Goal: Navigation & Orientation: Find specific page/section

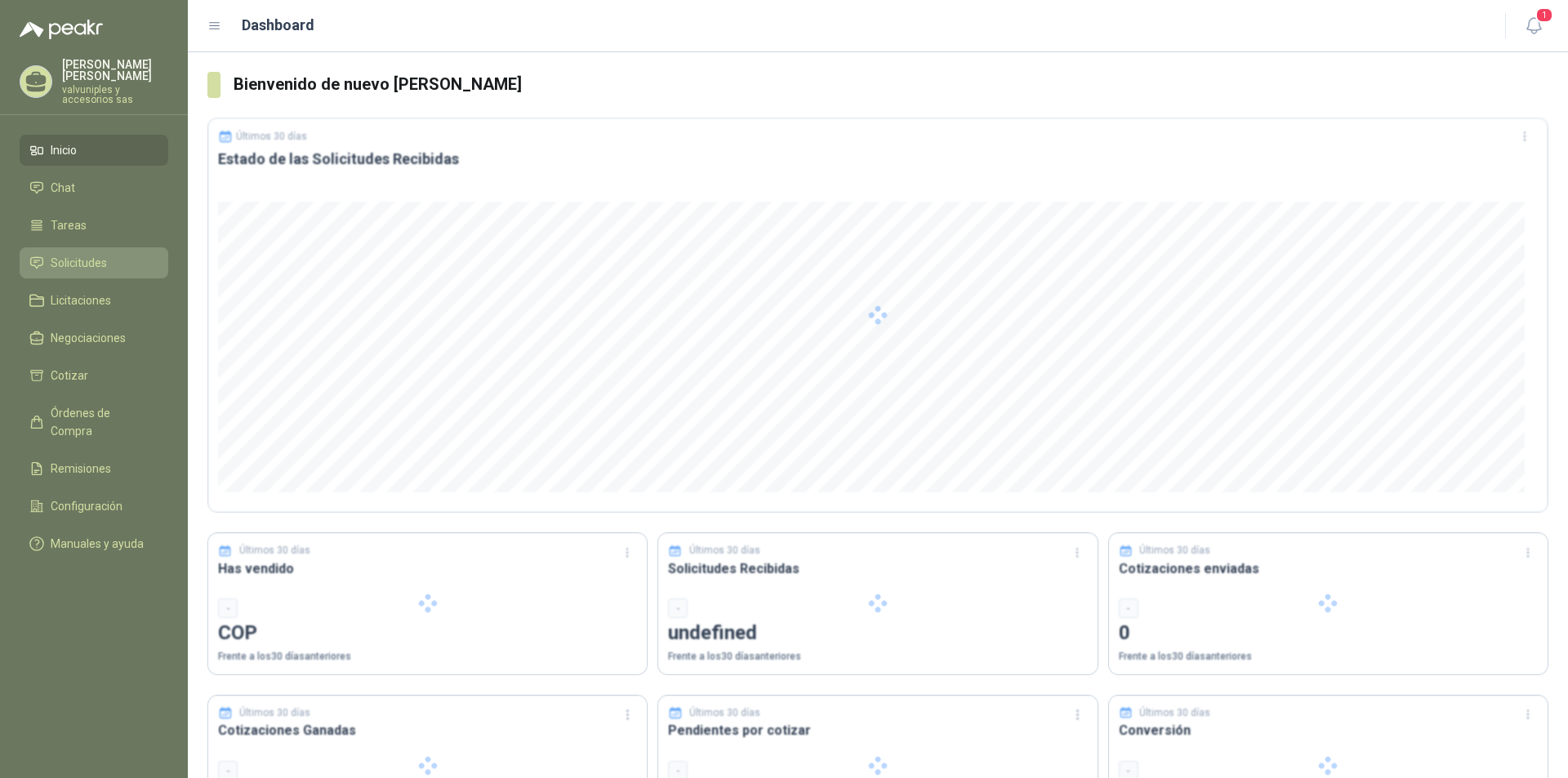
click at [62, 254] on span "Solicitudes" at bounding box center [78, 263] width 56 height 18
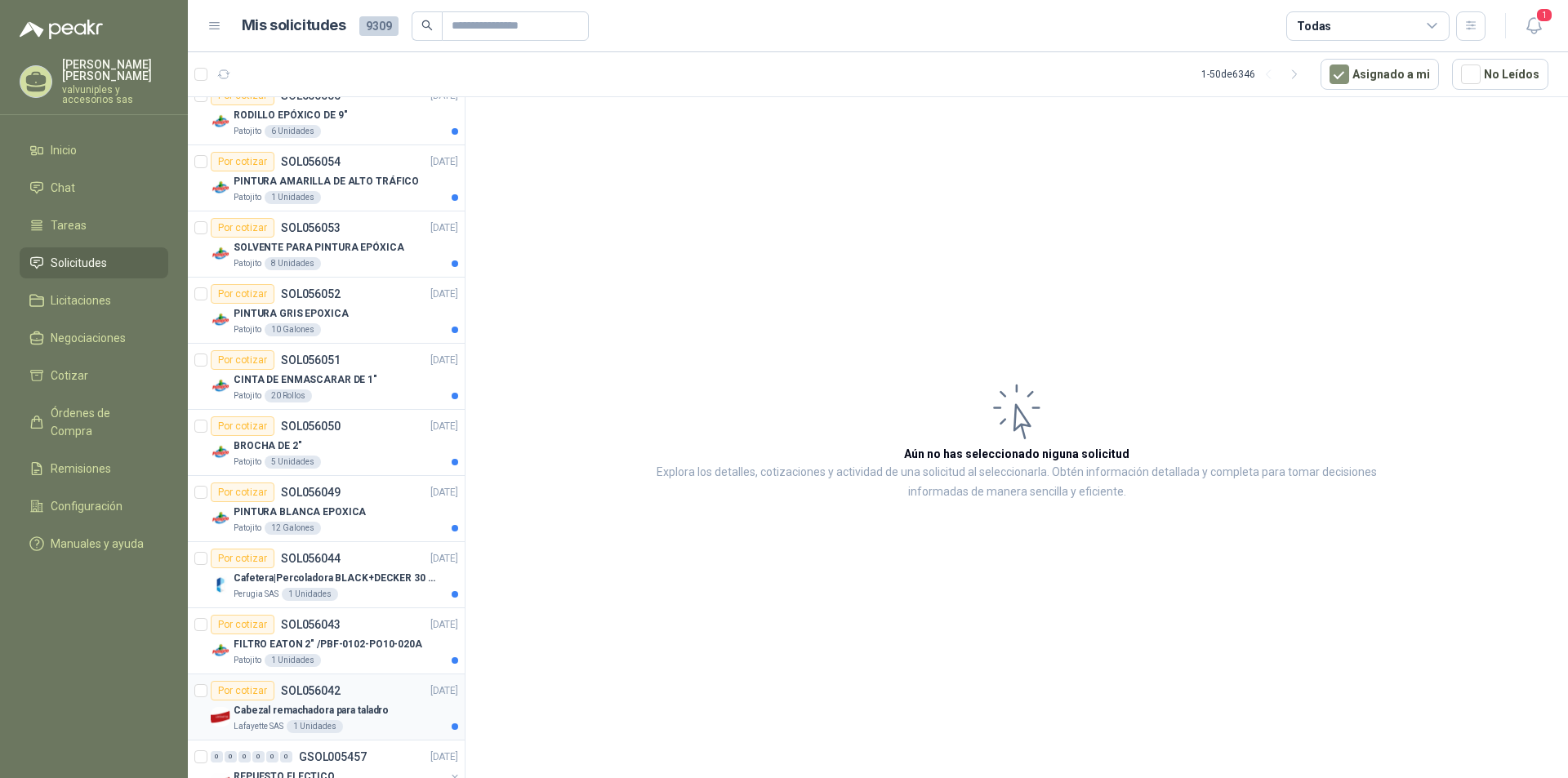
scroll to position [2656, 0]
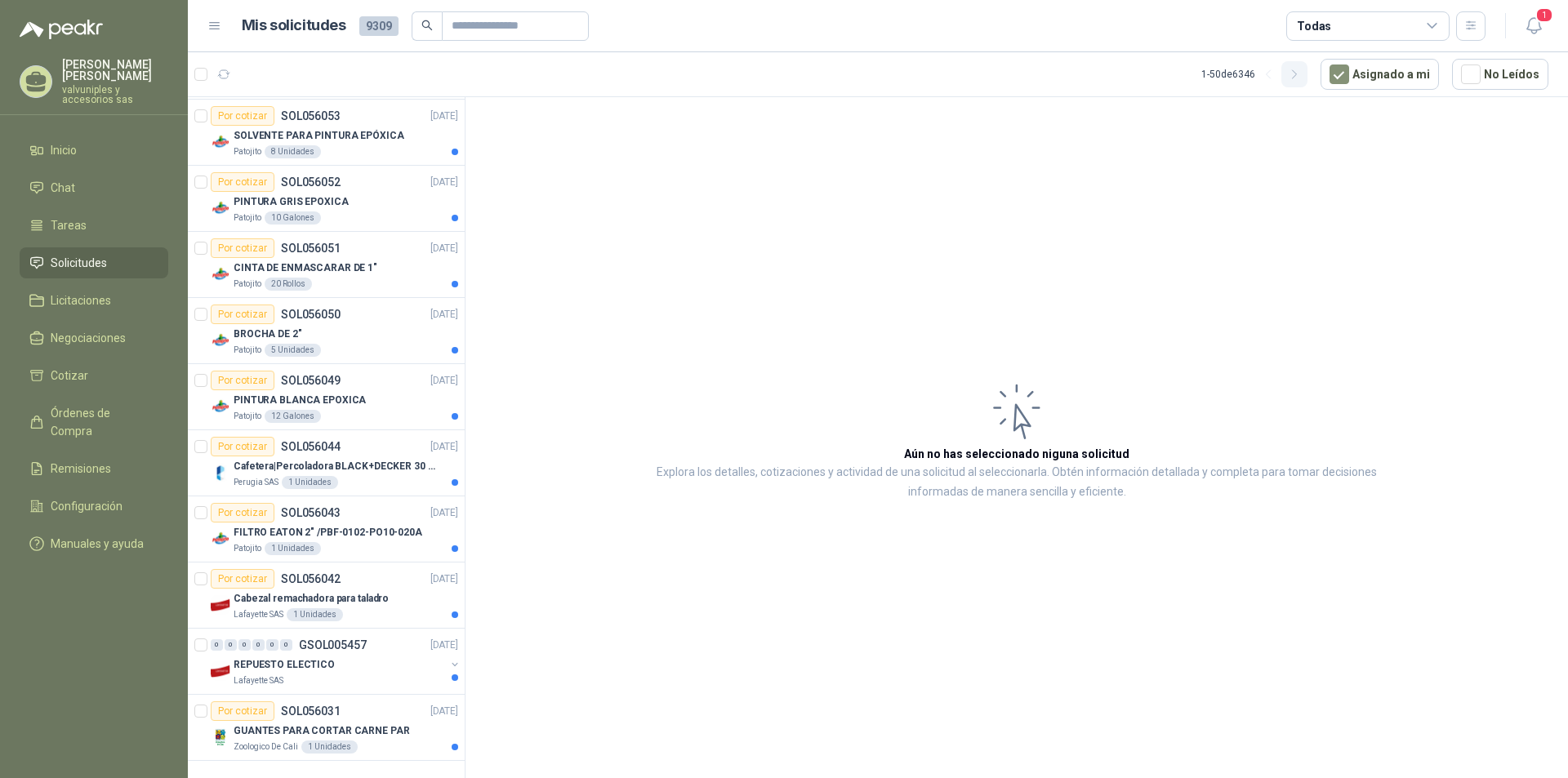
click at [1307, 74] on button "button" at bounding box center [1294, 75] width 26 height 26
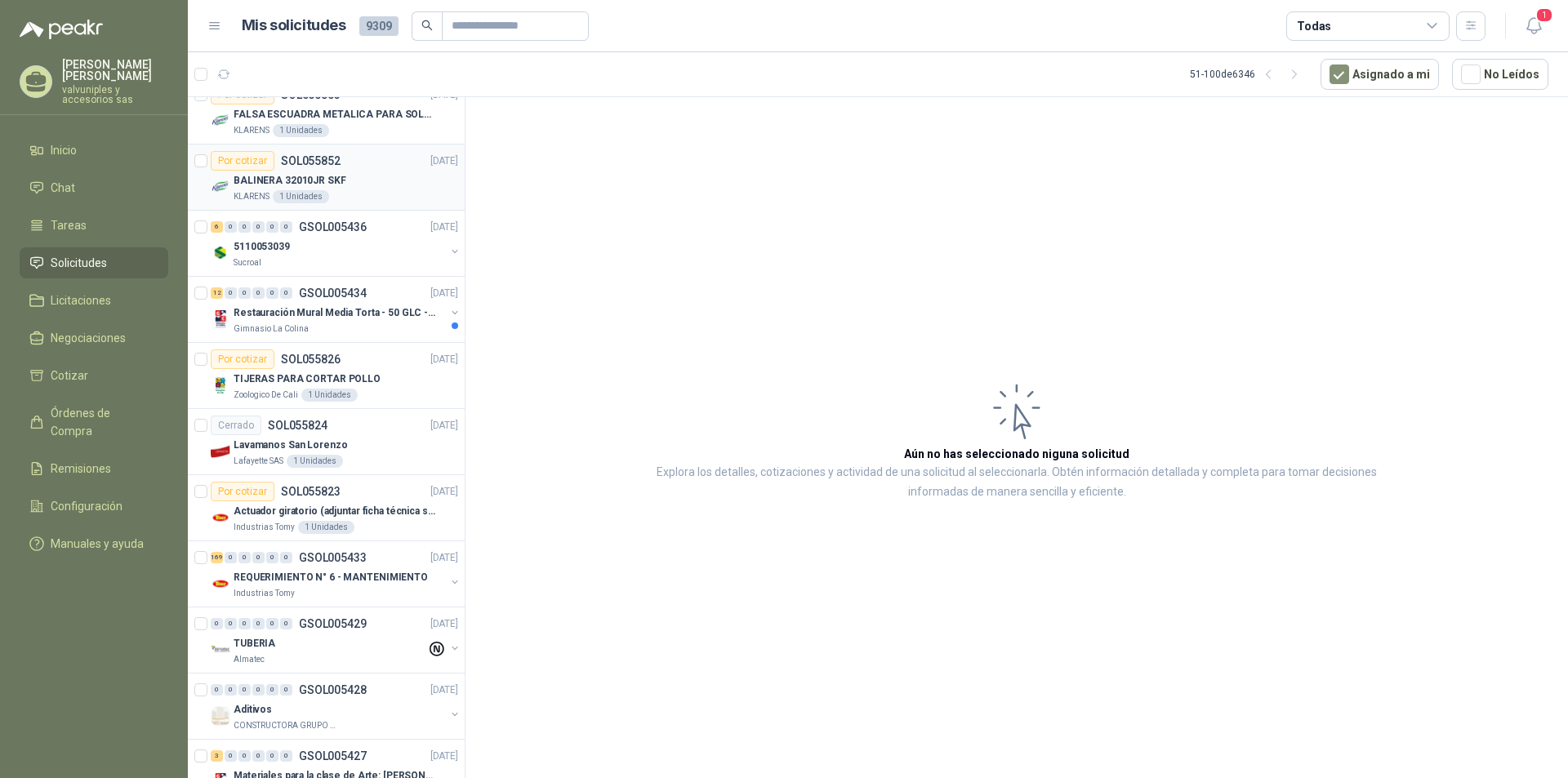
scroll to position [1758, 0]
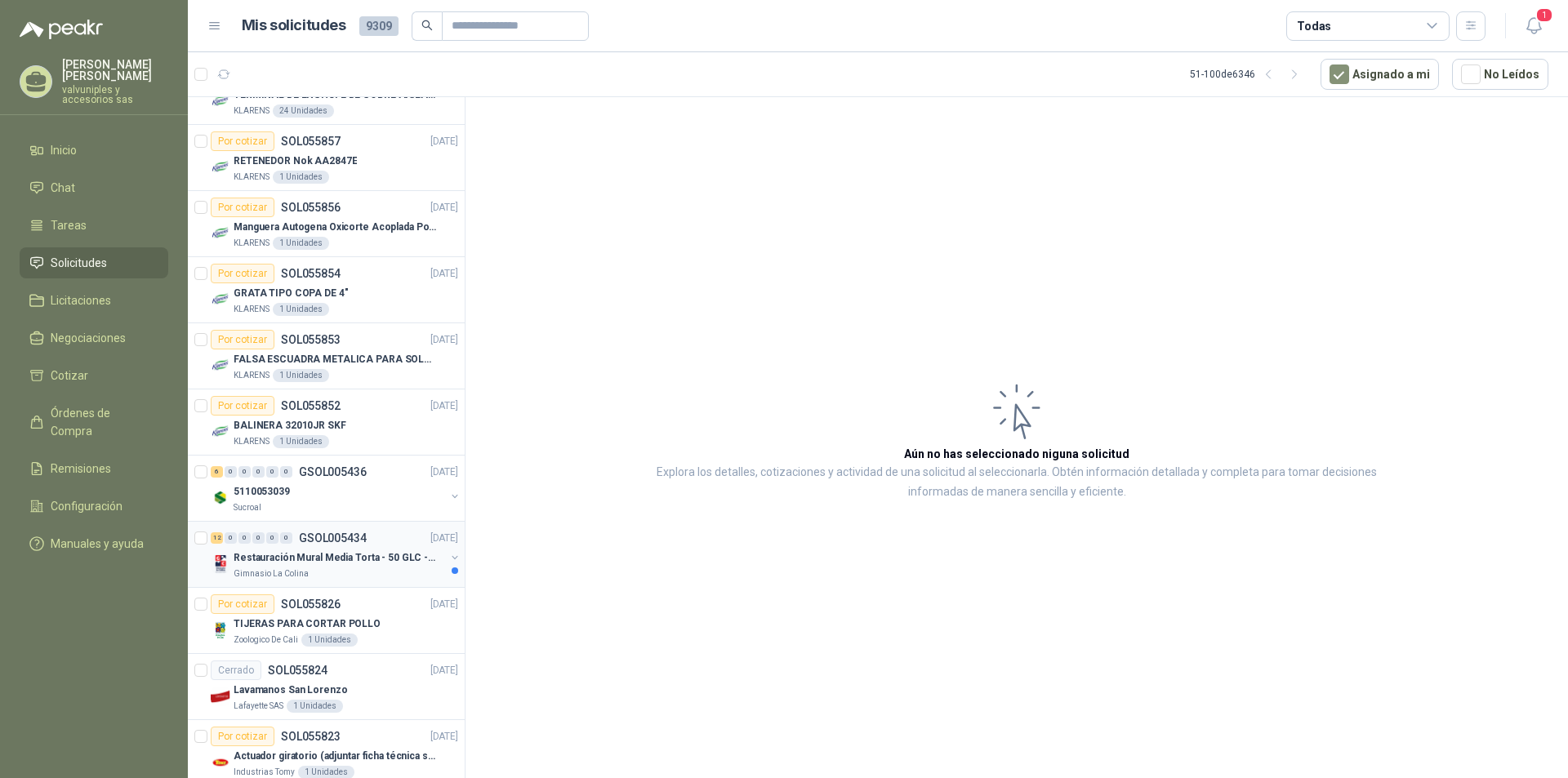
click at [300, 557] on p "Restauración Mural Media Torta - 50 GLC - URGENTE" at bounding box center [335, 558] width 204 height 16
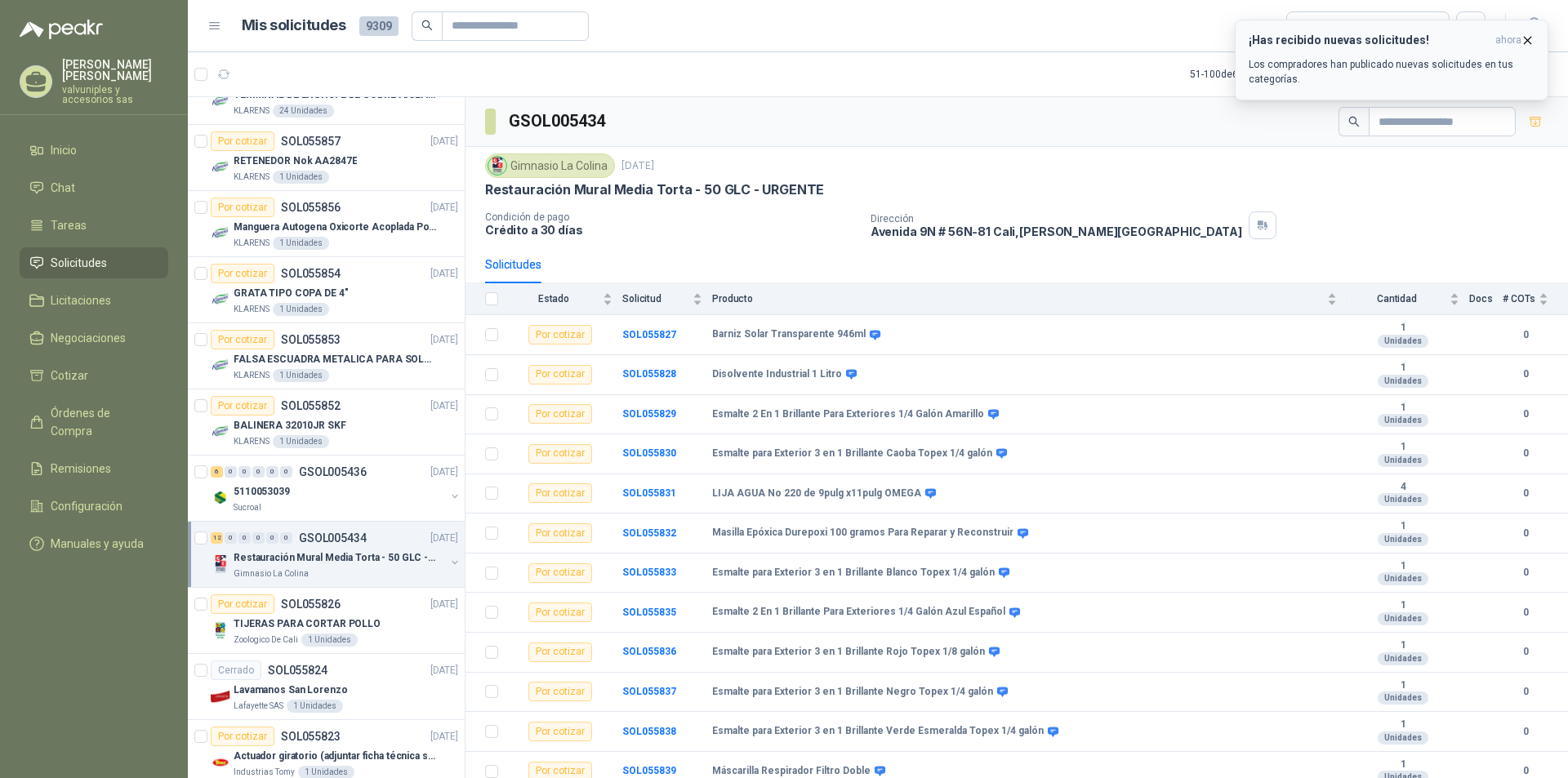
click at [1355, 48] on div "¡Has recibido nuevas solicitudes! ahora Los compradores han publicado nuevas so…" at bounding box center [1391, 60] width 286 height 53
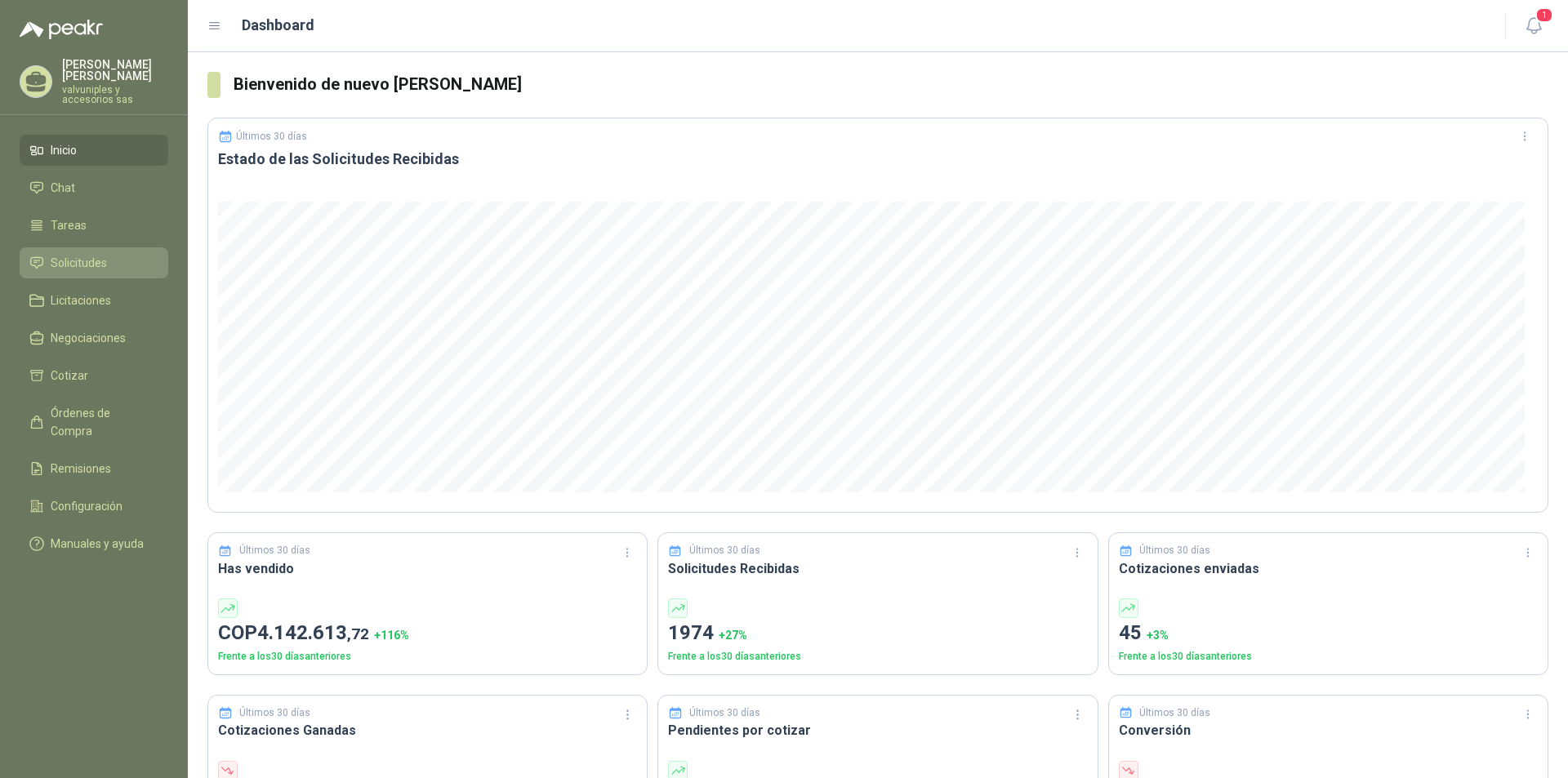
click at [68, 254] on span "Solicitudes" at bounding box center [78, 263] width 56 height 18
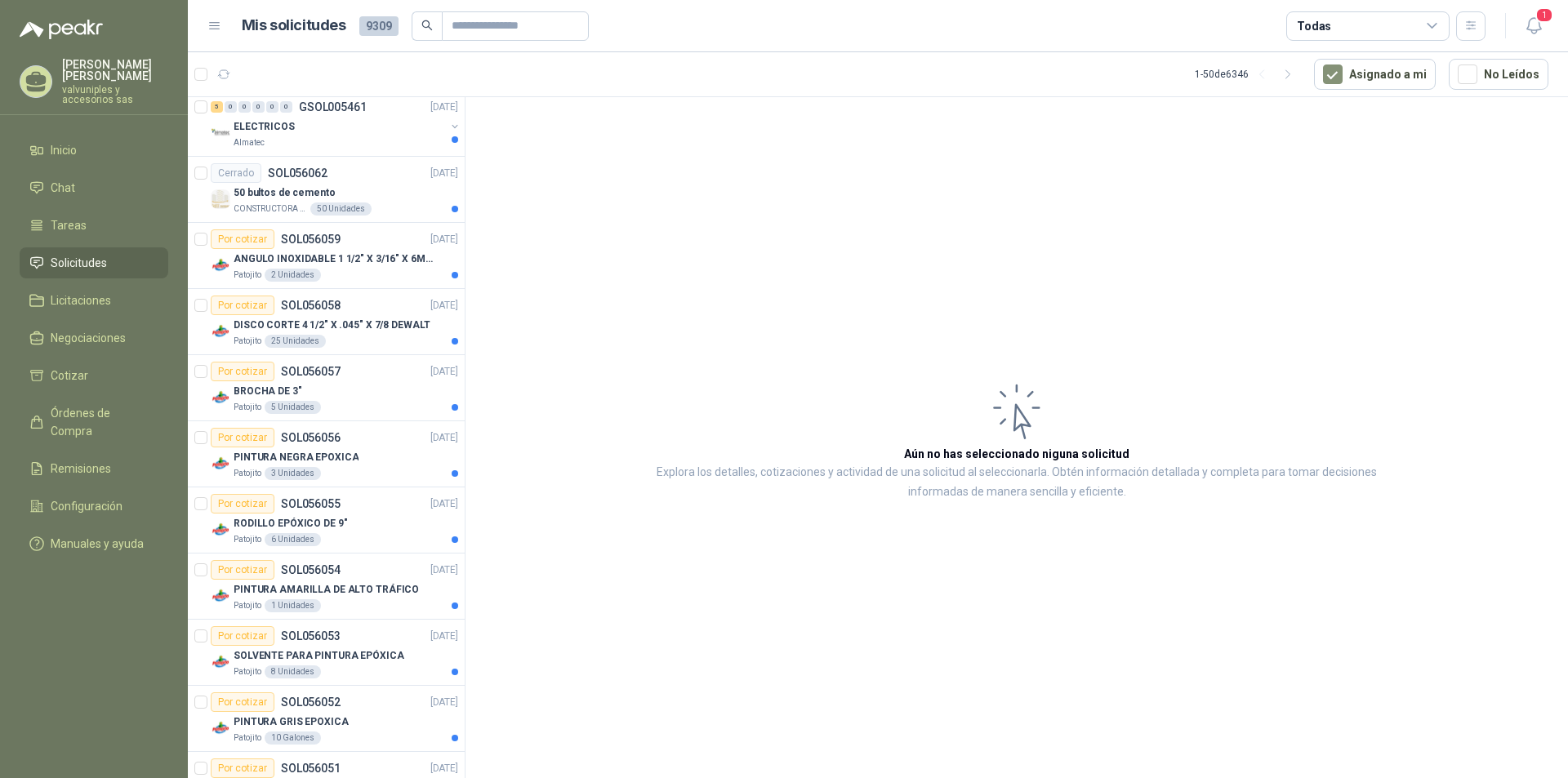
scroll to position [2656, 0]
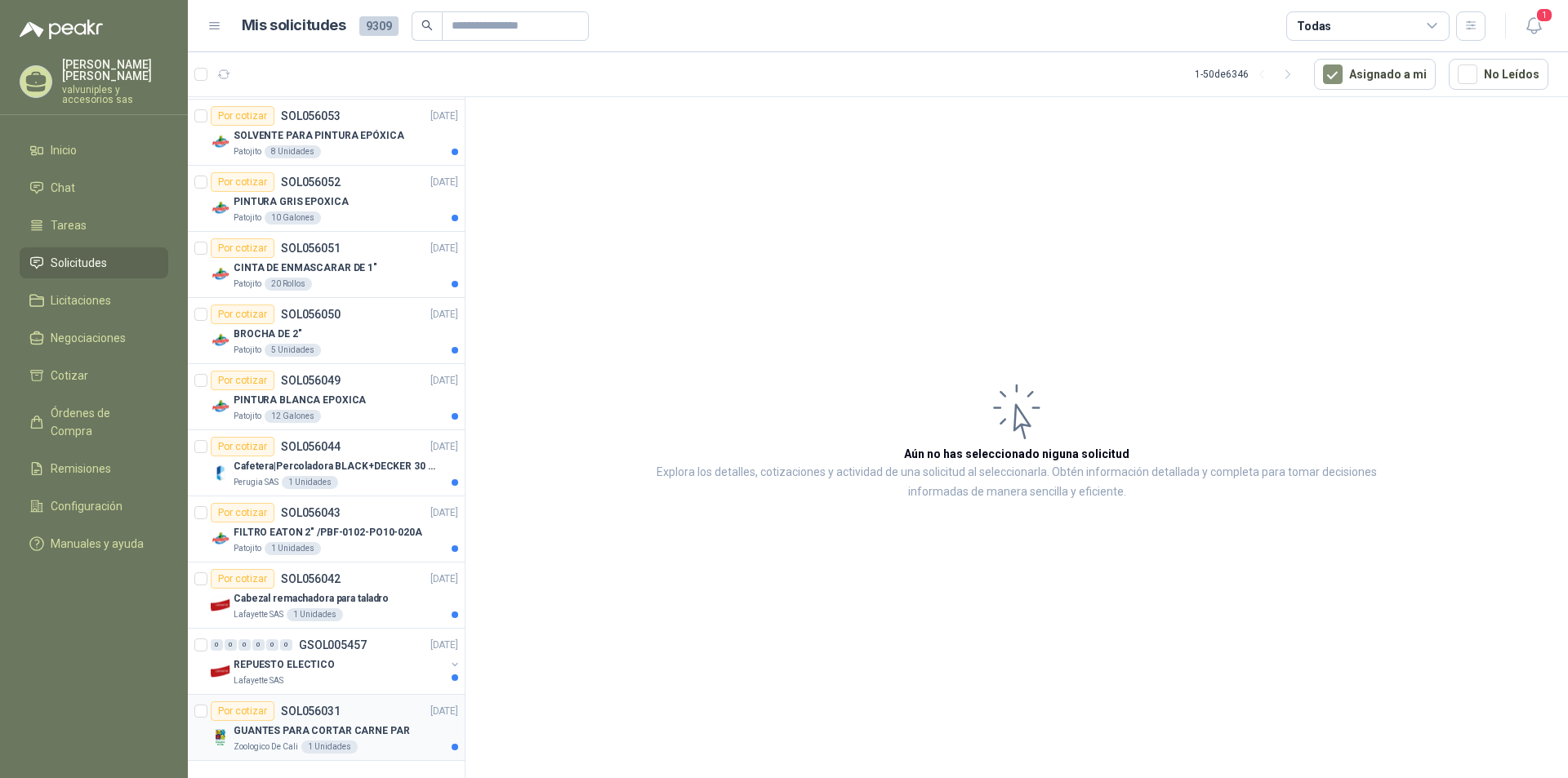
click at [316, 723] on p "GUANTES PARA CORTAR CARNE PAR" at bounding box center [322, 731] width 177 height 16
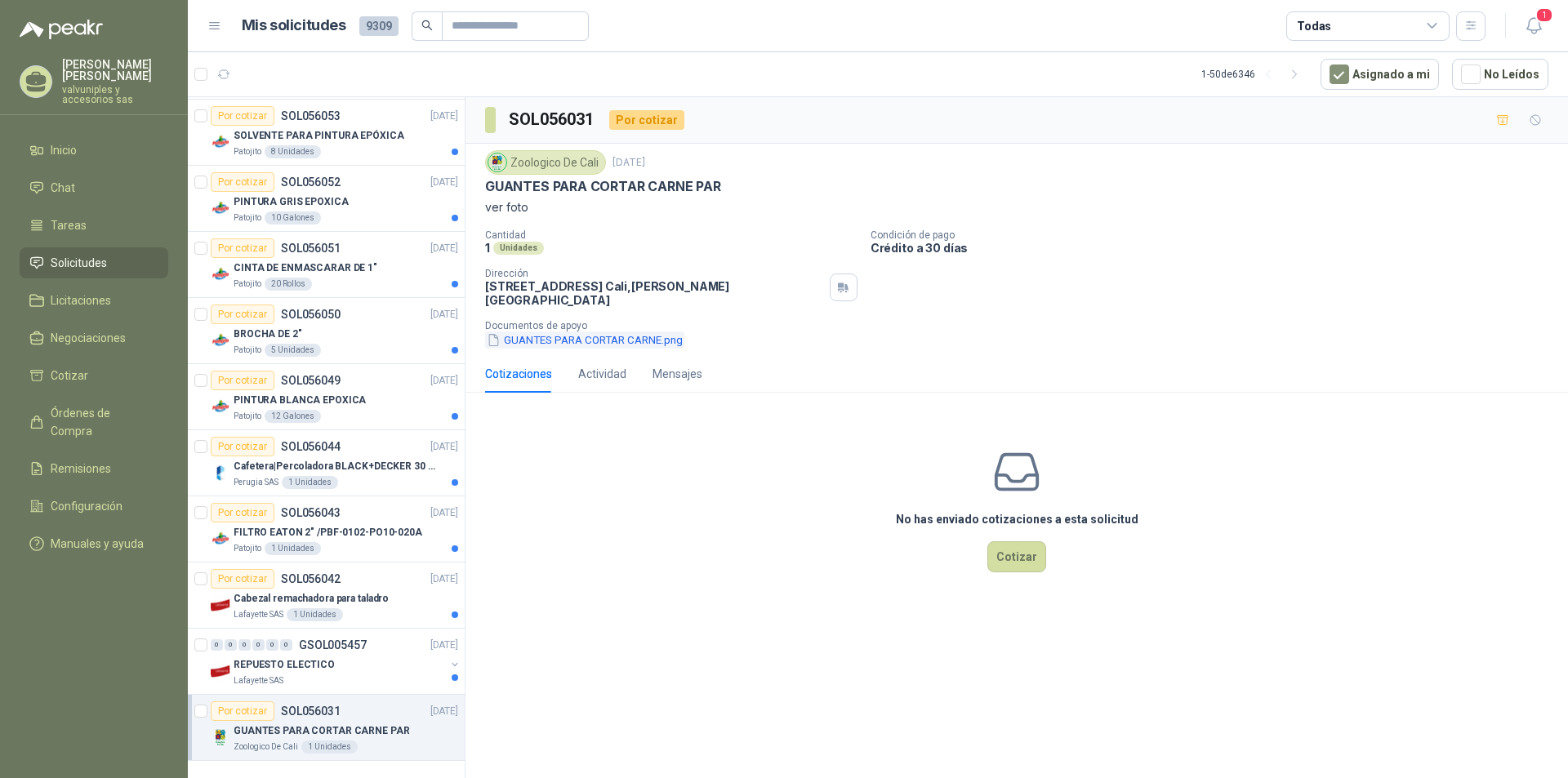
click at [517, 334] on button "GUANTES PARA CORTAR CARNE.png" at bounding box center [585, 340] width 199 height 17
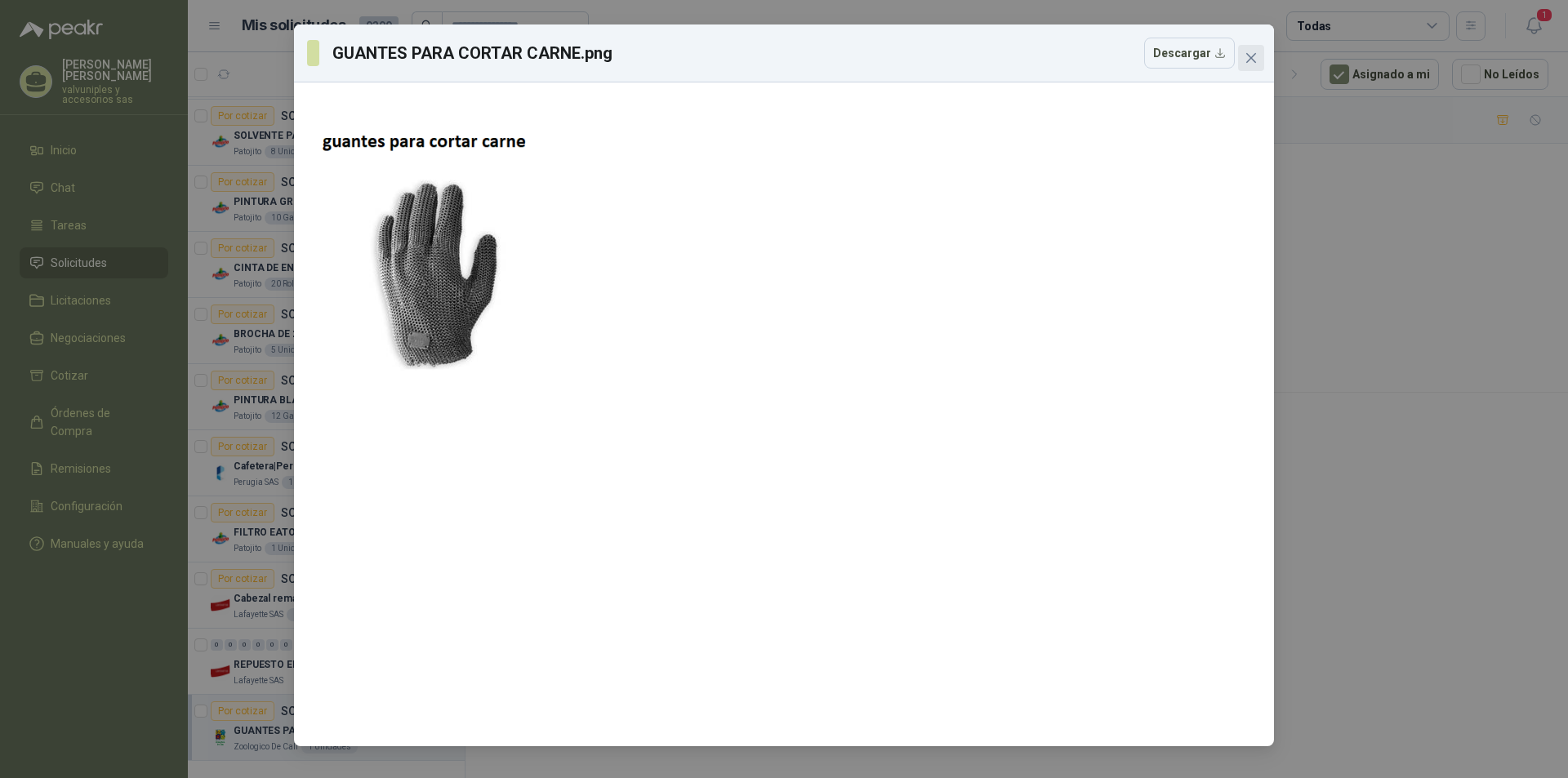
click at [1244, 57] on icon "close" at bounding box center [1250, 57] width 13 height 13
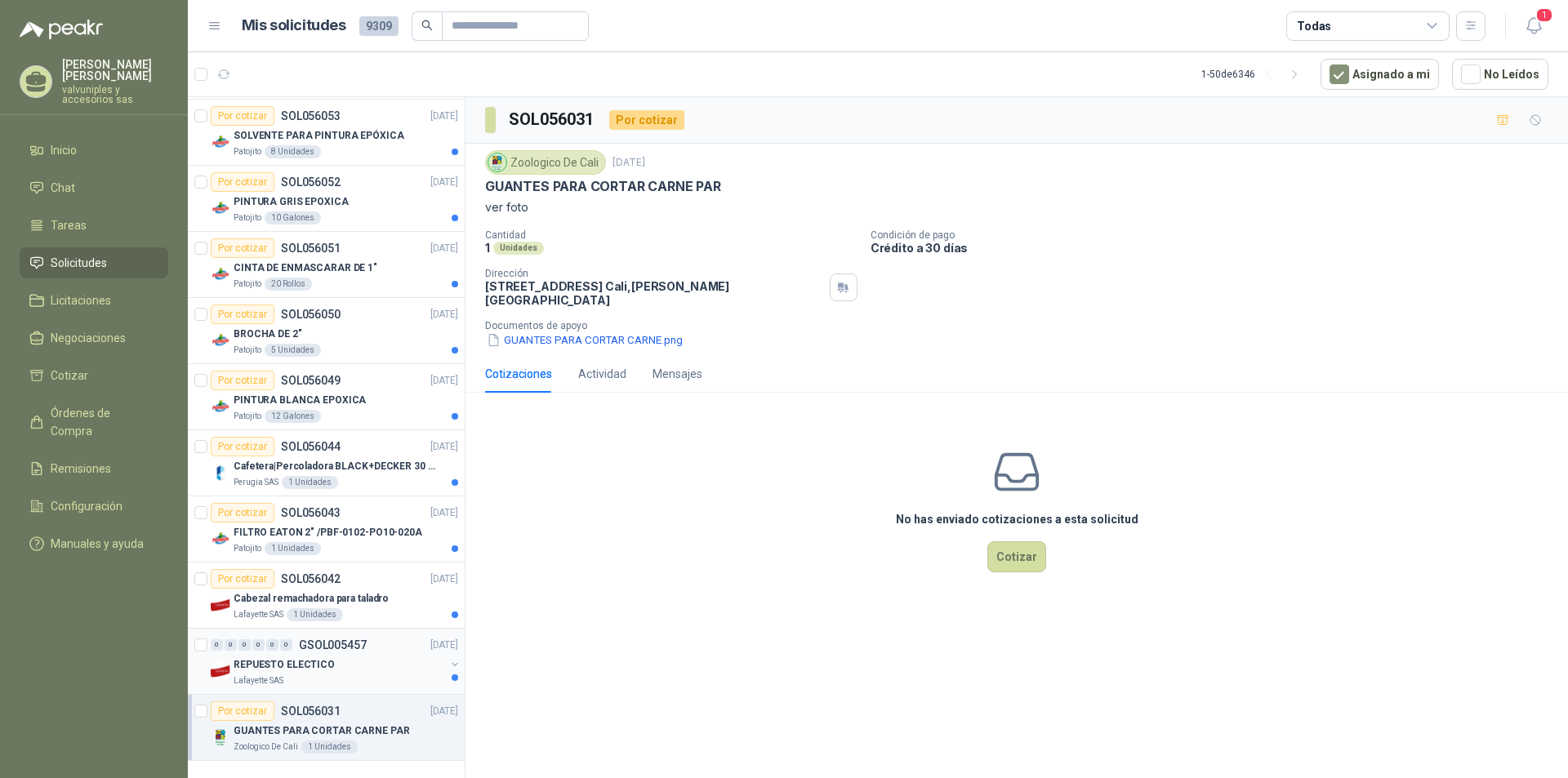
click at [293, 658] on p "REPUESTO ELECTICO" at bounding box center [284, 665] width 101 height 16
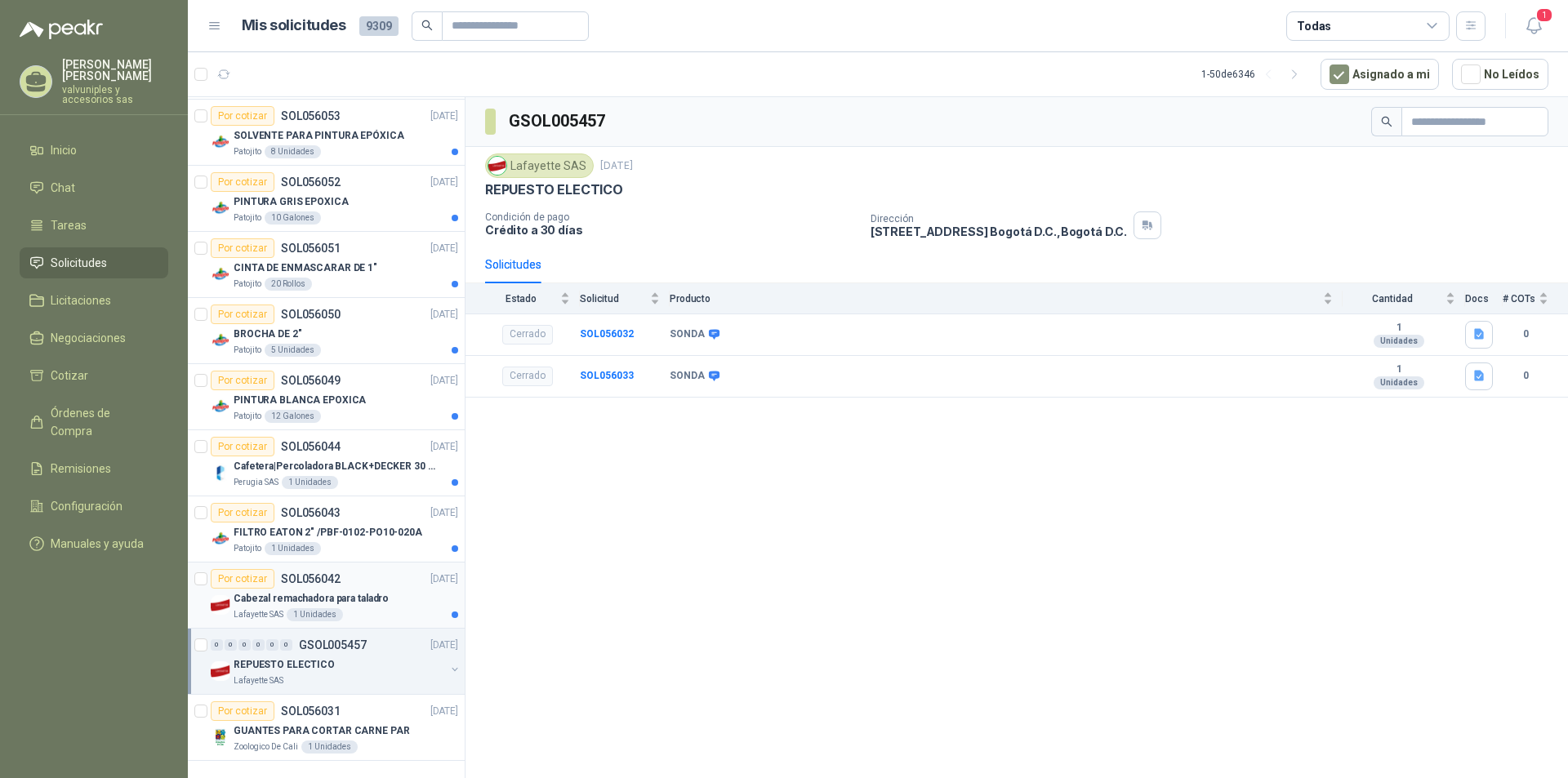
click at [262, 591] on p "Cabezal remachadora para taladro" at bounding box center [311, 599] width 155 height 16
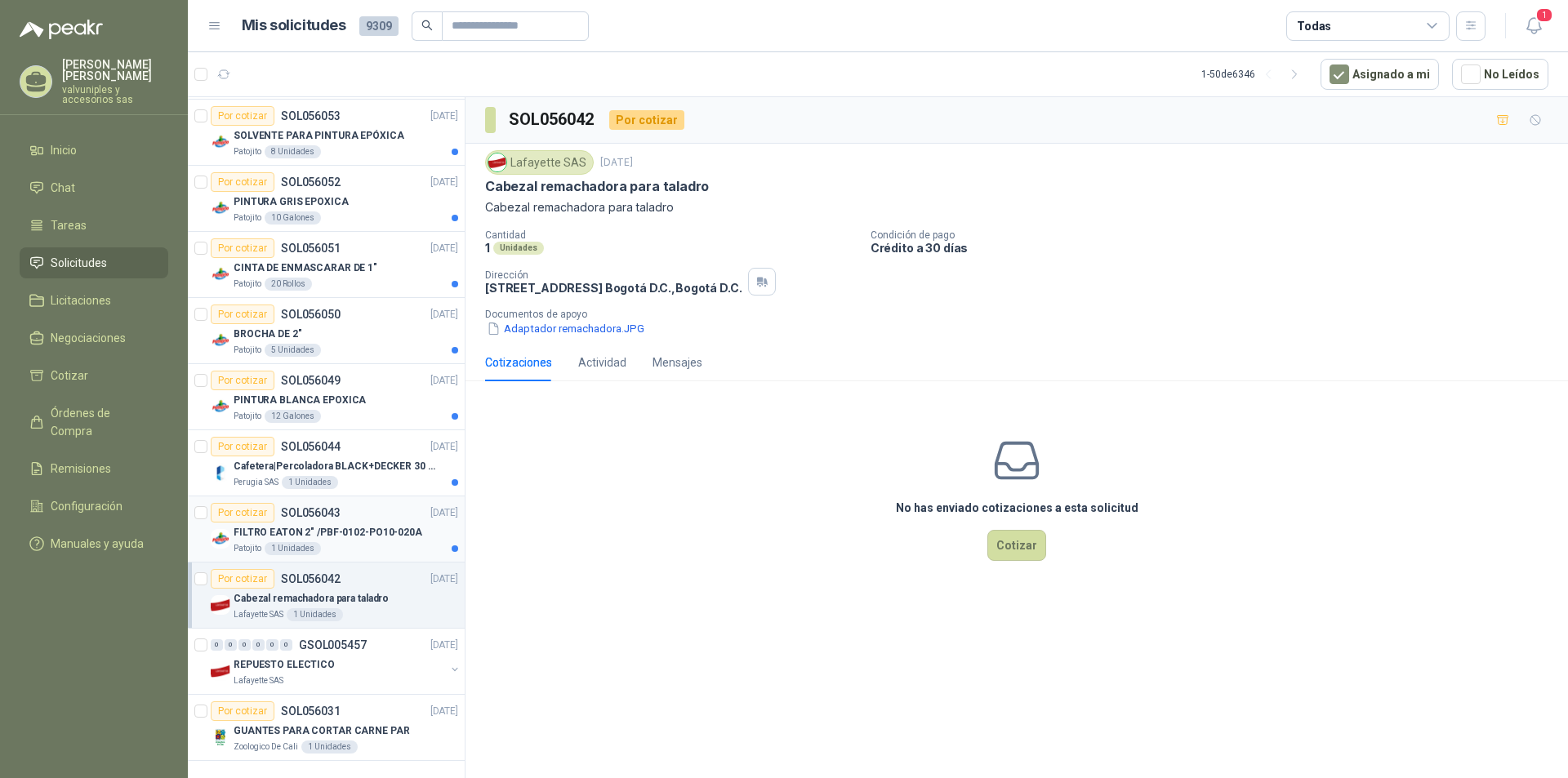
click at [285, 525] on p "FILTRO EATON 2" /PBF-0102-PO10-020A" at bounding box center [328, 533] width 189 height 16
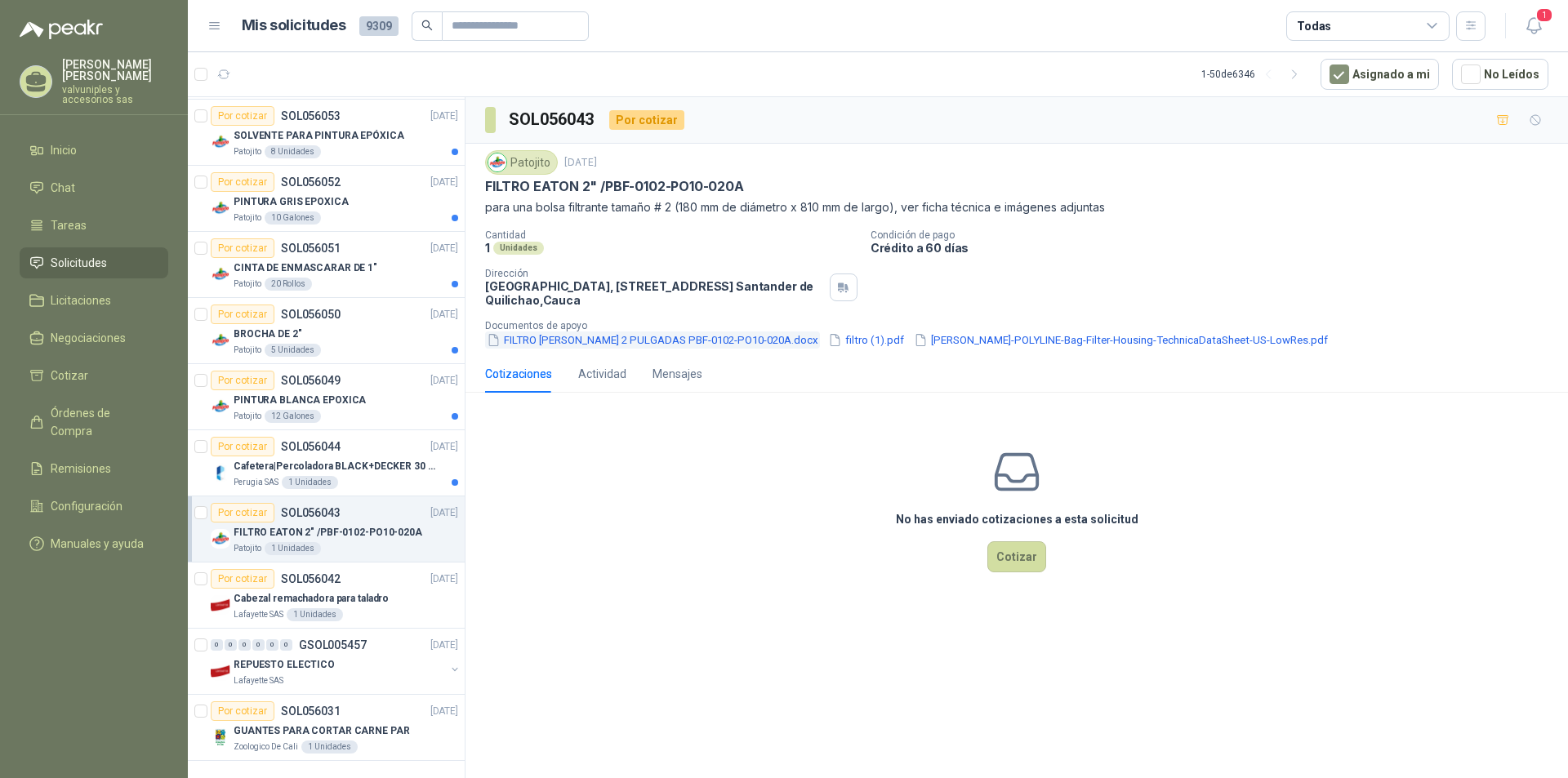
click at [604, 340] on button "FILTRO [PERSON_NAME] 2 PULGADAS PBF-0102-PO10-020A.docx" at bounding box center [652, 340] width 334 height 17
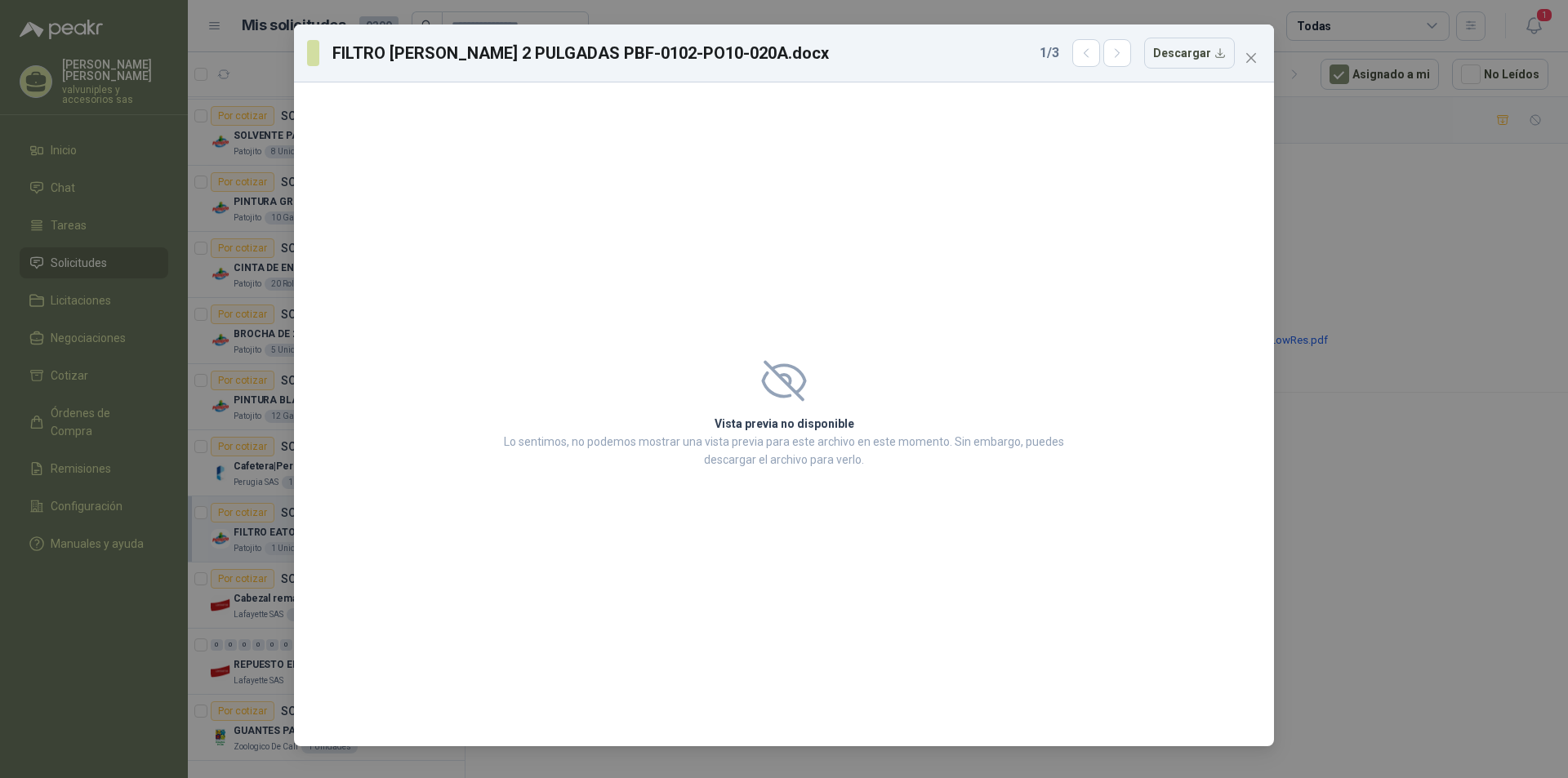
click at [1247, 49] on button "Close" at bounding box center [1251, 58] width 26 height 26
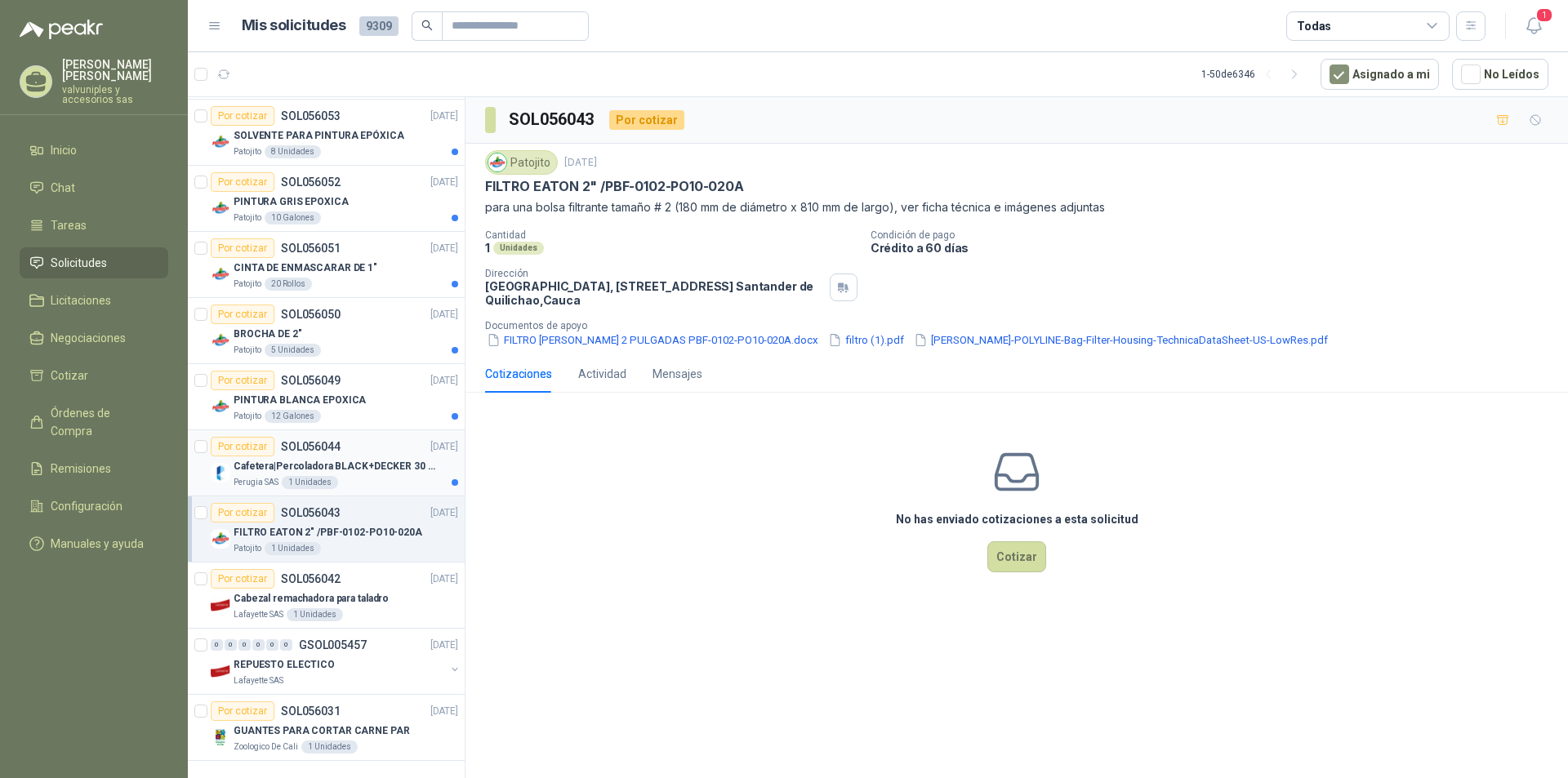
click at [255, 459] on p "Cafetera|Percoladora BLACK+DECKER 30 Tazas CMU3000 Plateado" at bounding box center [335, 467] width 204 height 16
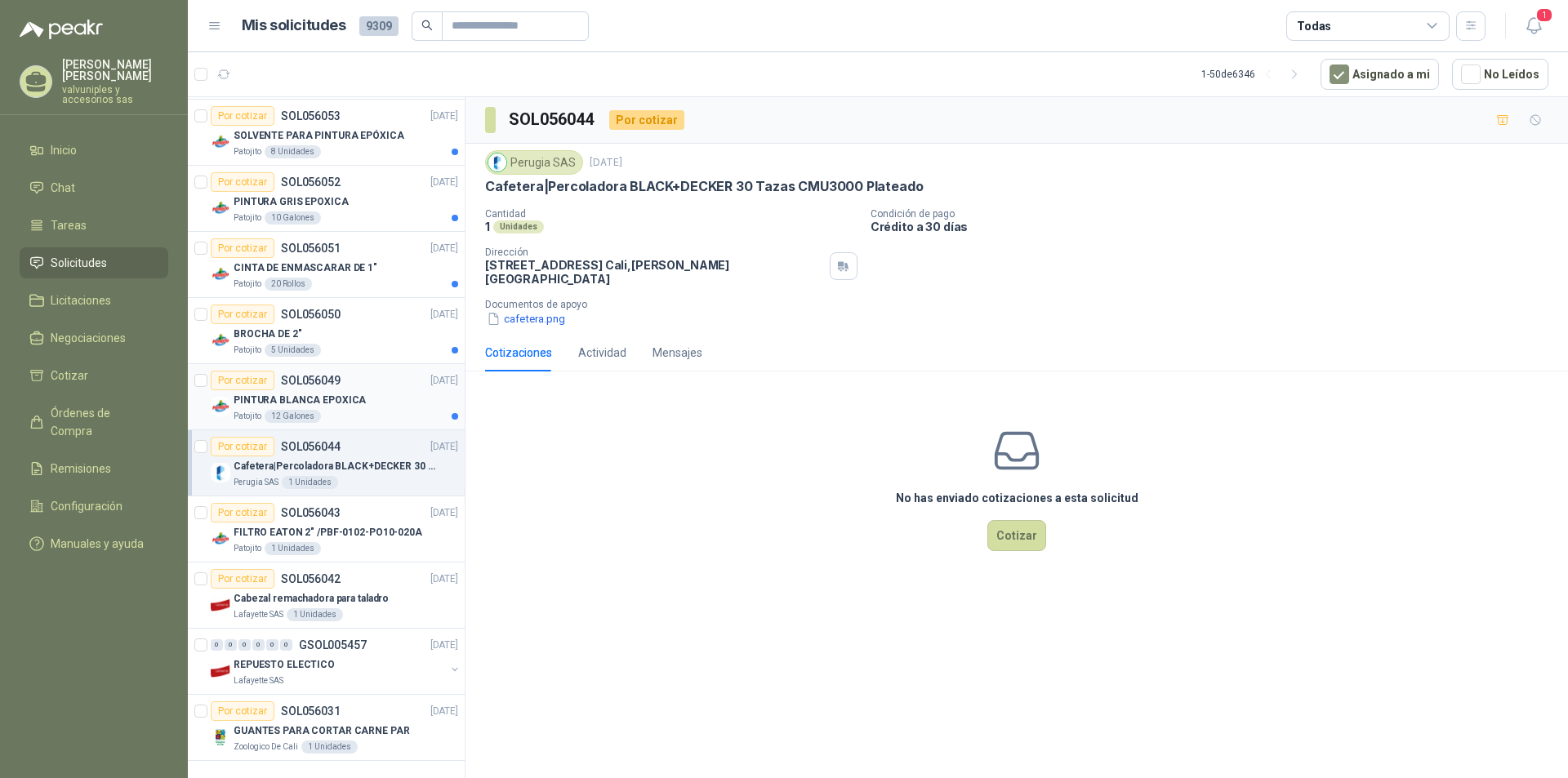
click at [270, 392] on p "PINTURA BLANCA EPOXICA" at bounding box center [300, 400] width 133 height 16
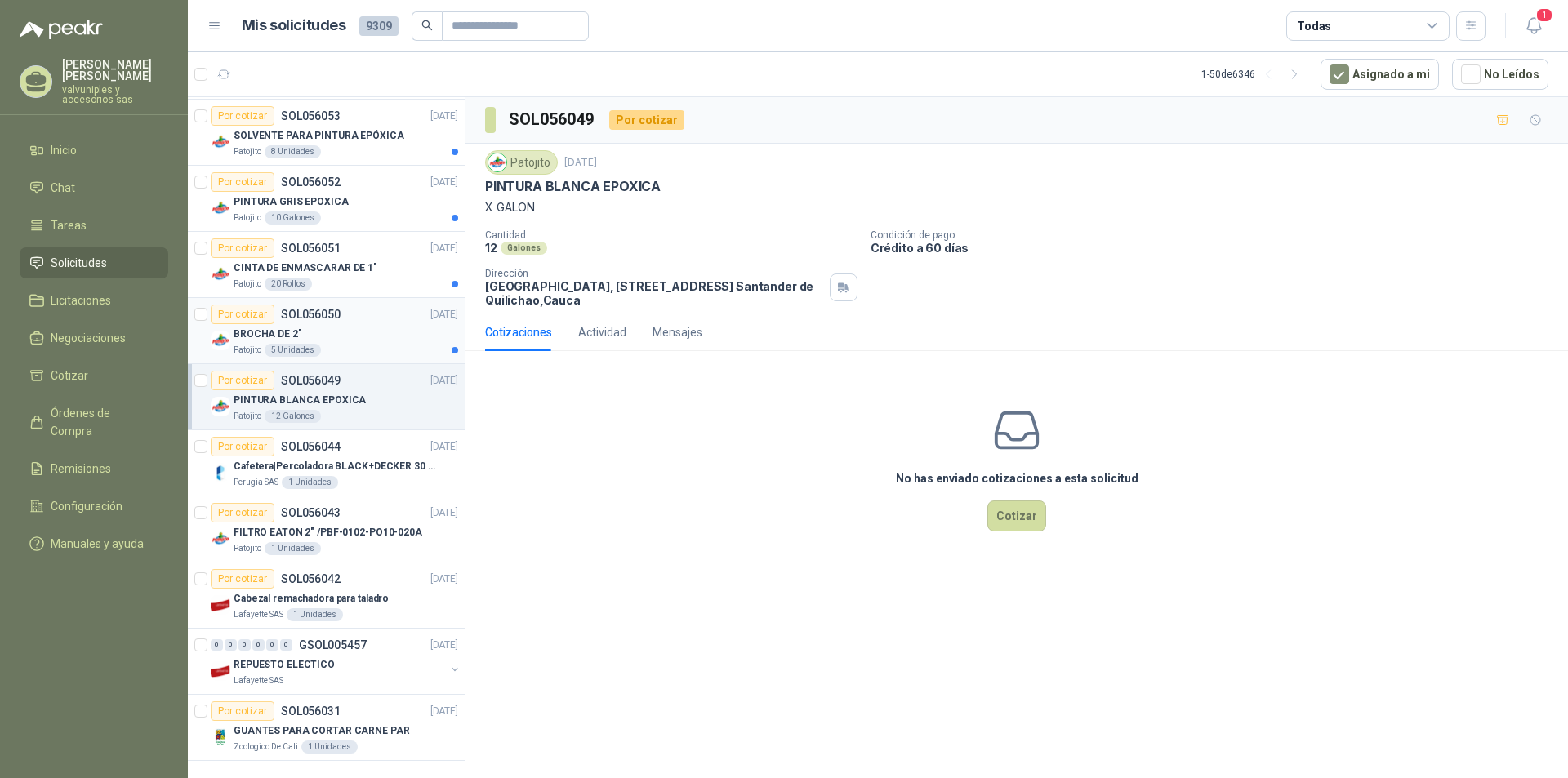
click at [282, 327] on p "BROCHA DE 2"" at bounding box center [268, 334] width 68 height 16
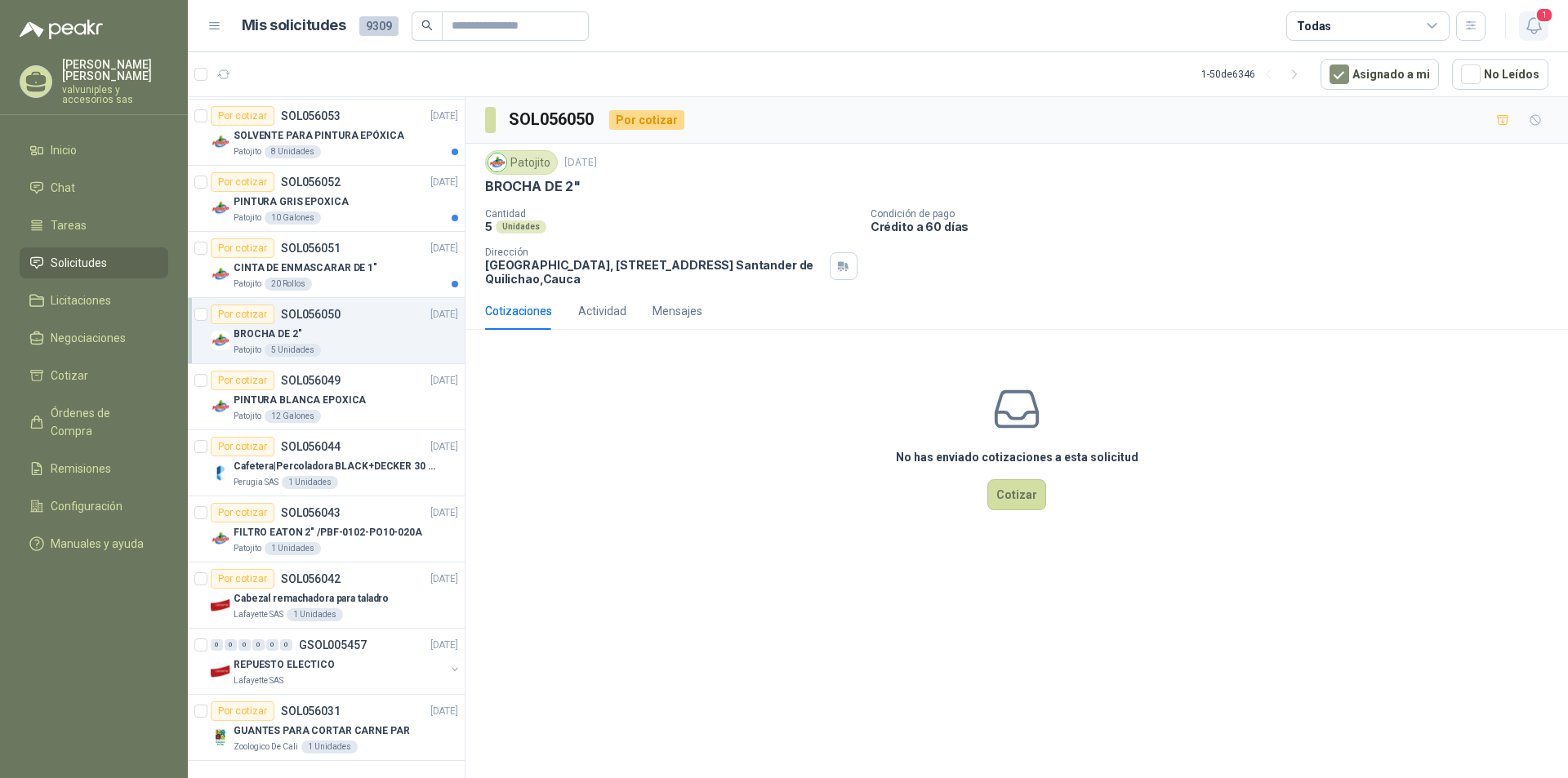
click at [1531, 28] on icon "button" at bounding box center [1534, 26] width 21 height 21
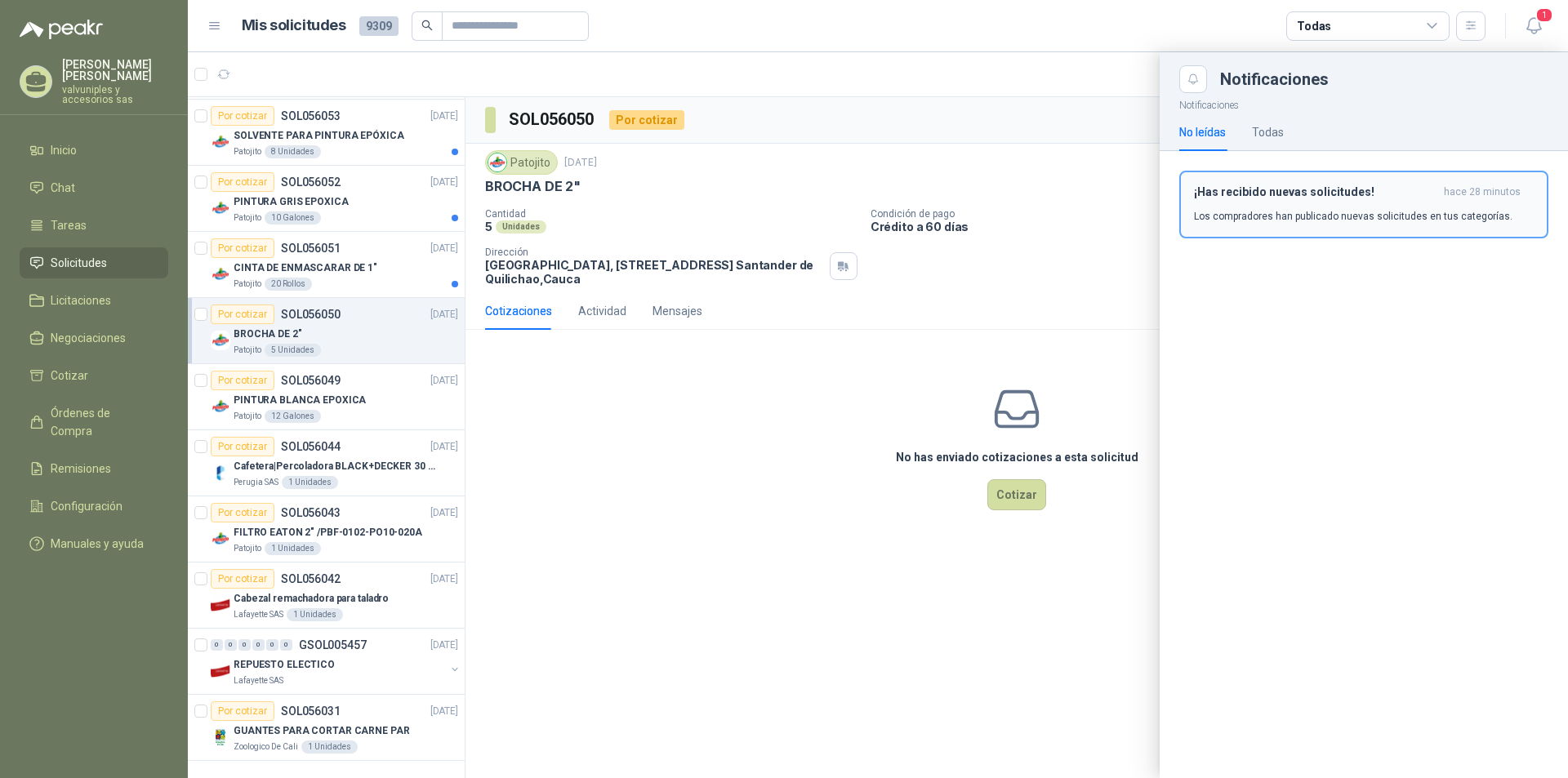
click at [1275, 189] on h3 "¡Has recibido nuevas solicitudes!" at bounding box center [1315, 192] width 243 height 14
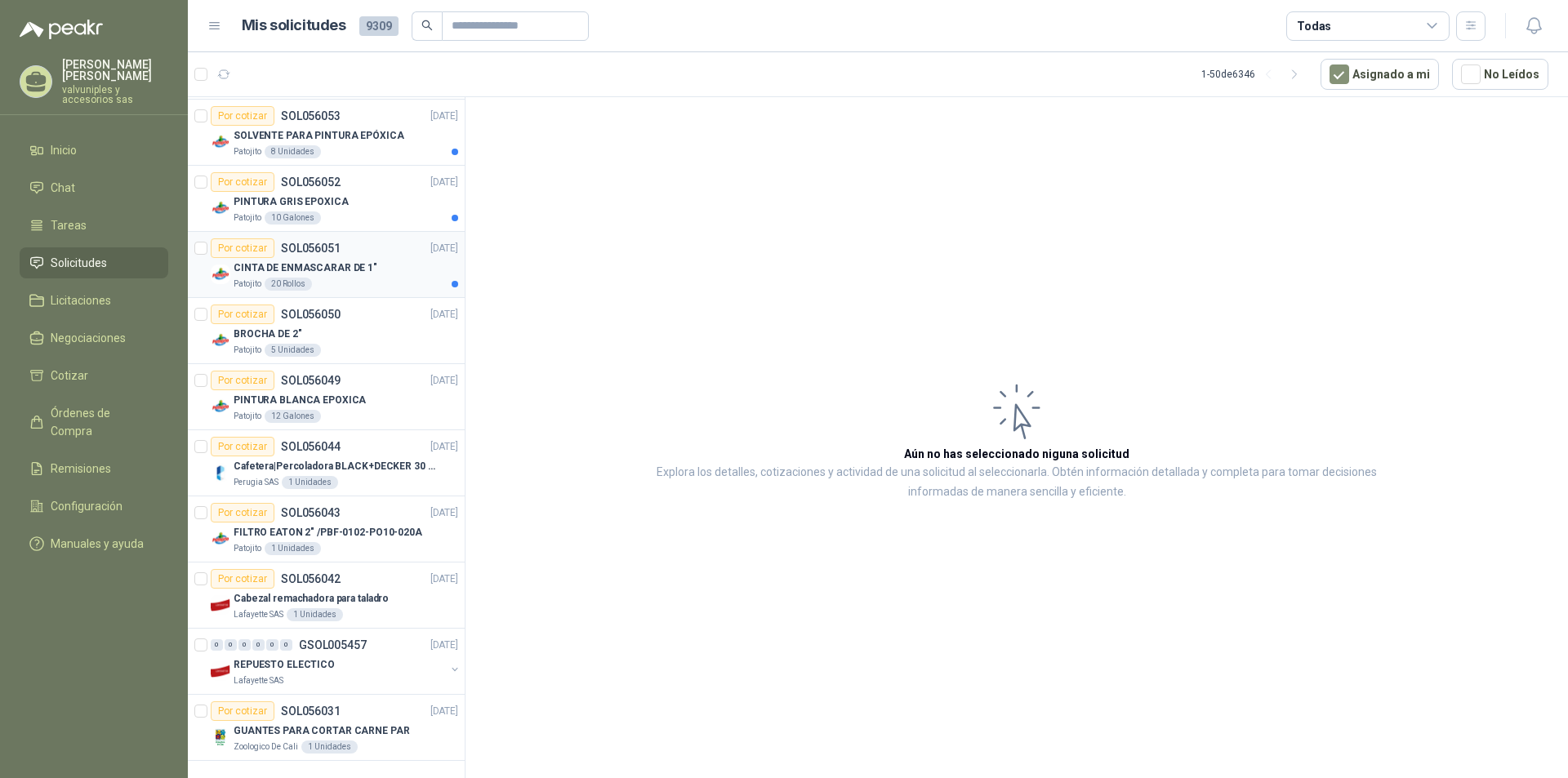
click at [263, 261] on p "CINTA DE ENMASCARAR DE 1"" at bounding box center [306, 269] width 144 height 16
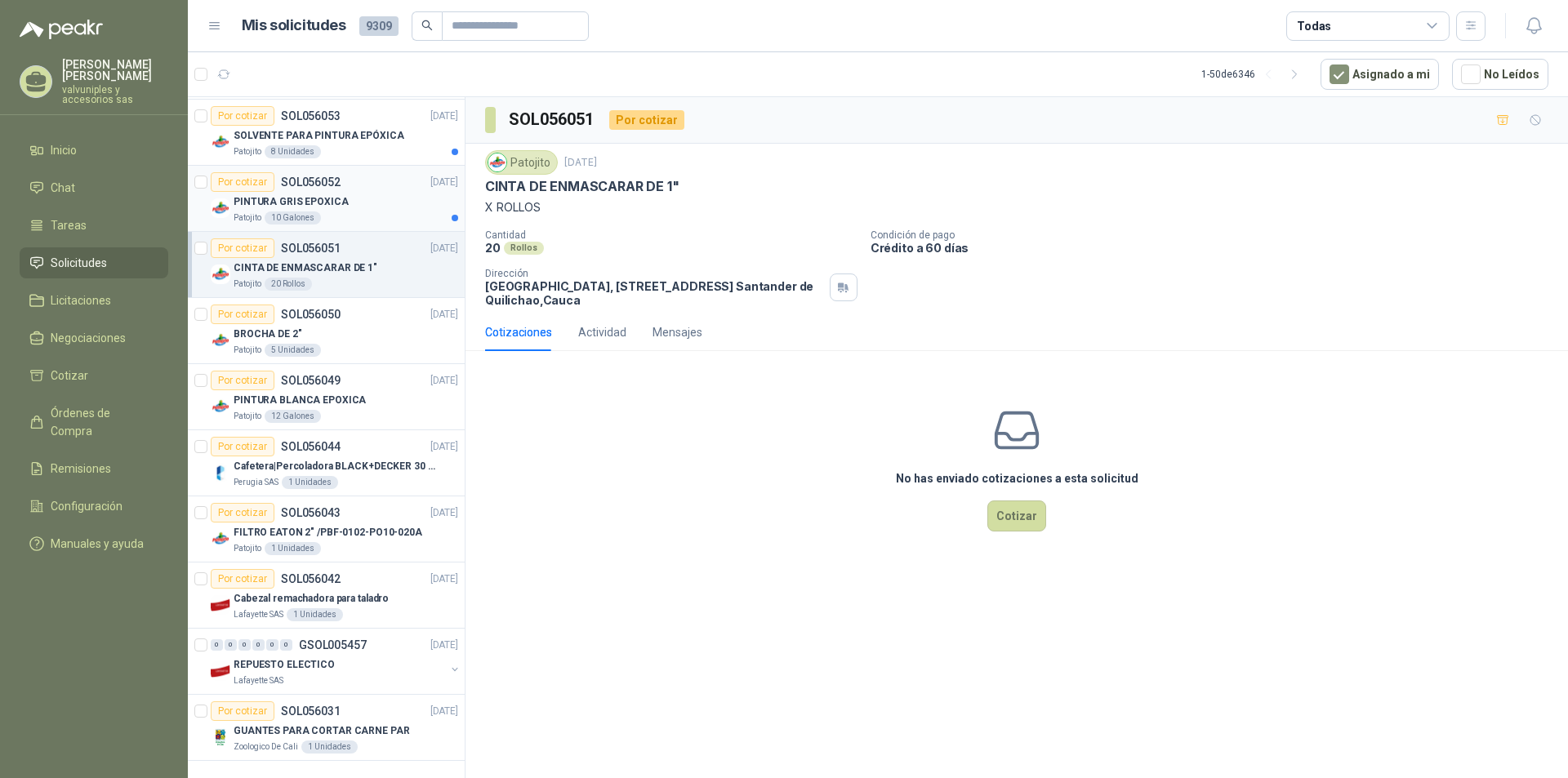
click at [253, 194] on p "PINTURA GRIS EPOXICA" at bounding box center [291, 202] width 115 height 16
click at [289, 128] on p "SOLVENTE PARA PINTURA EPÓXICA" at bounding box center [319, 136] width 171 height 16
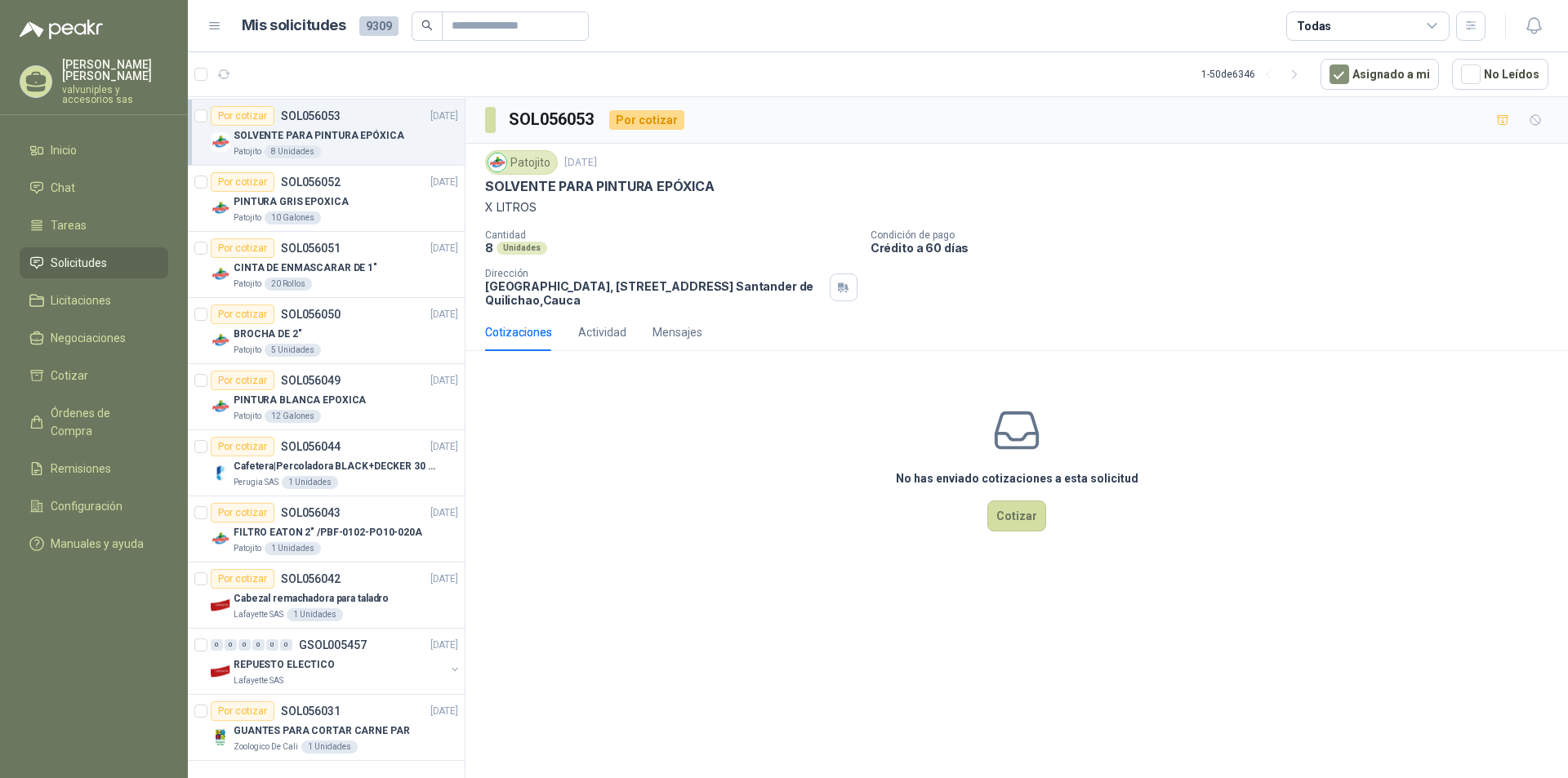
scroll to position [2248, 0]
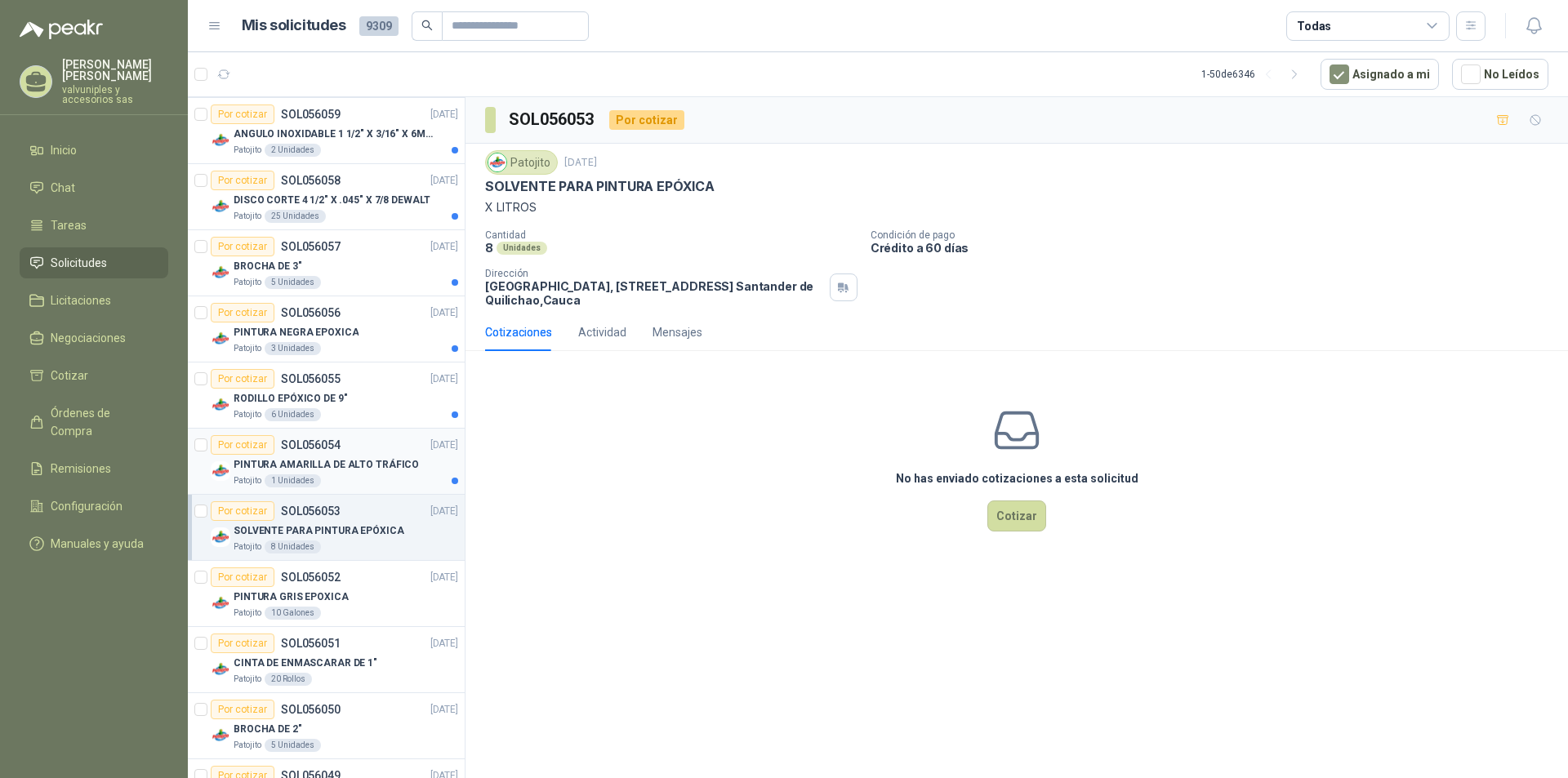
click at [291, 466] on p "PINTURA AMARILLA DE ALTO TRÁFICO" at bounding box center [327, 465] width 185 height 16
click at [271, 395] on p "RODILLO EPÓXICO DE 9"" at bounding box center [290, 399] width 113 height 16
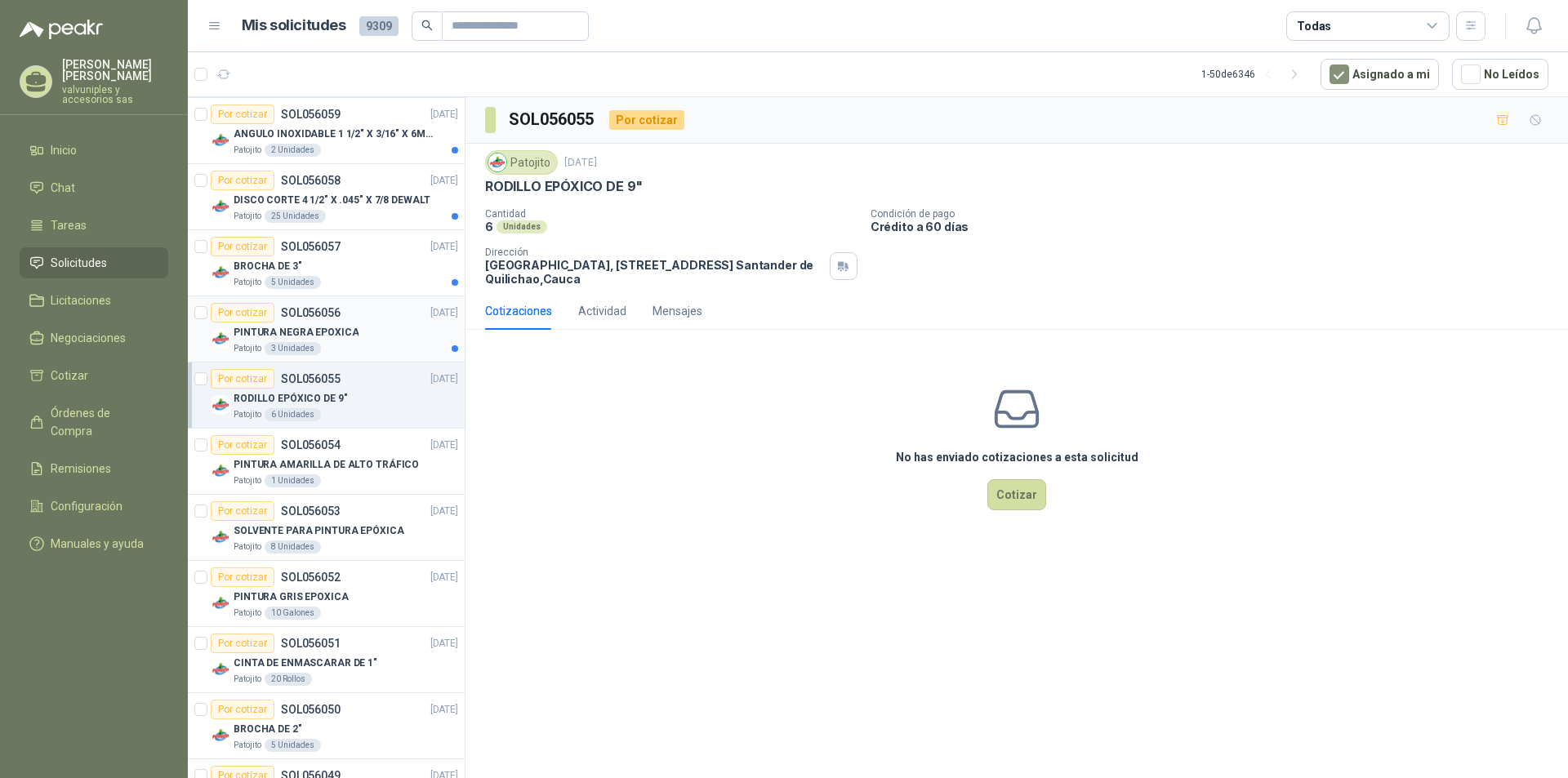
click at [261, 325] on p "PINTURA NEGRA EPOXICA" at bounding box center [296, 333] width 125 height 16
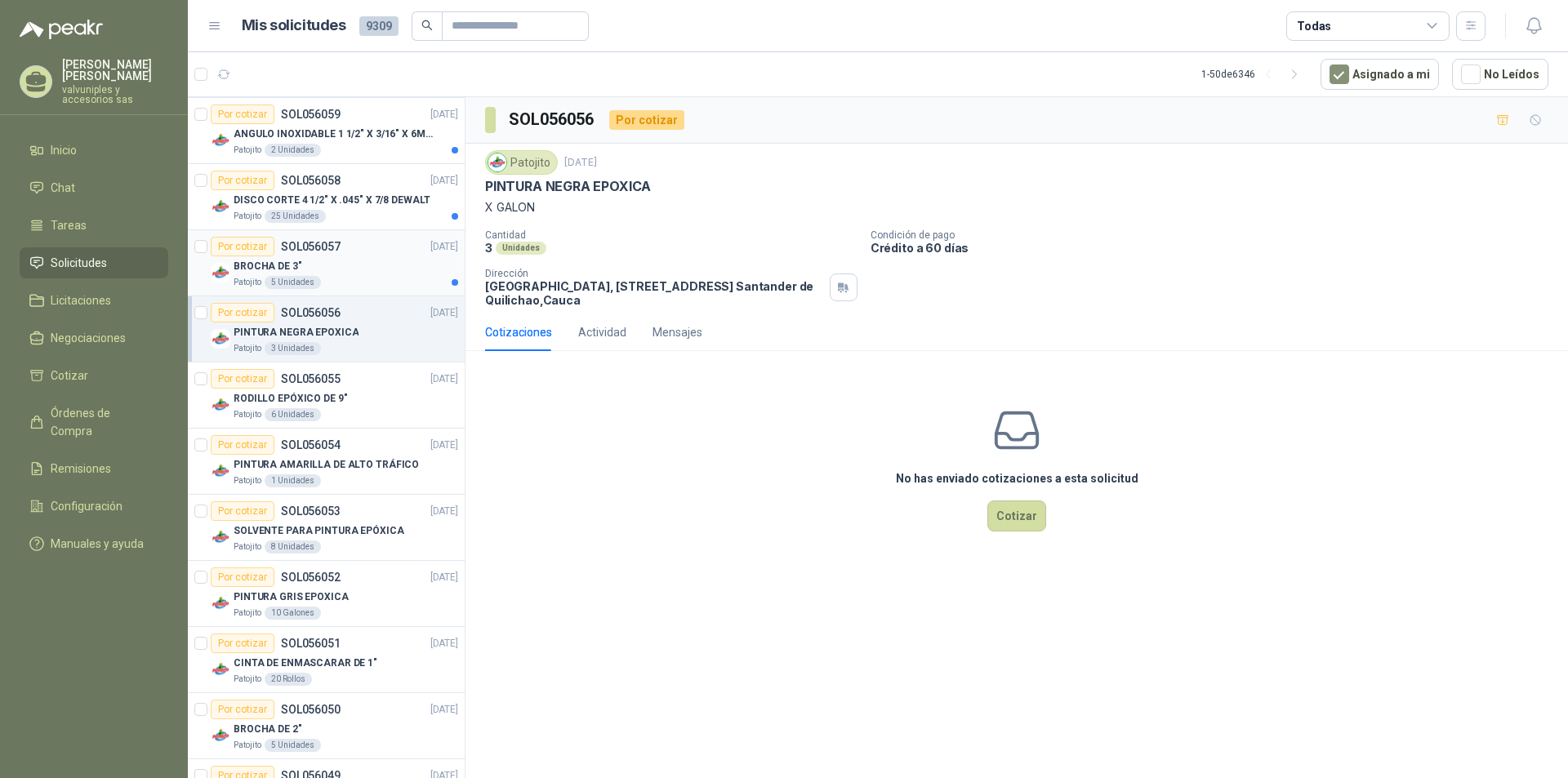
click at [254, 263] on p "BROCHA DE 3"" at bounding box center [268, 267] width 68 height 16
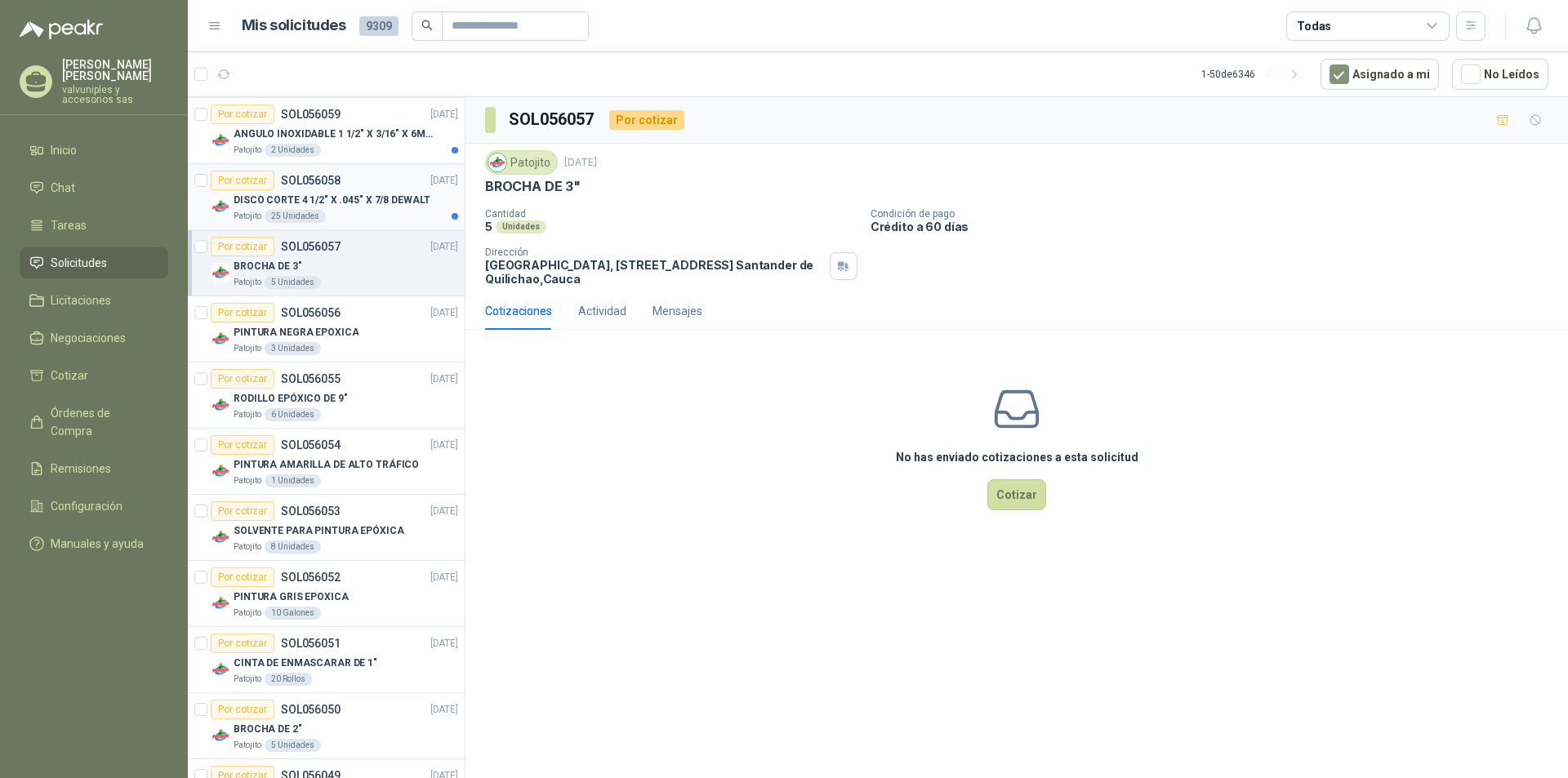
click at [257, 195] on p "DISCO CORTE 4 1/2" X .045" X 7/8 DEWALT" at bounding box center [332, 200] width 197 height 16
click at [279, 132] on p "ANGULO INOXIDABLE 1 1/2" X 3/16" X 6MTS" at bounding box center [335, 134] width 204 height 16
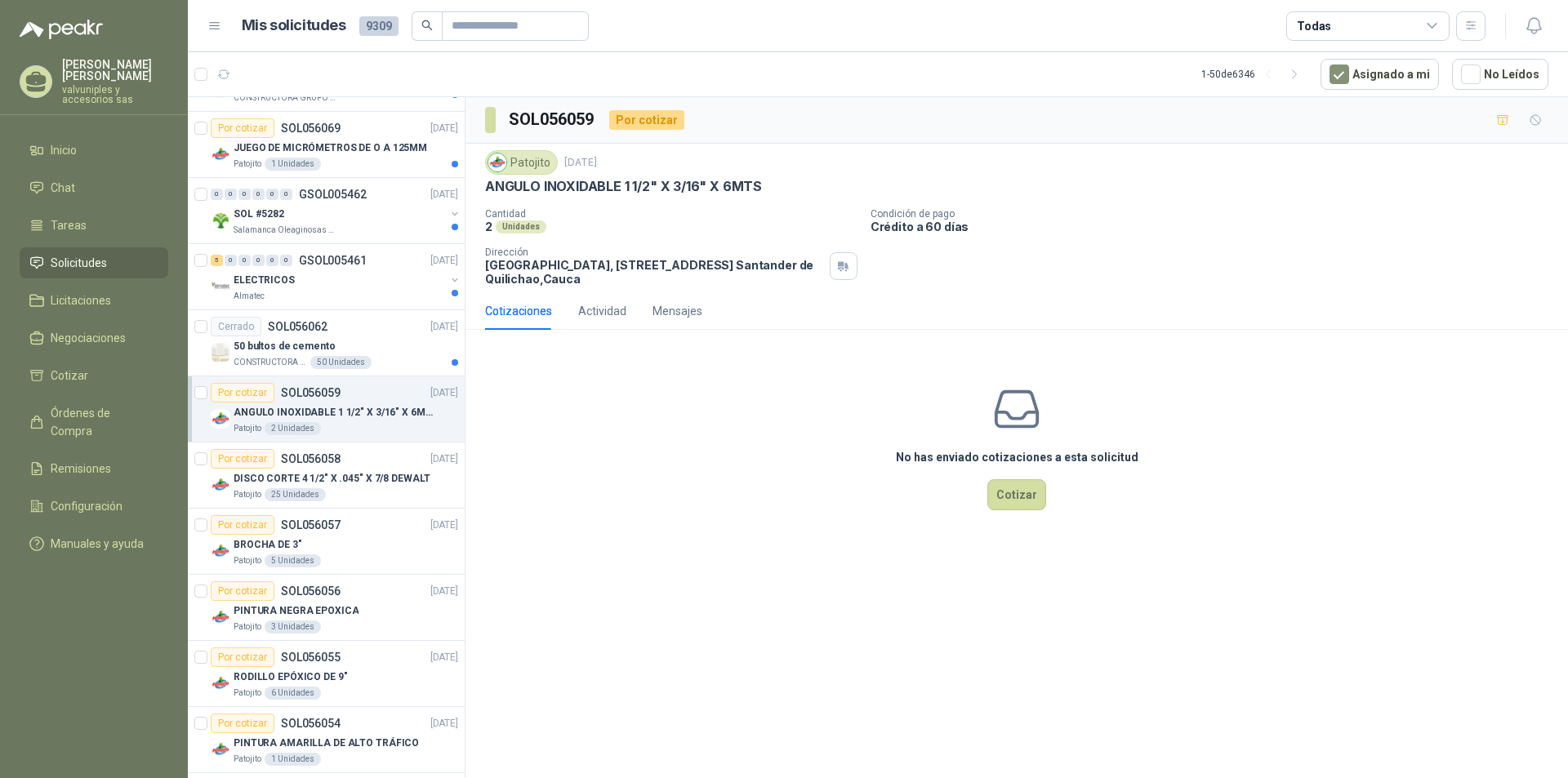
scroll to position [1865, 0]
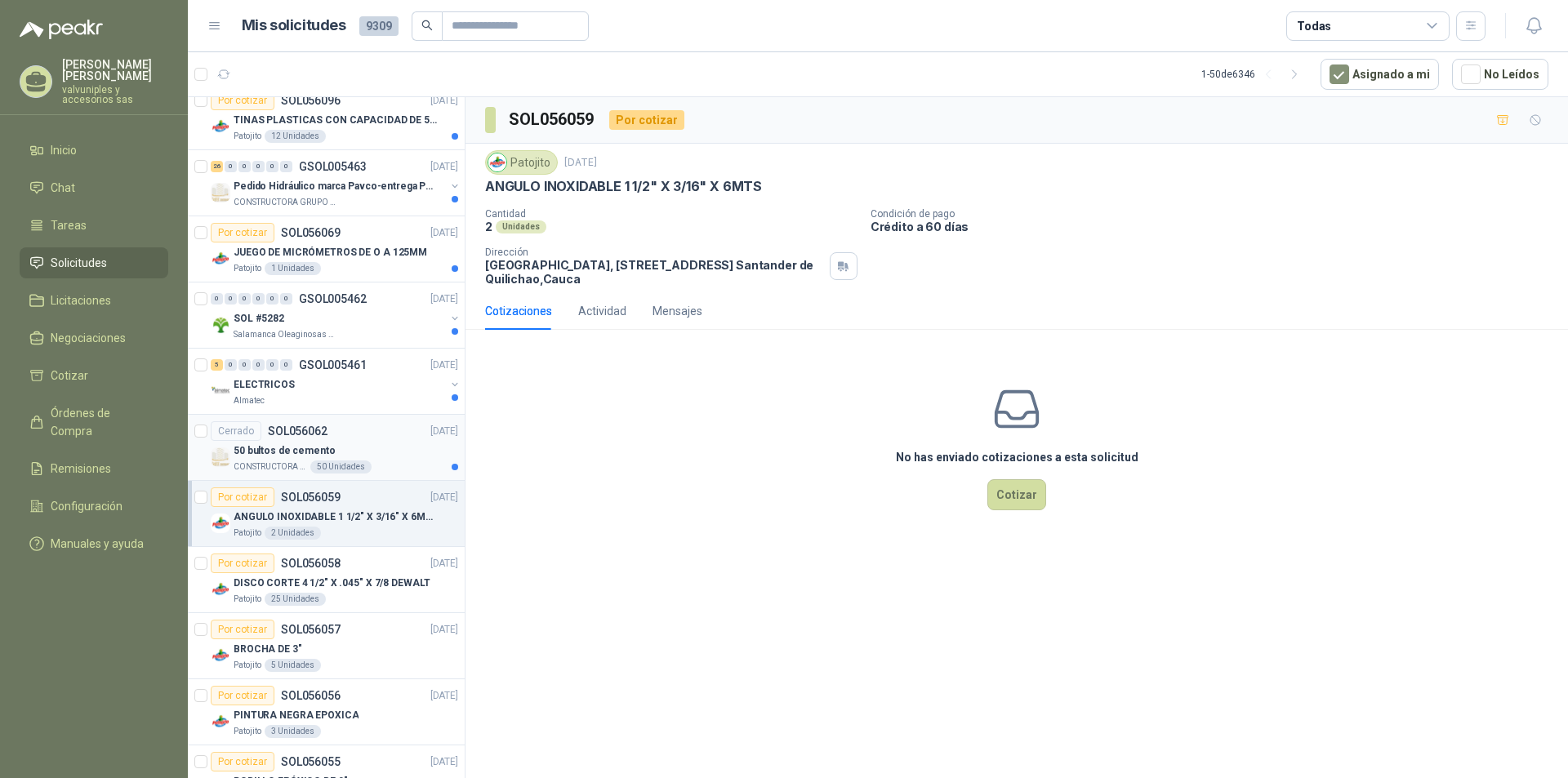
click at [288, 447] on p "50 bultos de cemento" at bounding box center [285, 451] width 102 height 16
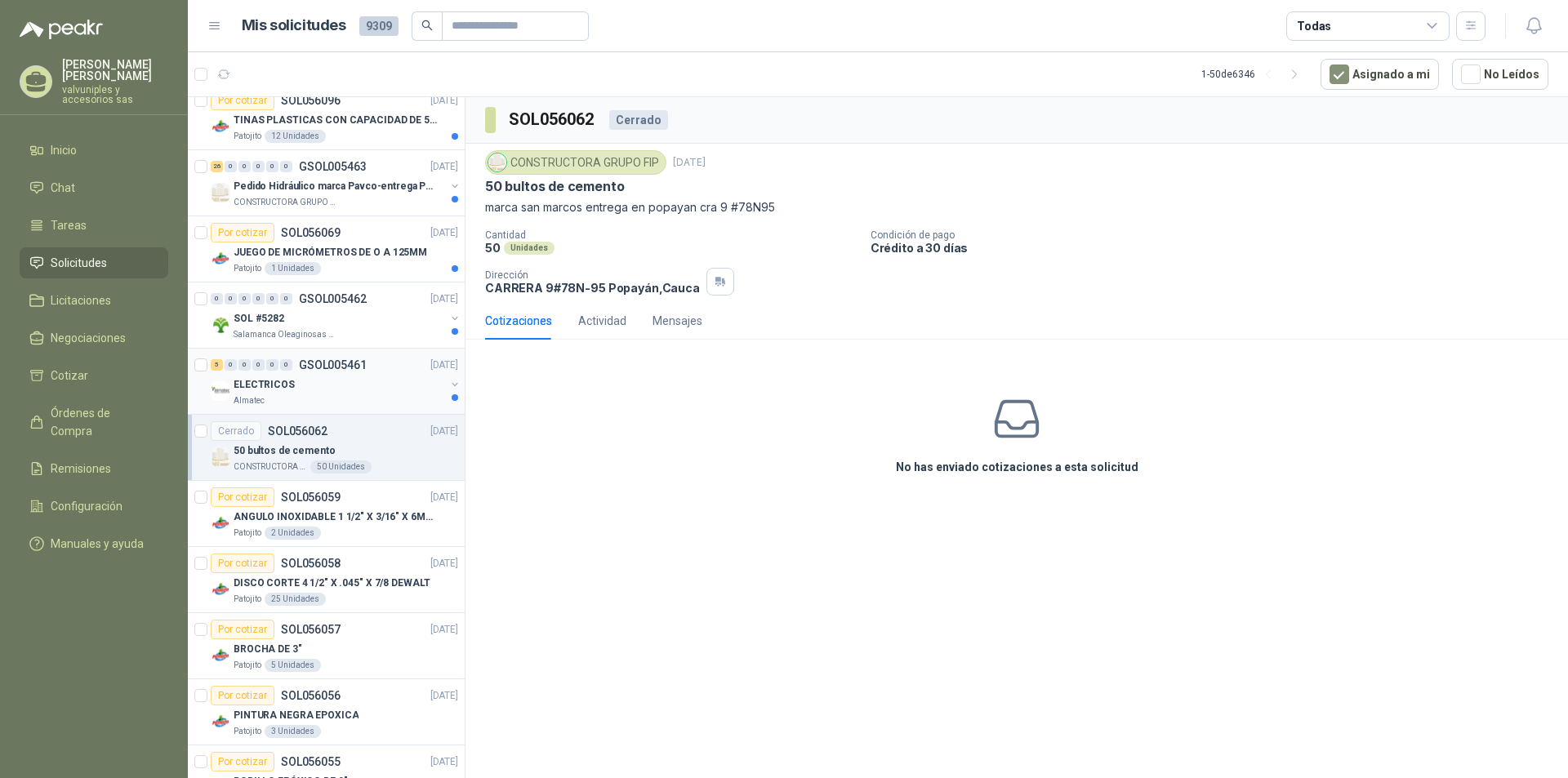
click at [257, 382] on p "ELECTRICOS" at bounding box center [264, 385] width 62 height 16
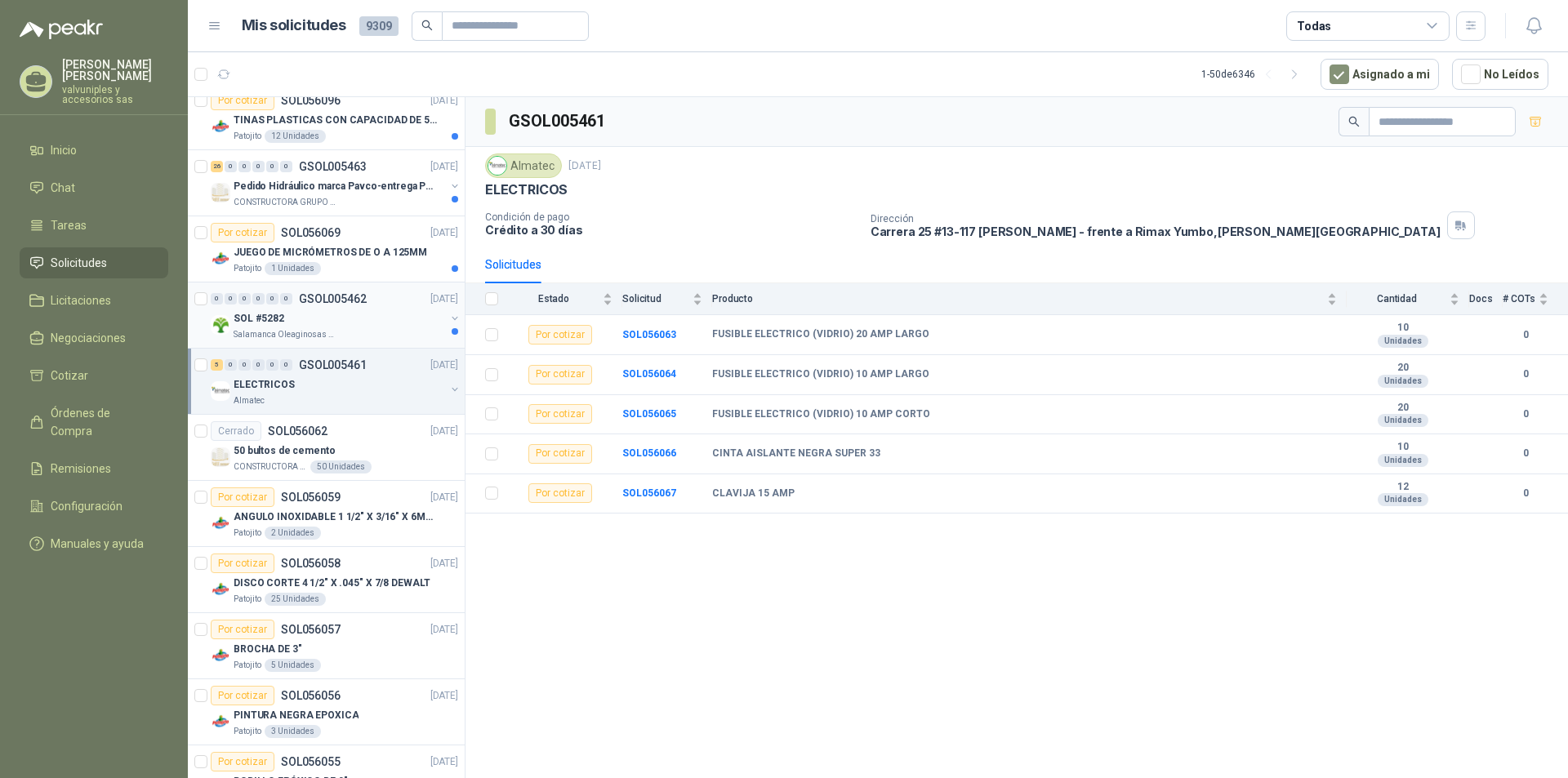
click at [266, 315] on p "SOL #5282" at bounding box center [259, 319] width 50 height 16
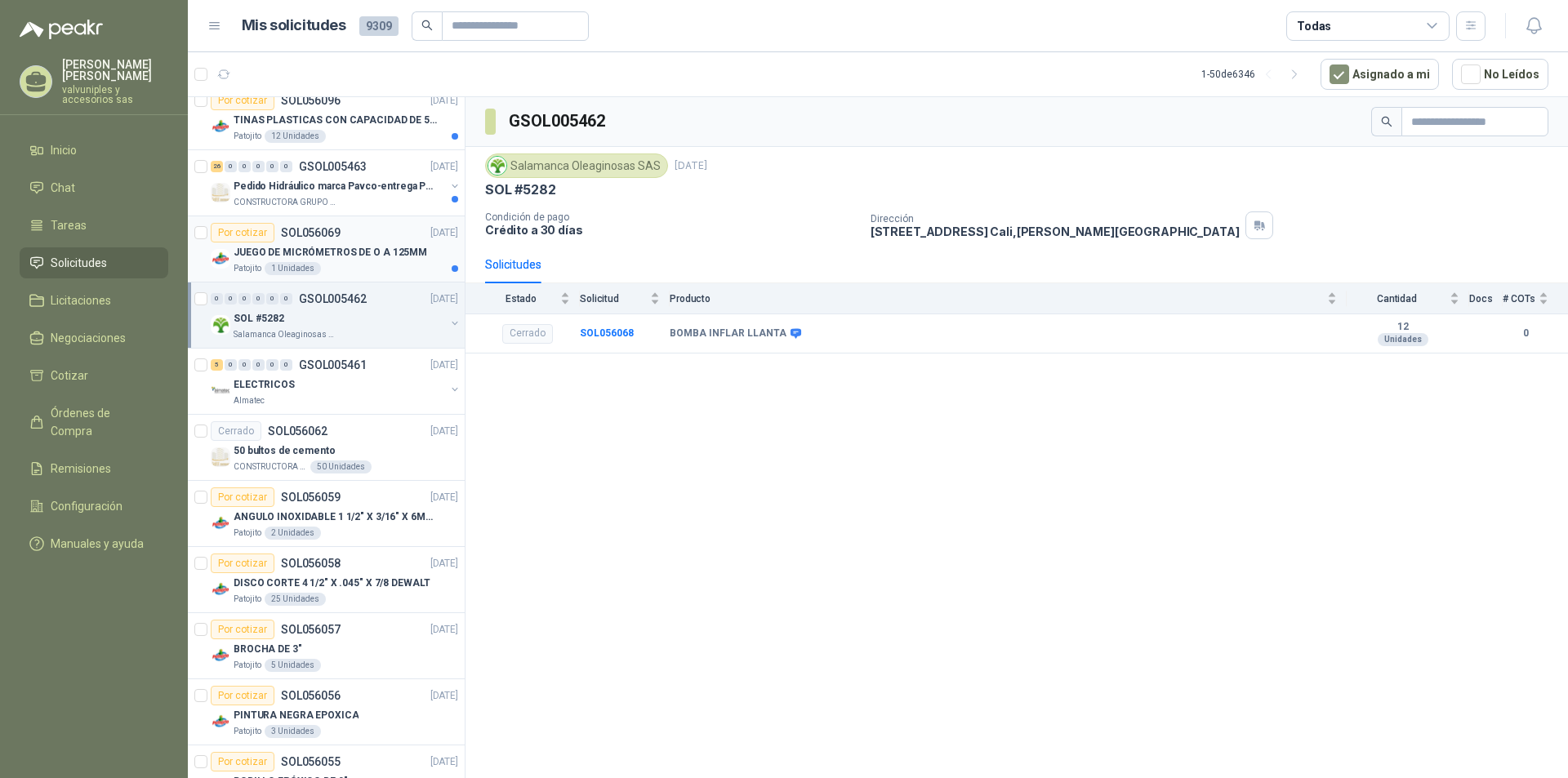
click at [262, 249] on p "JUEGO DE MICRÓMETROS DE O A 125MM" at bounding box center [330, 253] width 193 height 16
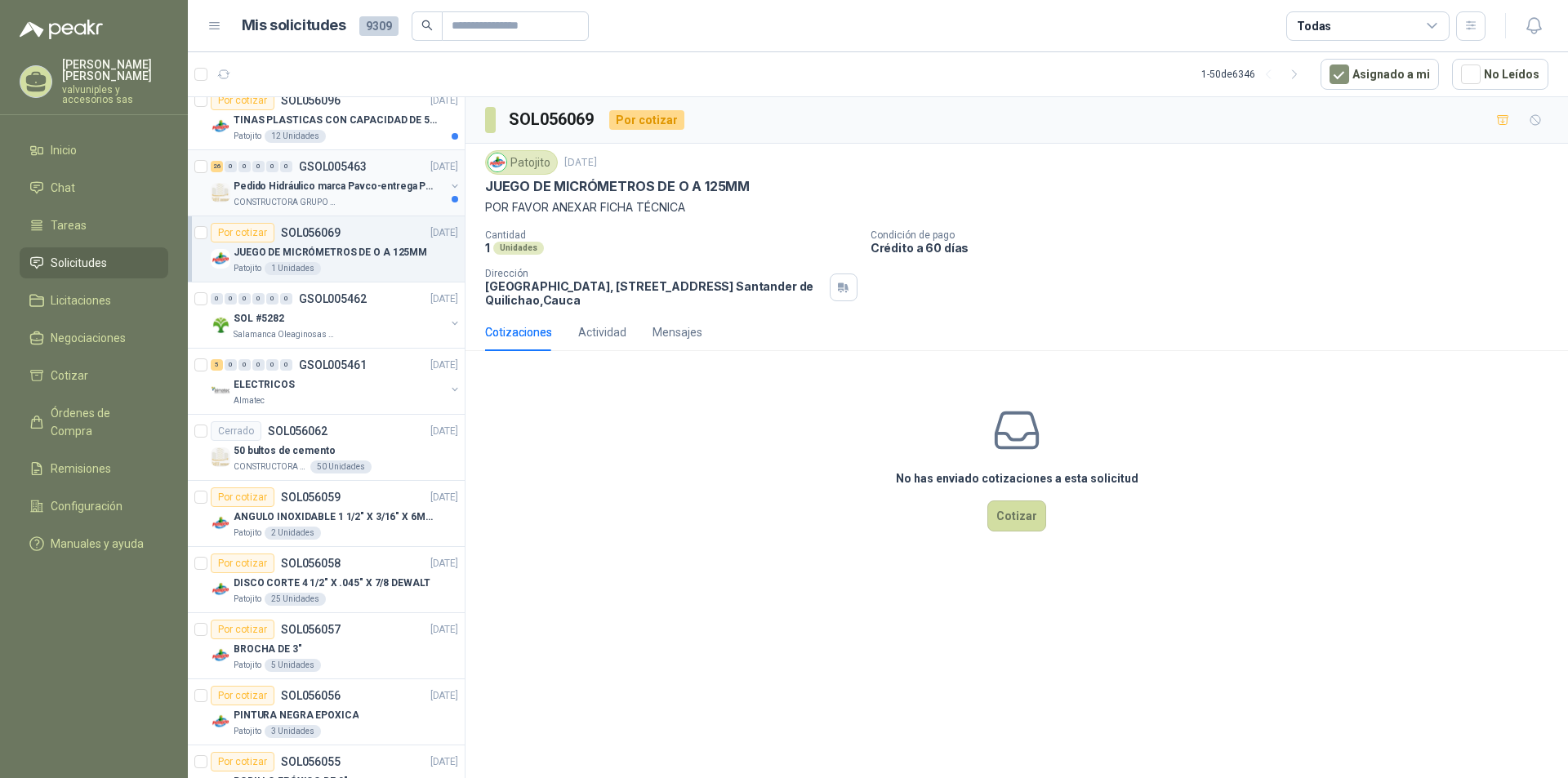
click at [288, 187] on p "Pedido Hidráulico marca Pavco-entrega Popayán" at bounding box center [335, 186] width 204 height 16
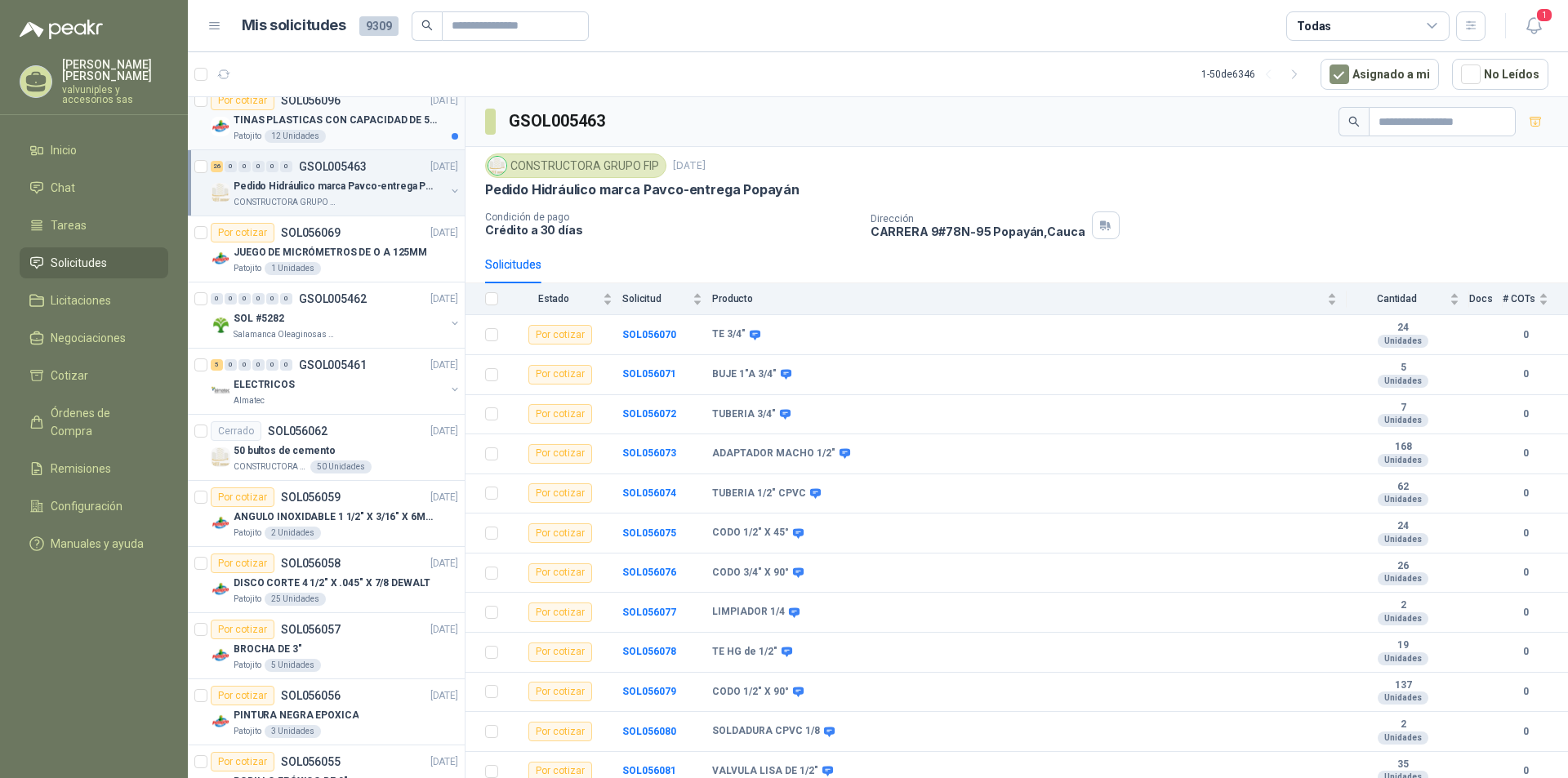
click at [269, 120] on p "TINAS PLASTICAS CON CAPACIDAD DE 50 KG" at bounding box center [335, 120] width 204 height 16
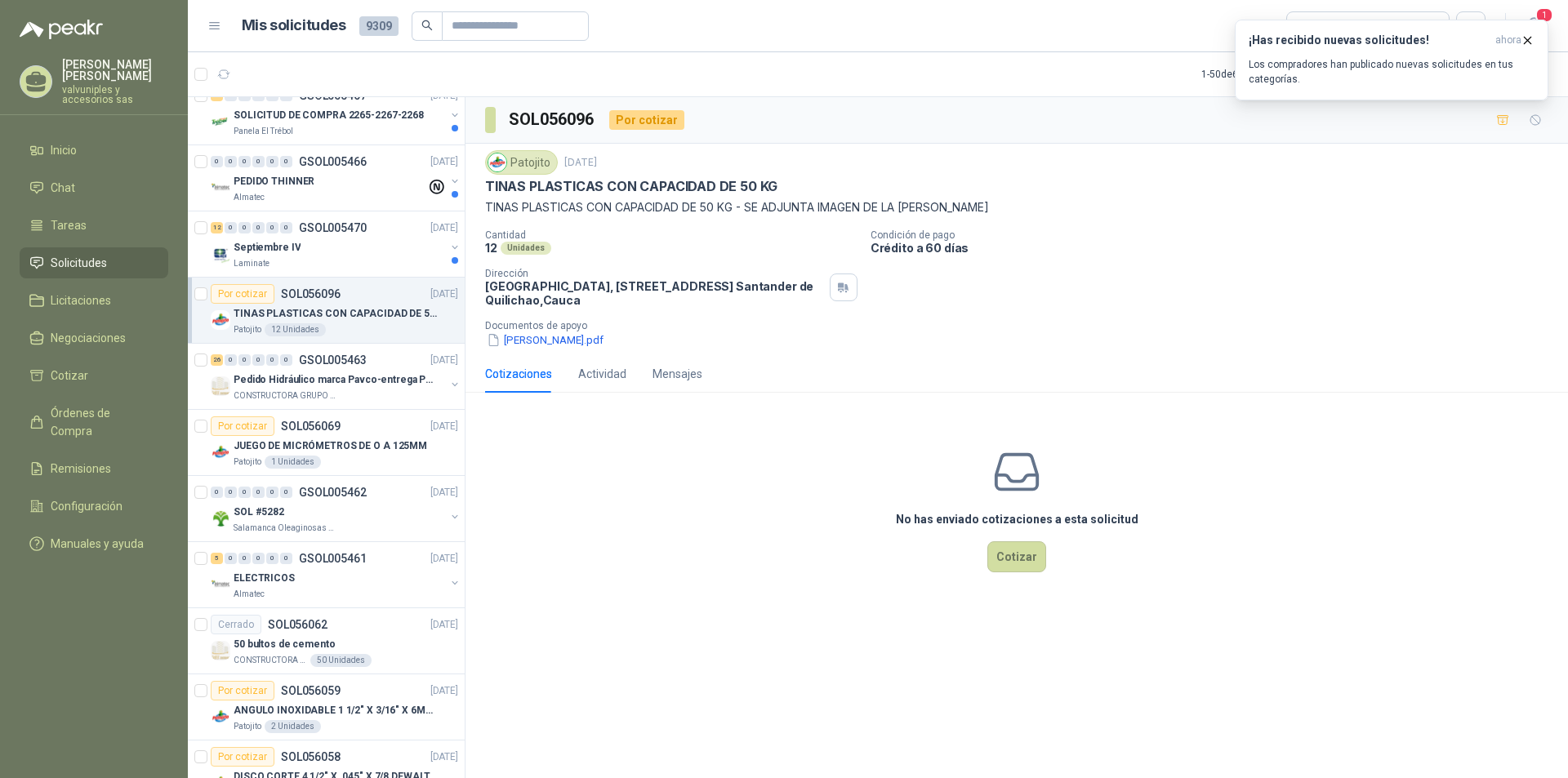
scroll to position [1643, 0]
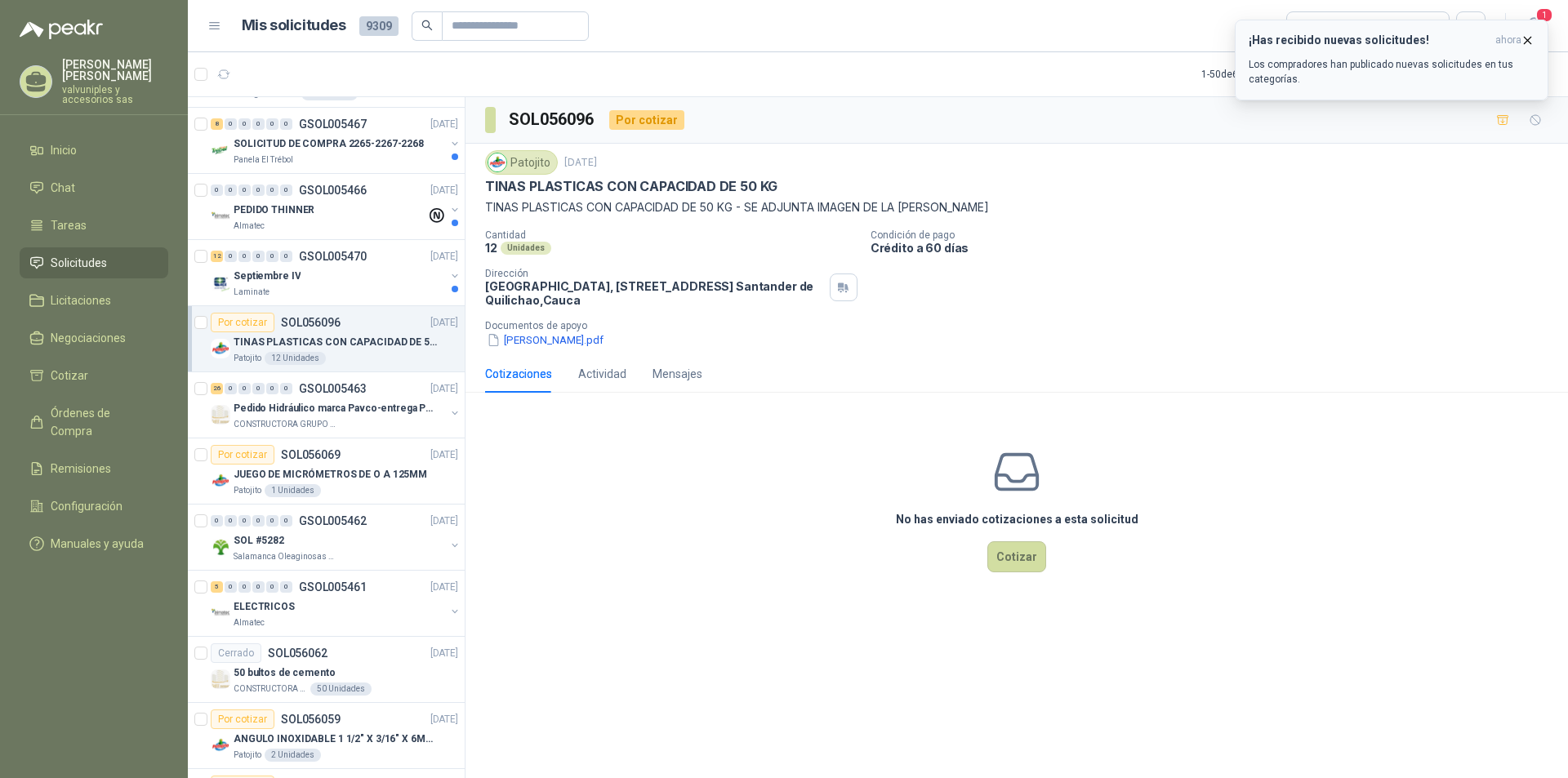
click at [1320, 36] on h3 "¡Has recibido nuevas solicitudes!" at bounding box center [1368, 41] width 240 height 14
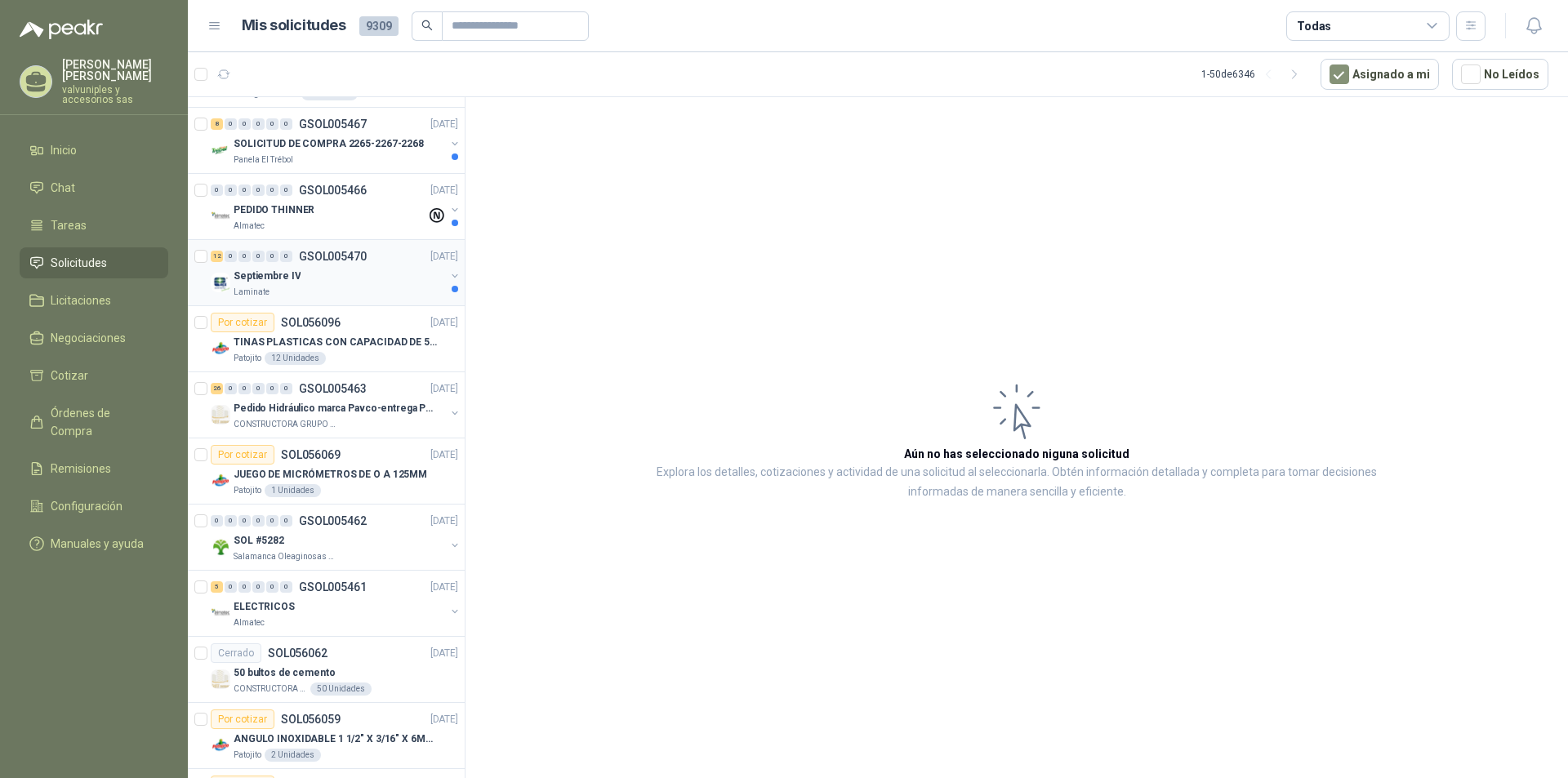
click at [252, 276] on p "Septiembre IV" at bounding box center [267, 276] width 67 height 16
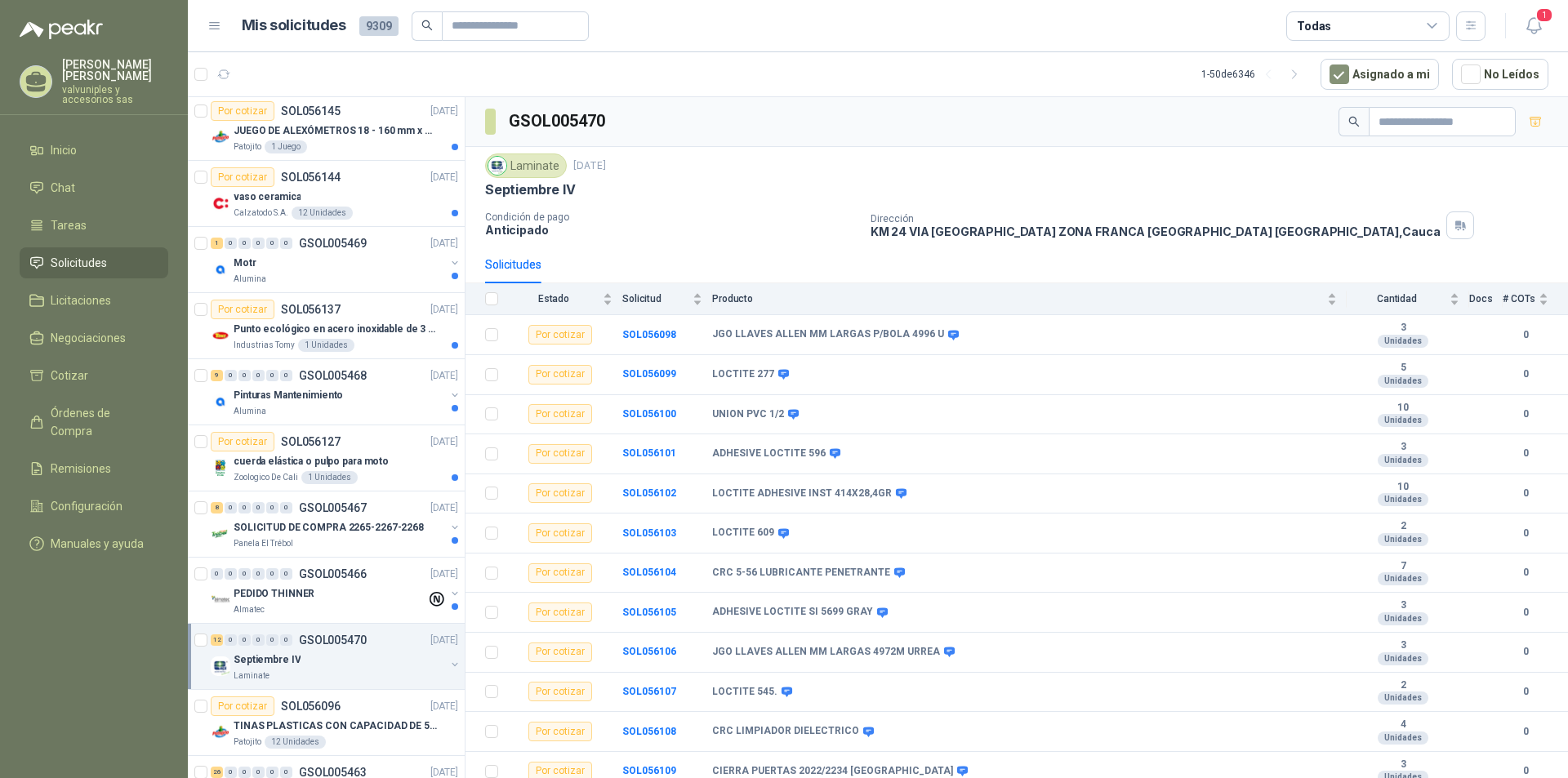
scroll to position [1211, 0]
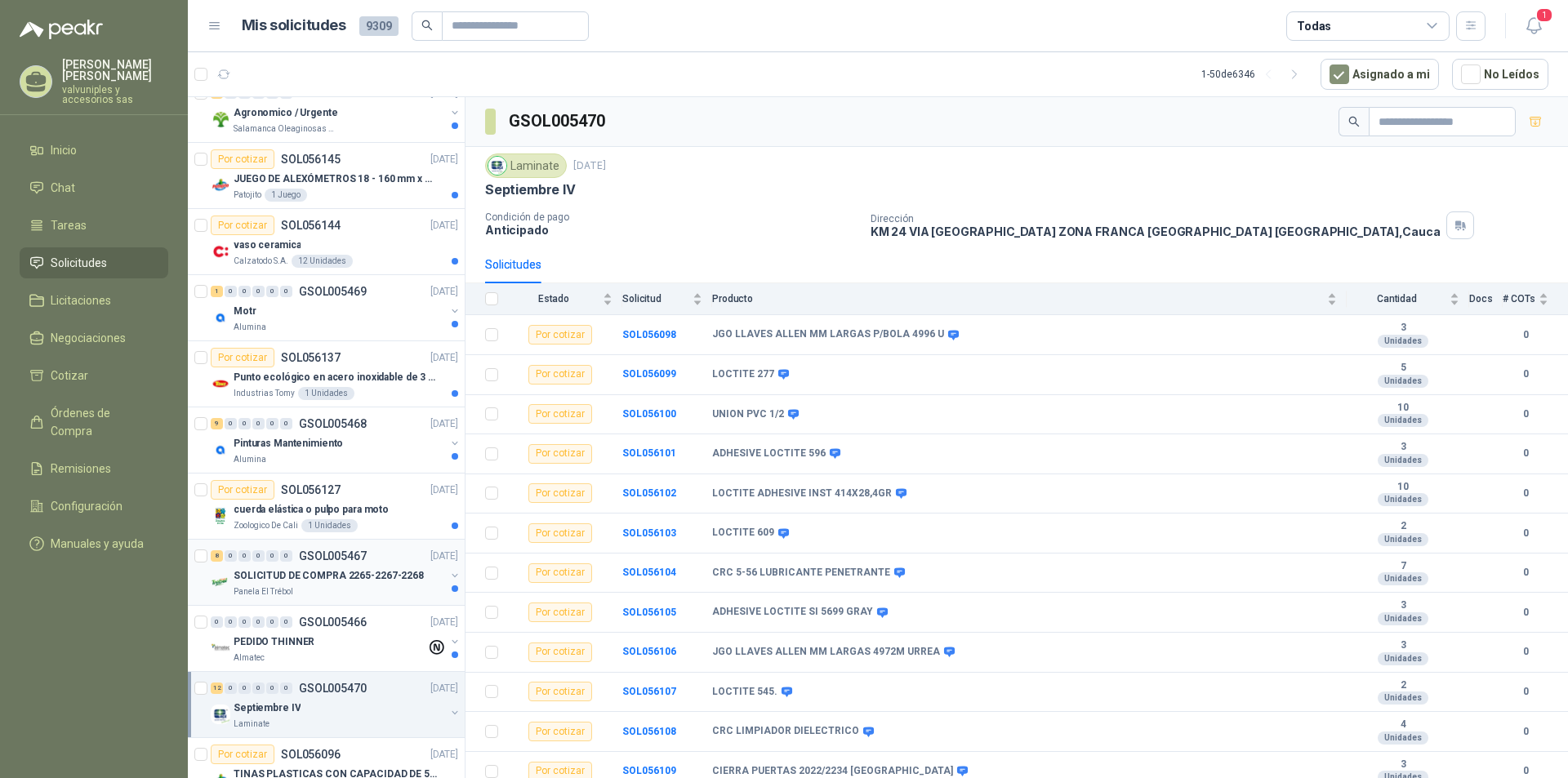
click at [282, 574] on p "SOLICITUD DE COMPRA 2265-2267-2268" at bounding box center [329, 576] width 191 height 16
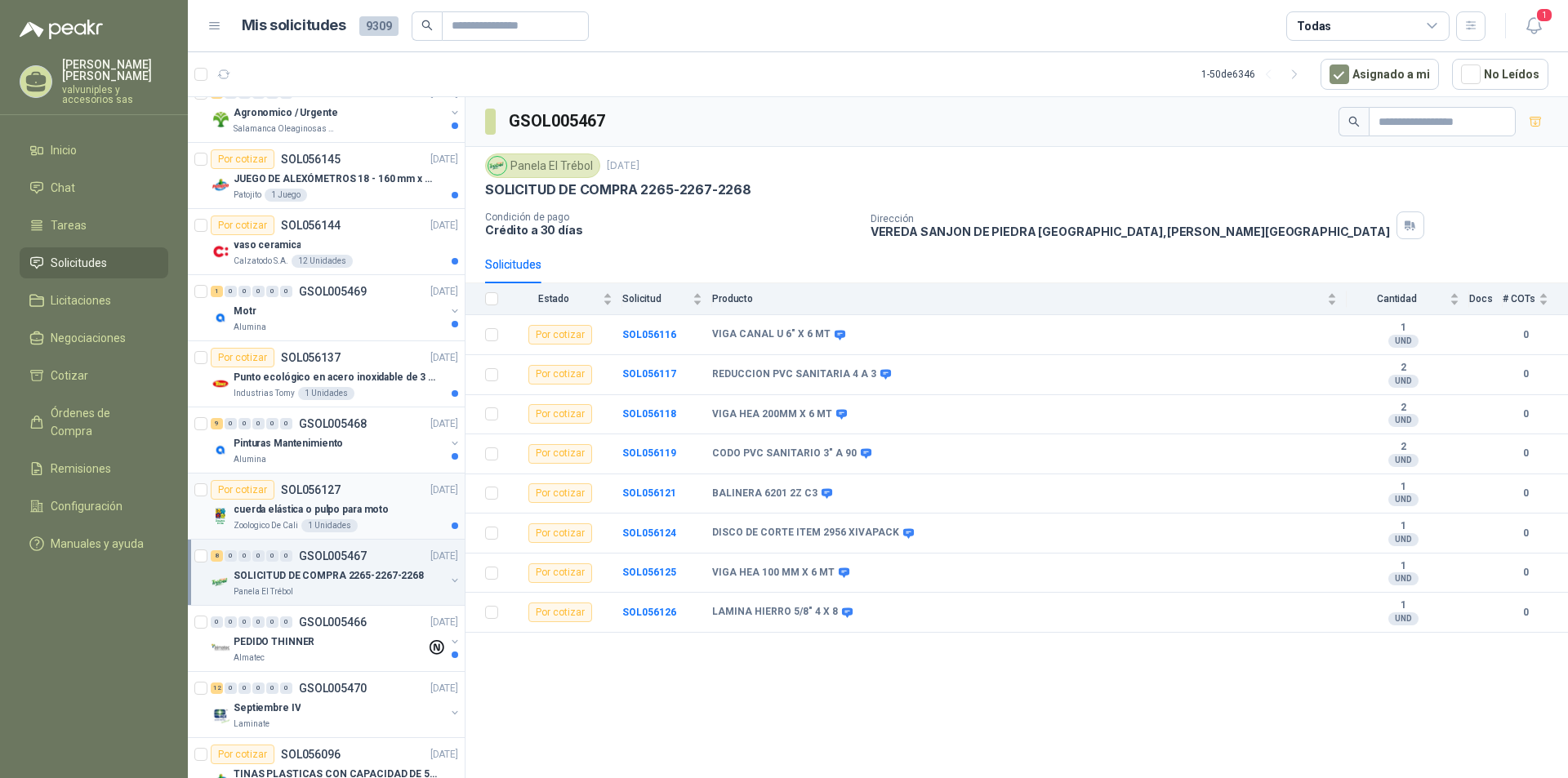
click at [275, 509] on p "cuerda elástica o pulpo para moto" at bounding box center [311, 510] width 155 height 16
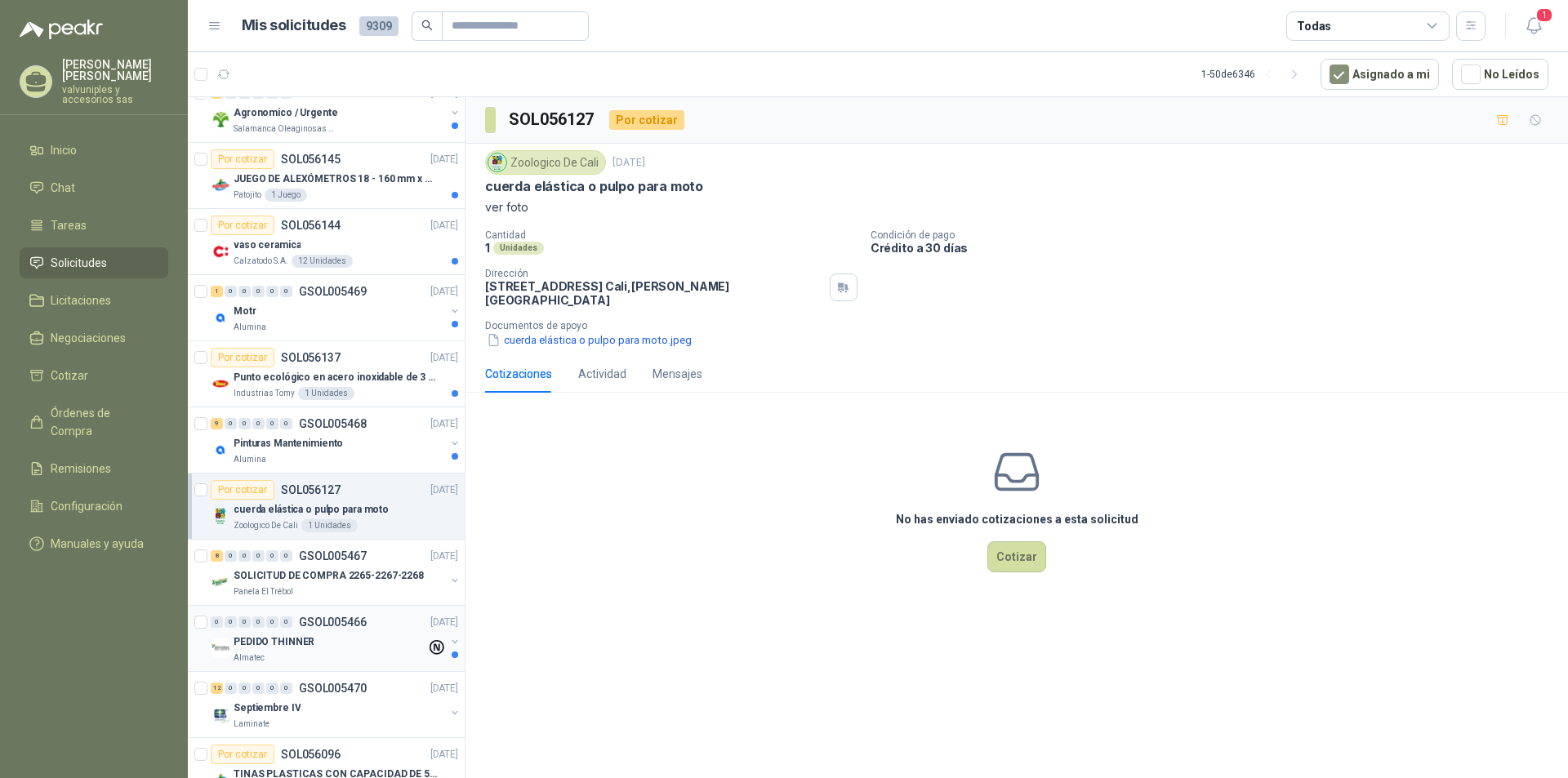
click at [262, 639] on p "PEDIDO THINNER" at bounding box center [274, 642] width 81 height 16
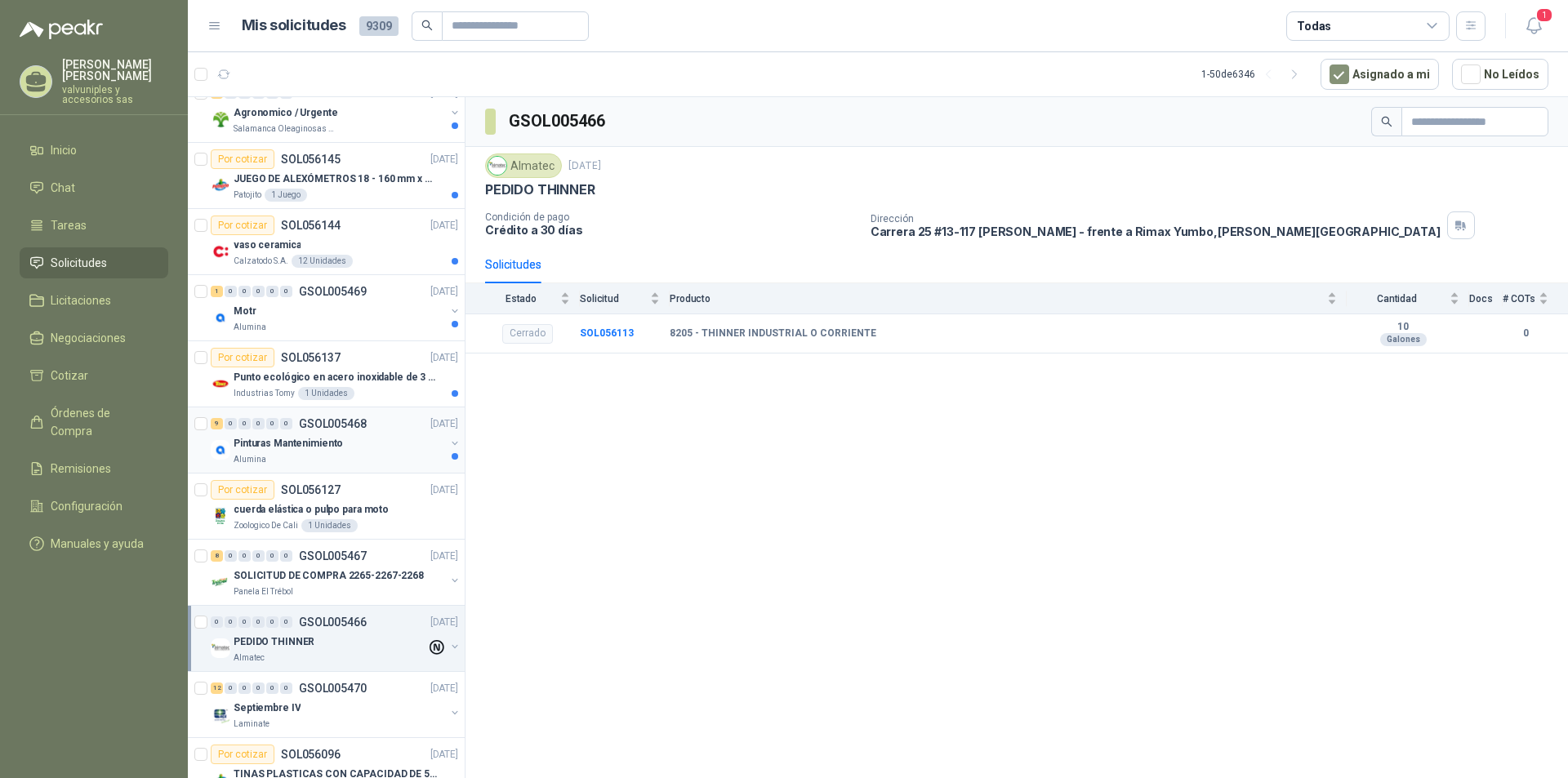
click at [295, 440] on p "Pinturas Mantenimiento" at bounding box center [288, 444] width 109 height 16
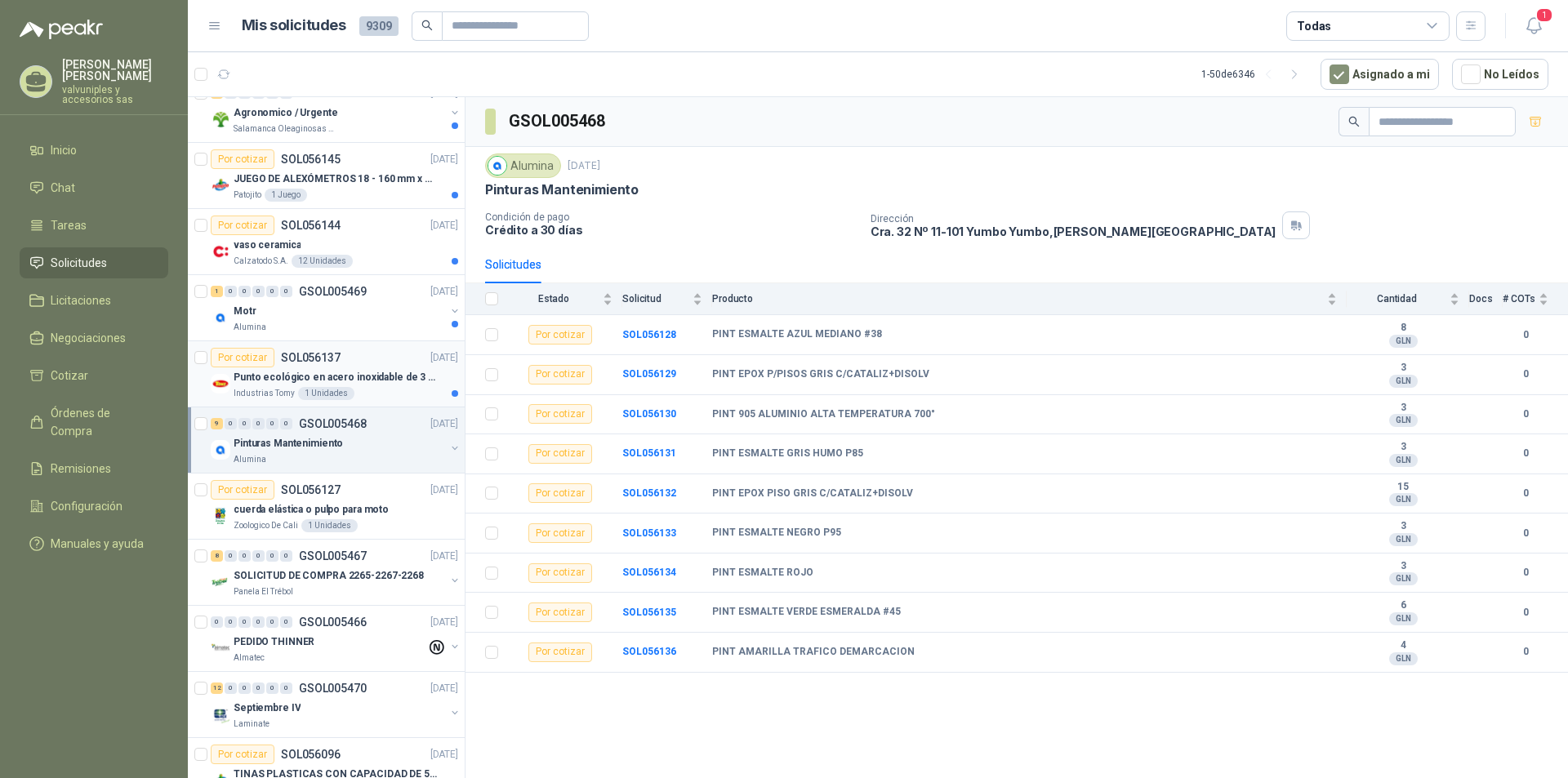
click at [273, 373] on p "Punto ecológico en acero inoxidable de 3 puestos, con capacidad para 121L cada …" at bounding box center [335, 378] width 204 height 16
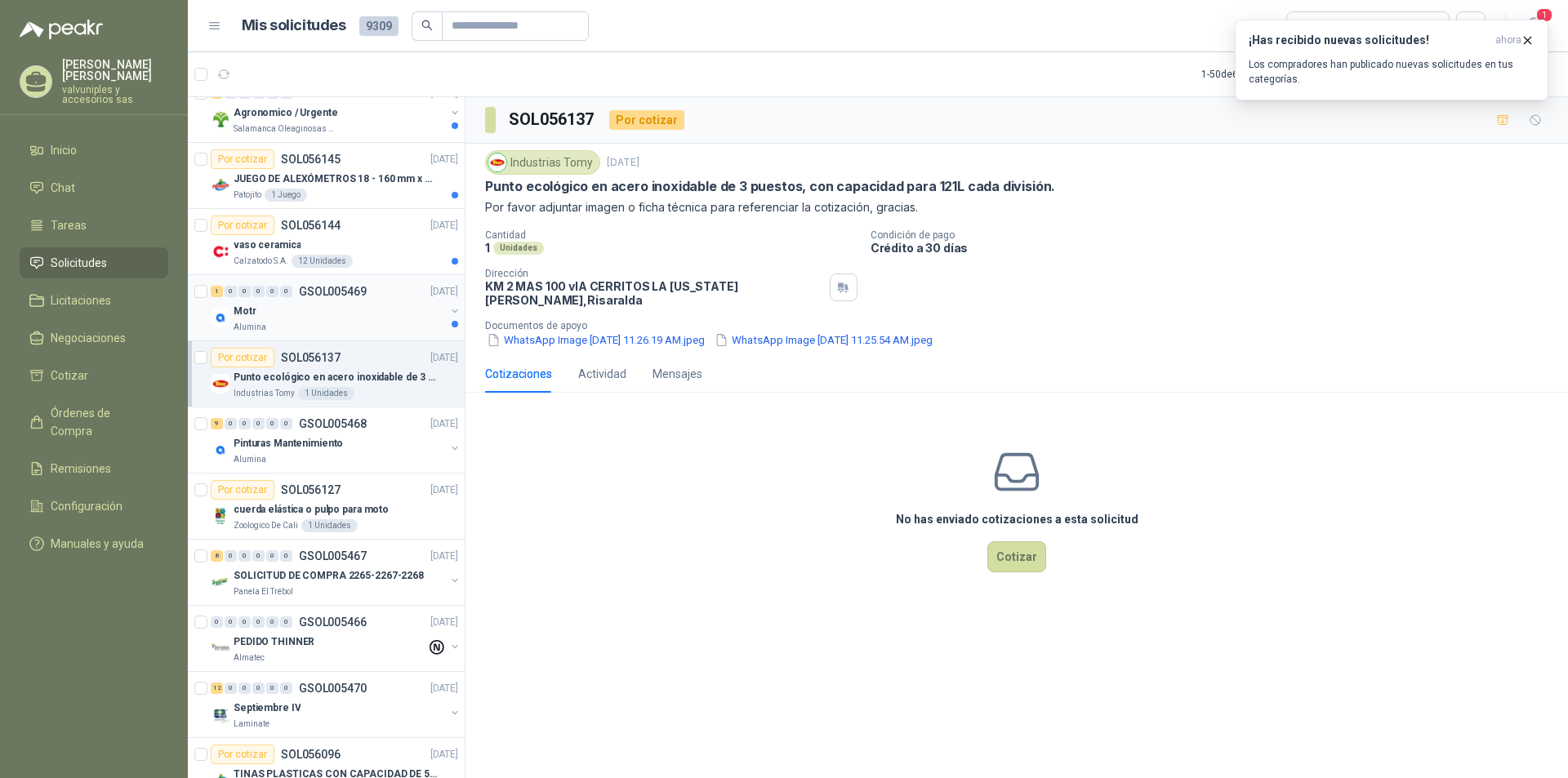
click at [316, 287] on p "GSOL005469" at bounding box center [333, 291] width 68 height 11
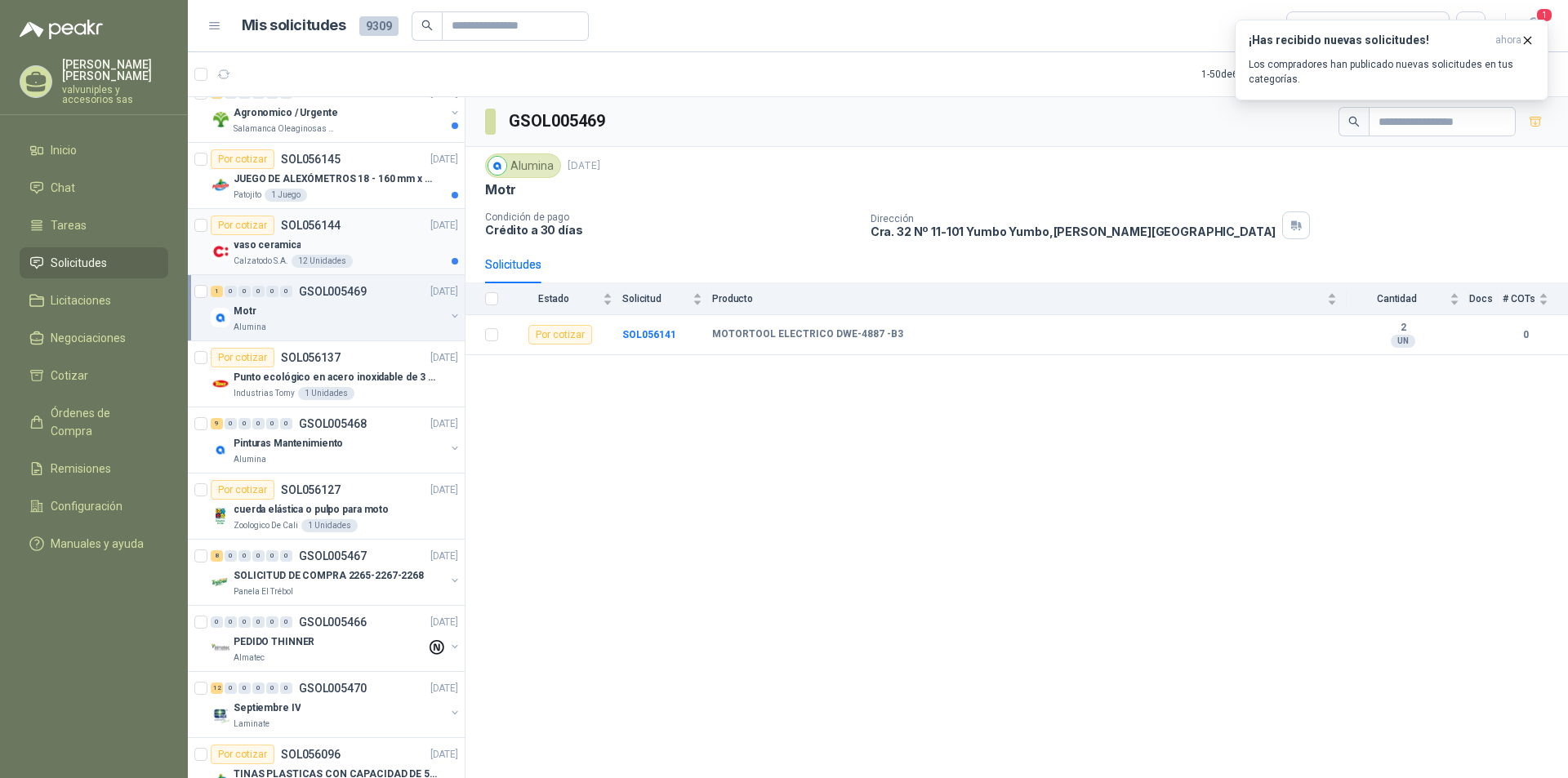
click at [255, 247] on p "vaso ceramica" at bounding box center [267, 245] width 67 height 16
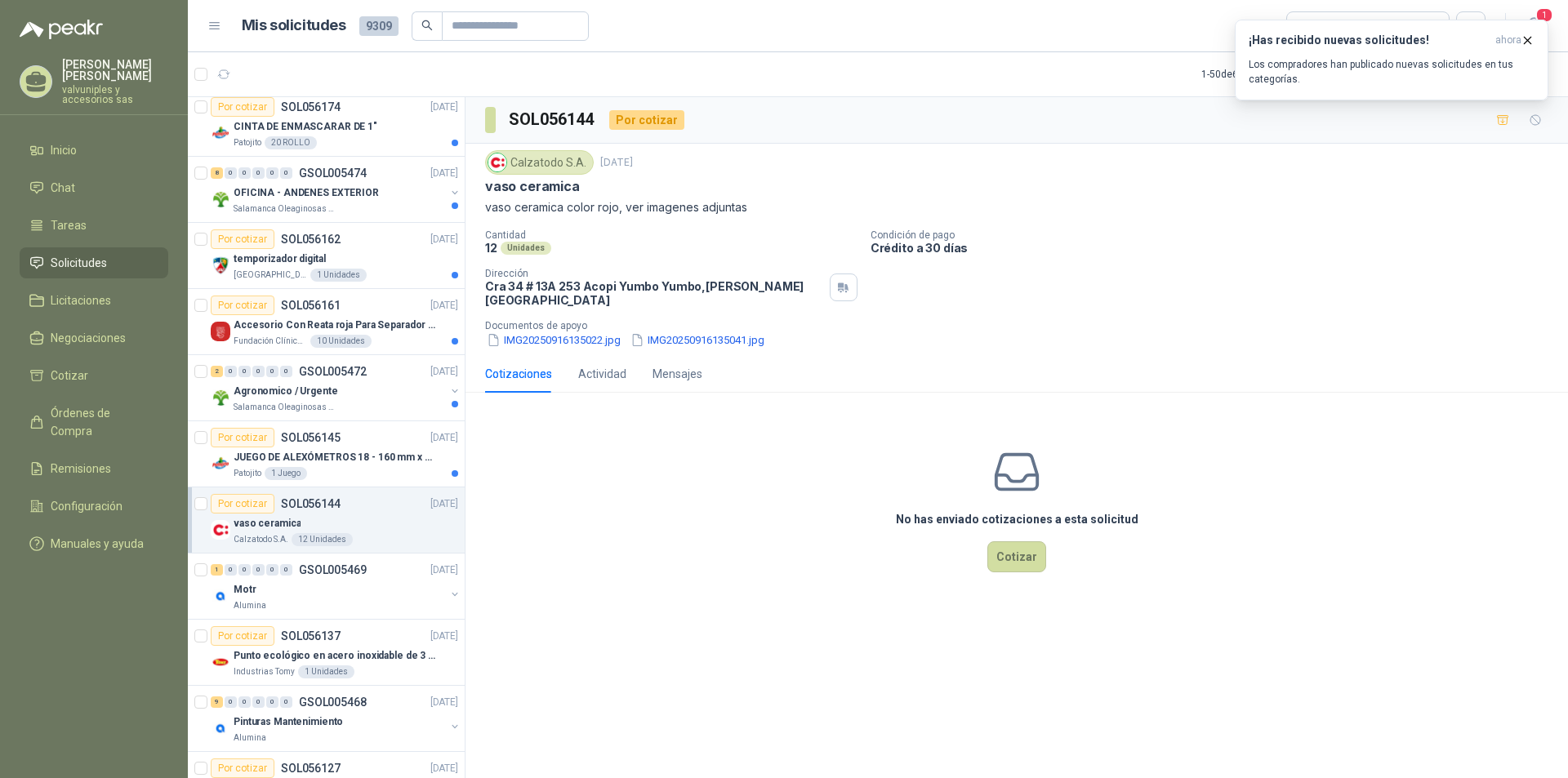
scroll to position [924, 0]
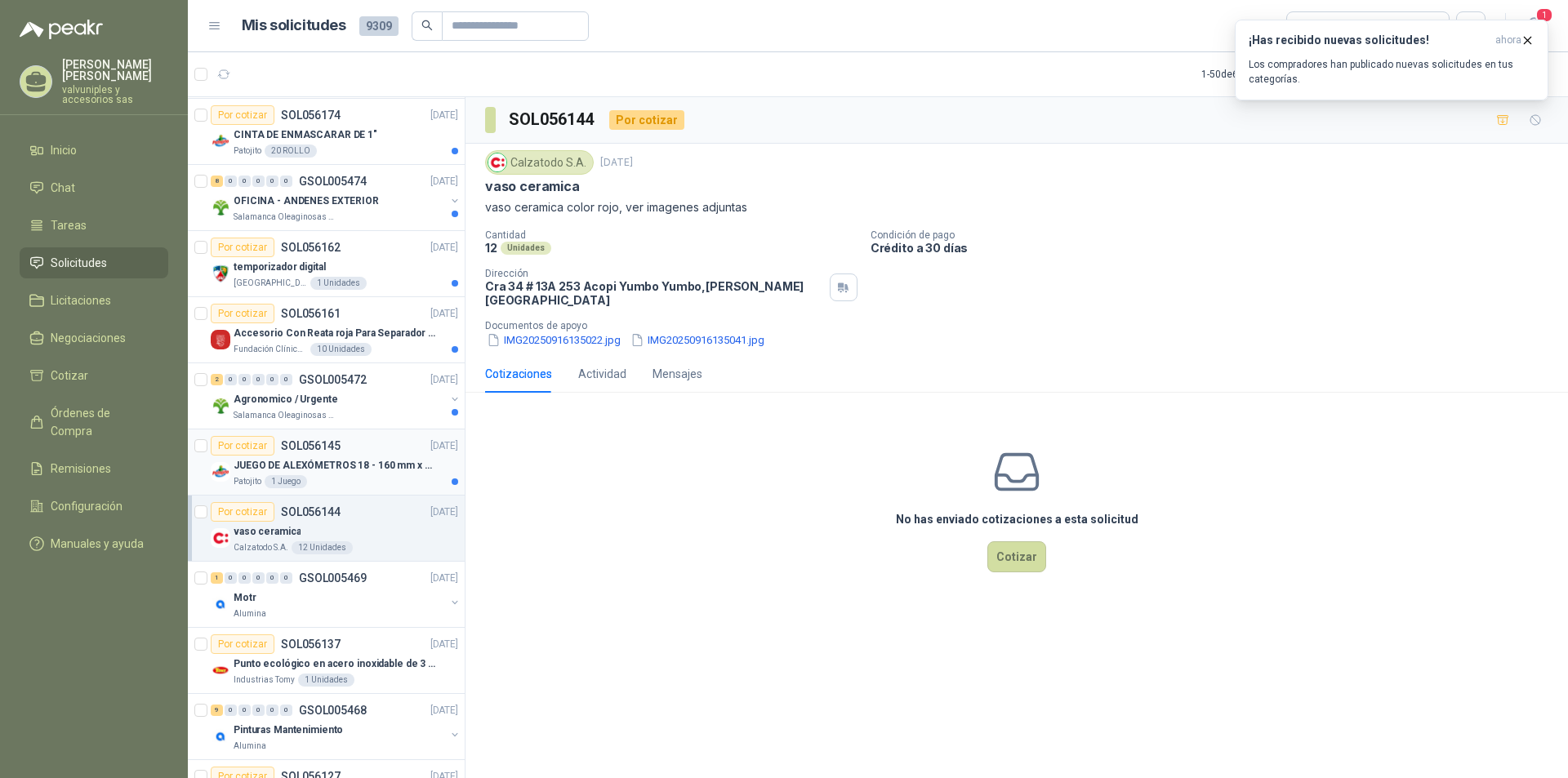
click at [301, 467] on p "JUEGO DE ALEXÓMETROS 18 - 160 mm x 0,01 mm 2824-S3" at bounding box center [335, 466] width 204 height 16
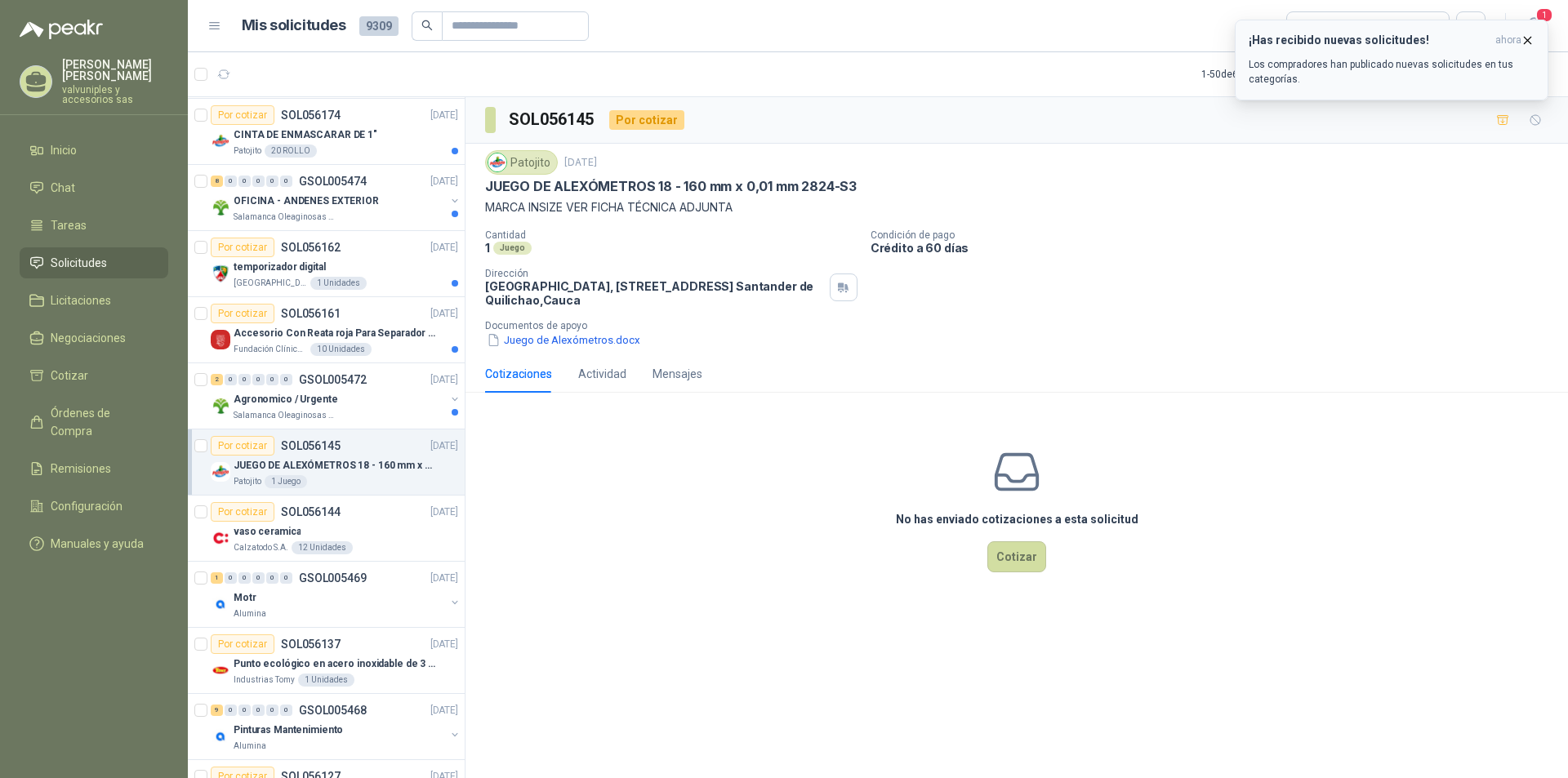
click at [1332, 46] on h3 "¡Has recibido nuevas solicitudes!" at bounding box center [1368, 41] width 240 height 14
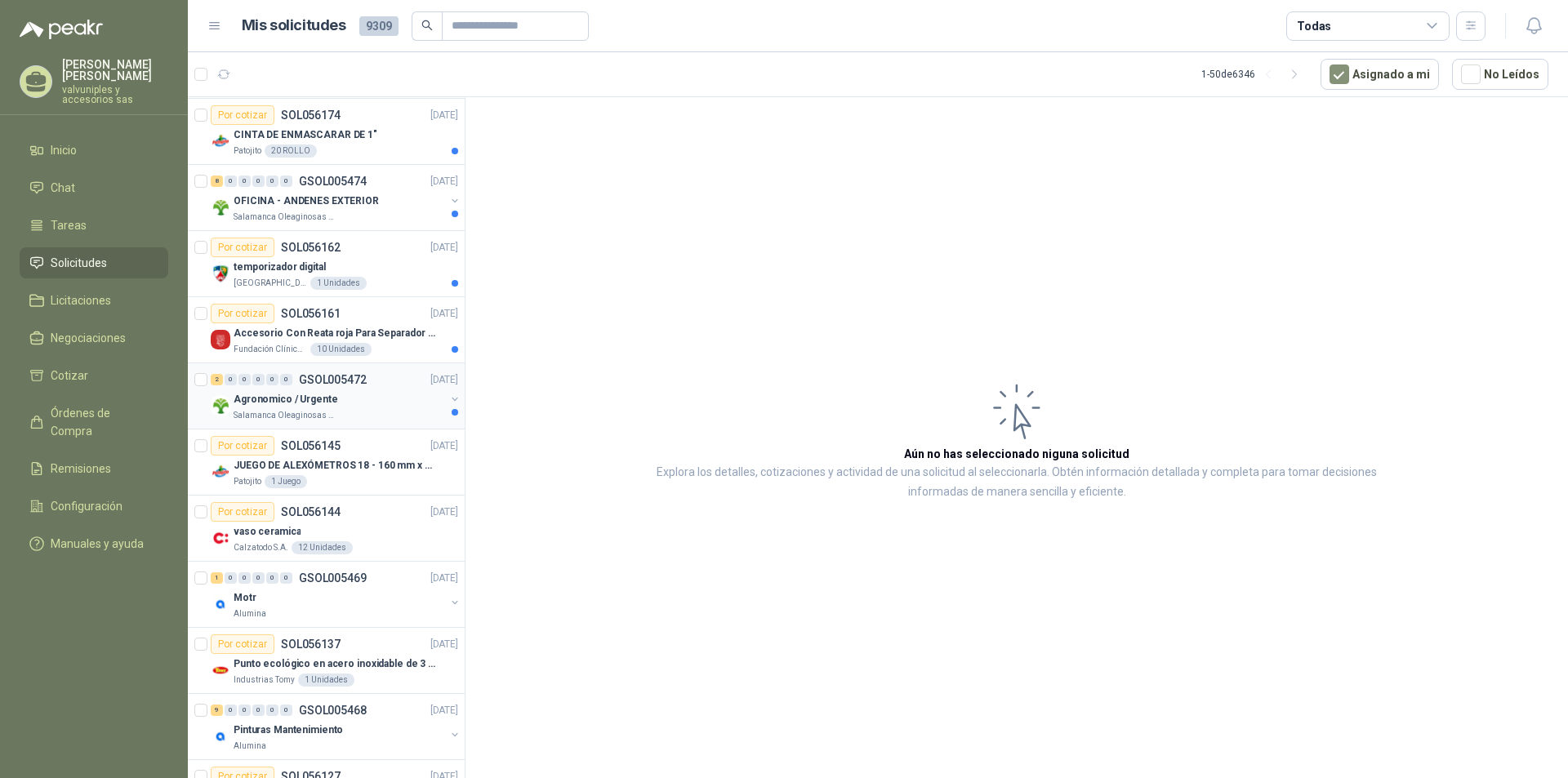
click at [287, 397] on p "Agronomico / Urgente" at bounding box center [286, 399] width 105 height 16
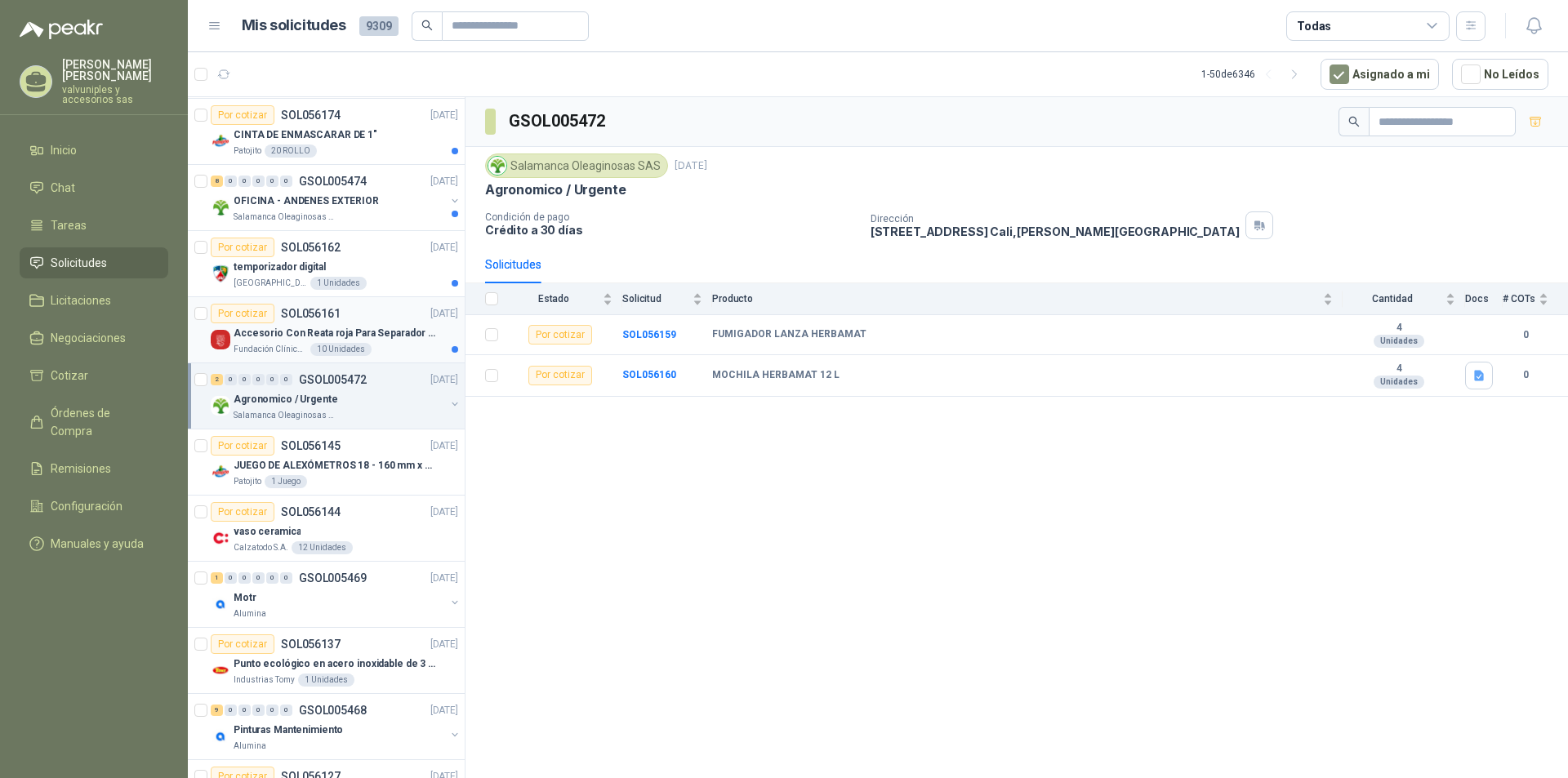
click at [241, 328] on p "Accesorio Con Reata roja Para Separador De Fila" at bounding box center [335, 334] width 204 height 16
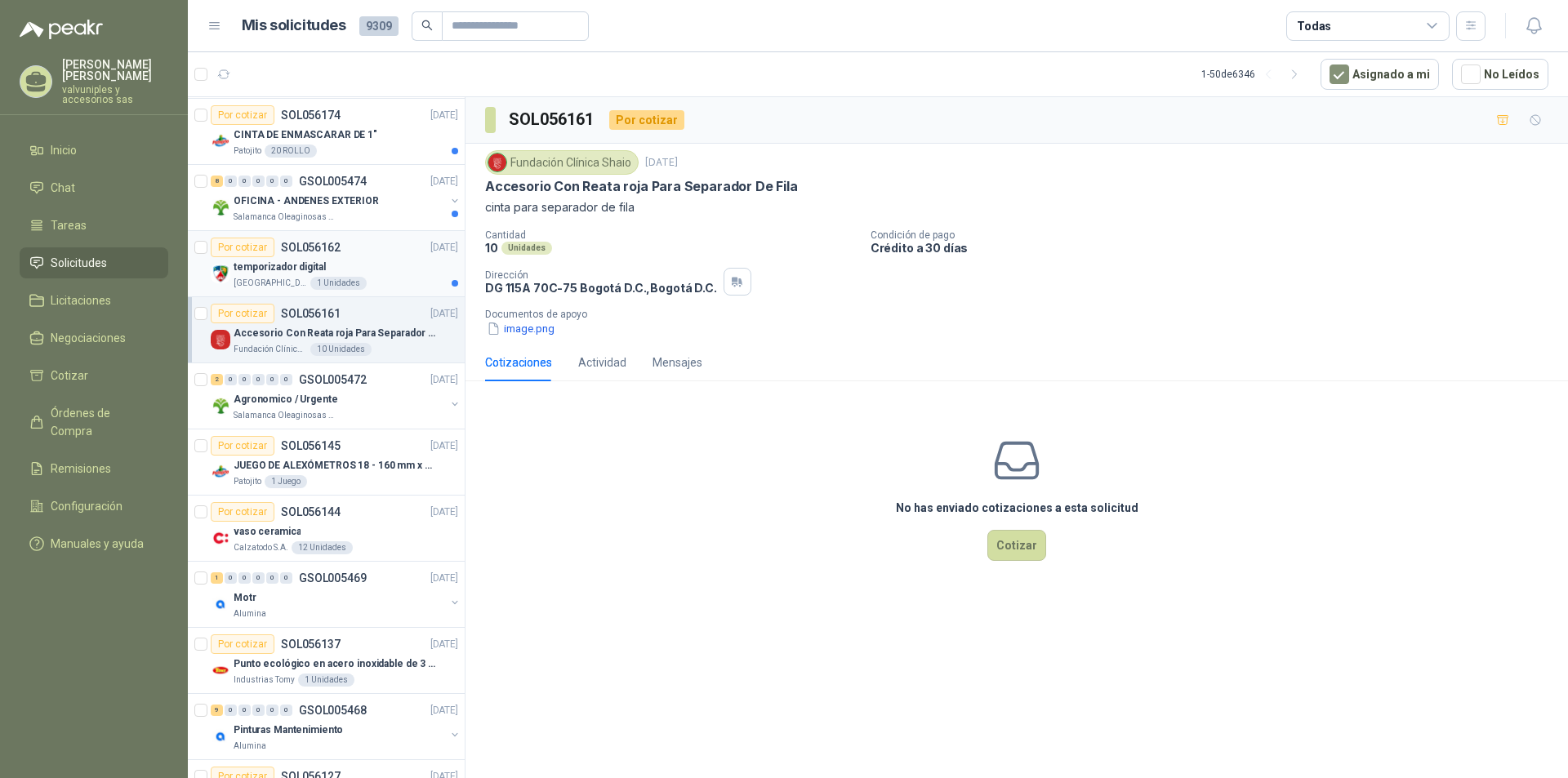
click at [277, 264] on p "temporizador digital" at bounding box center [280, 268] width 93 height 16
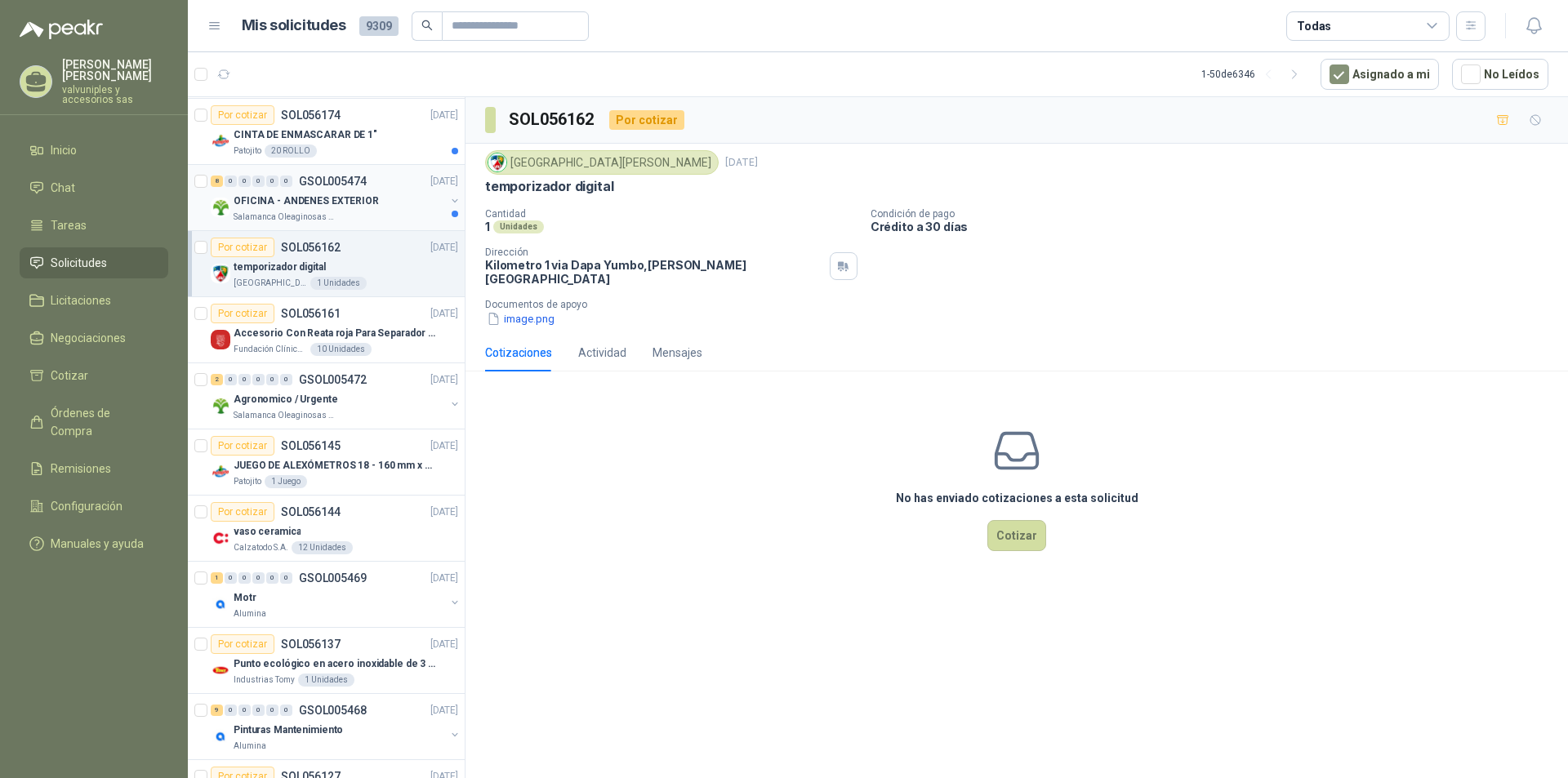
click at [262, 199] on p "OFICINA - ANDENES EXTERIOR" at bounding box center [307, 201] width 146 height 16
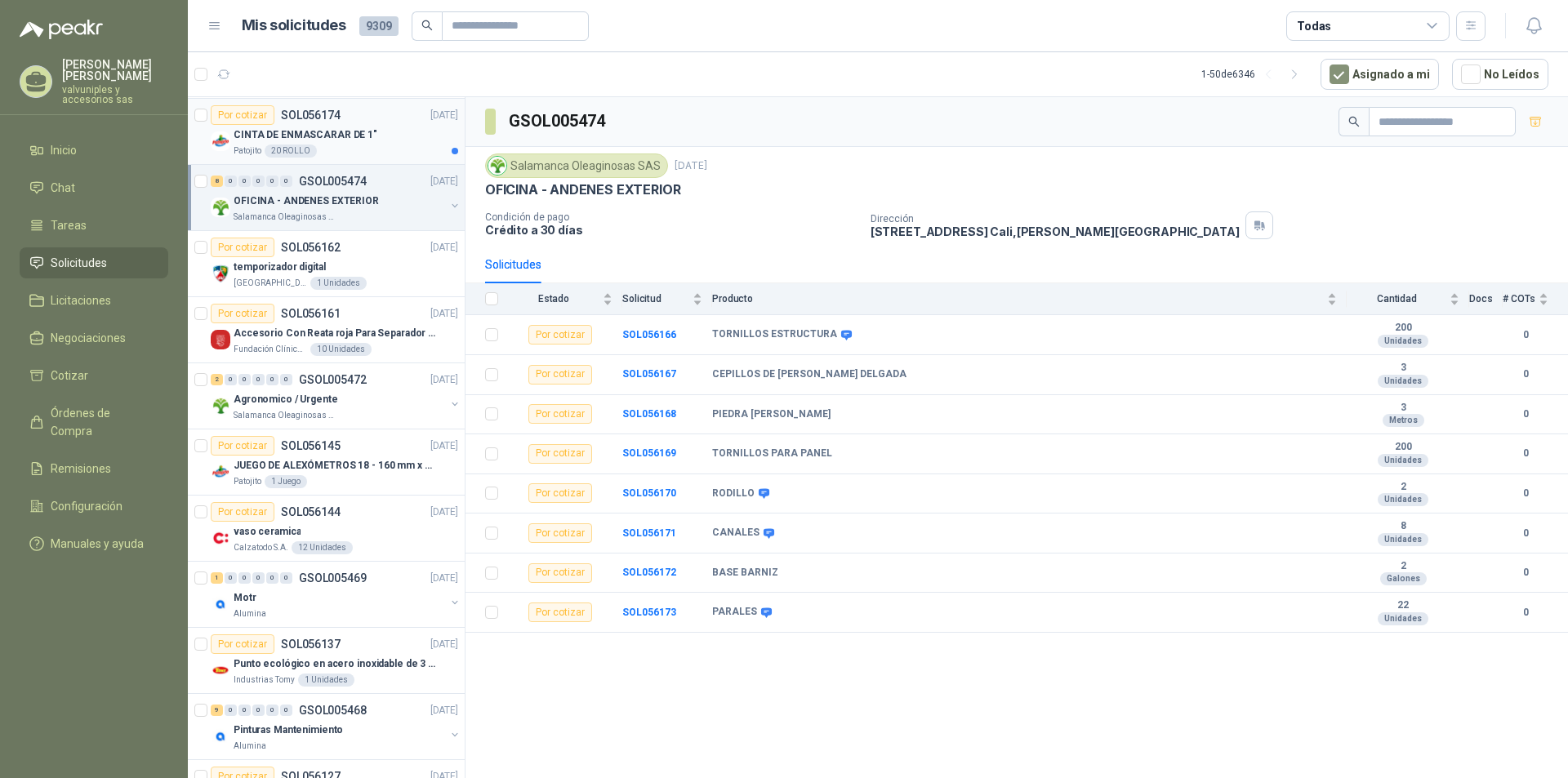
click at [257, 132] on p "CINTA DE ENMASCARAR DE 1"" at bounding box center [306, 135] width 144 height 16
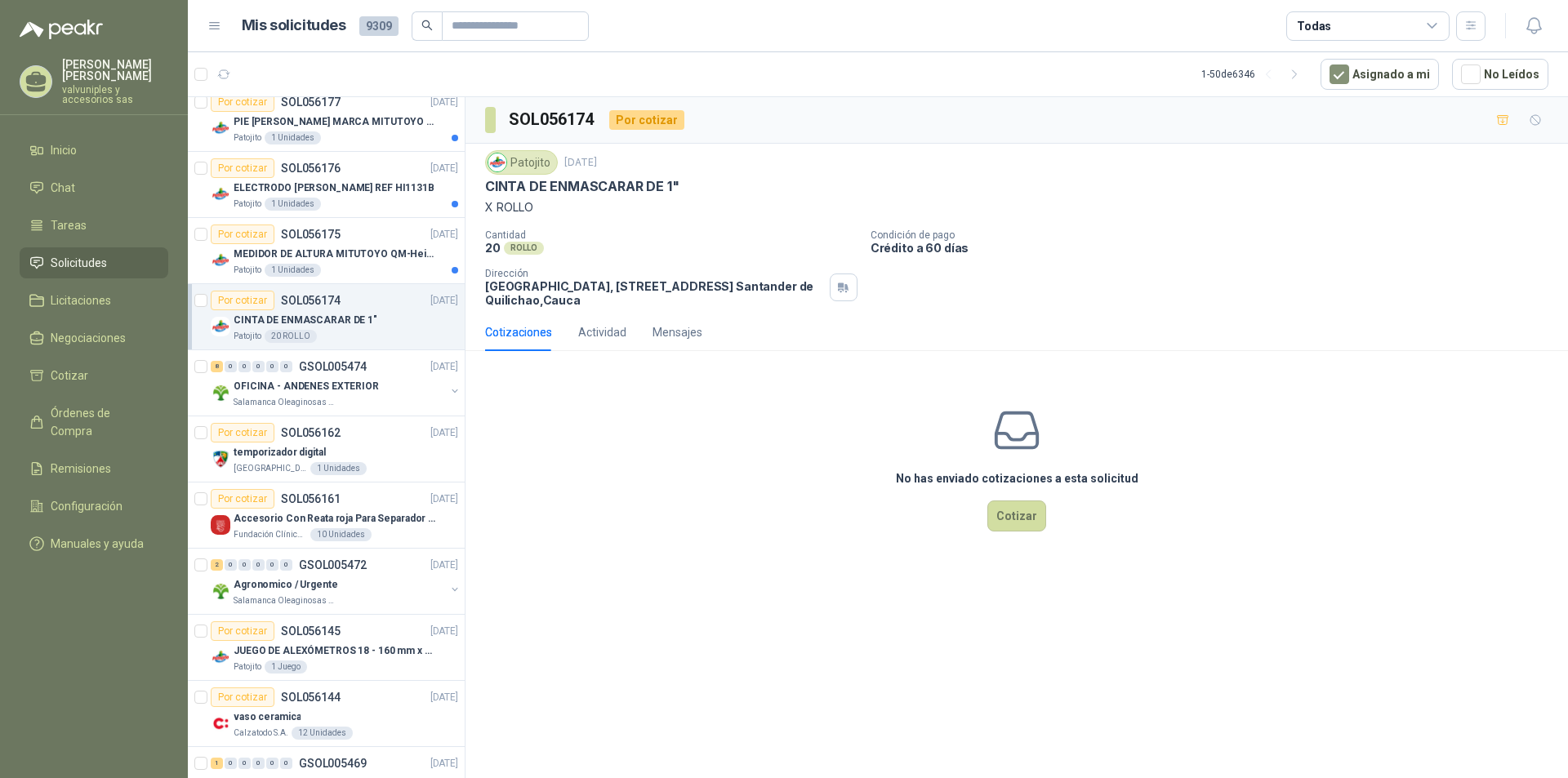
scroll to position [730, 0]
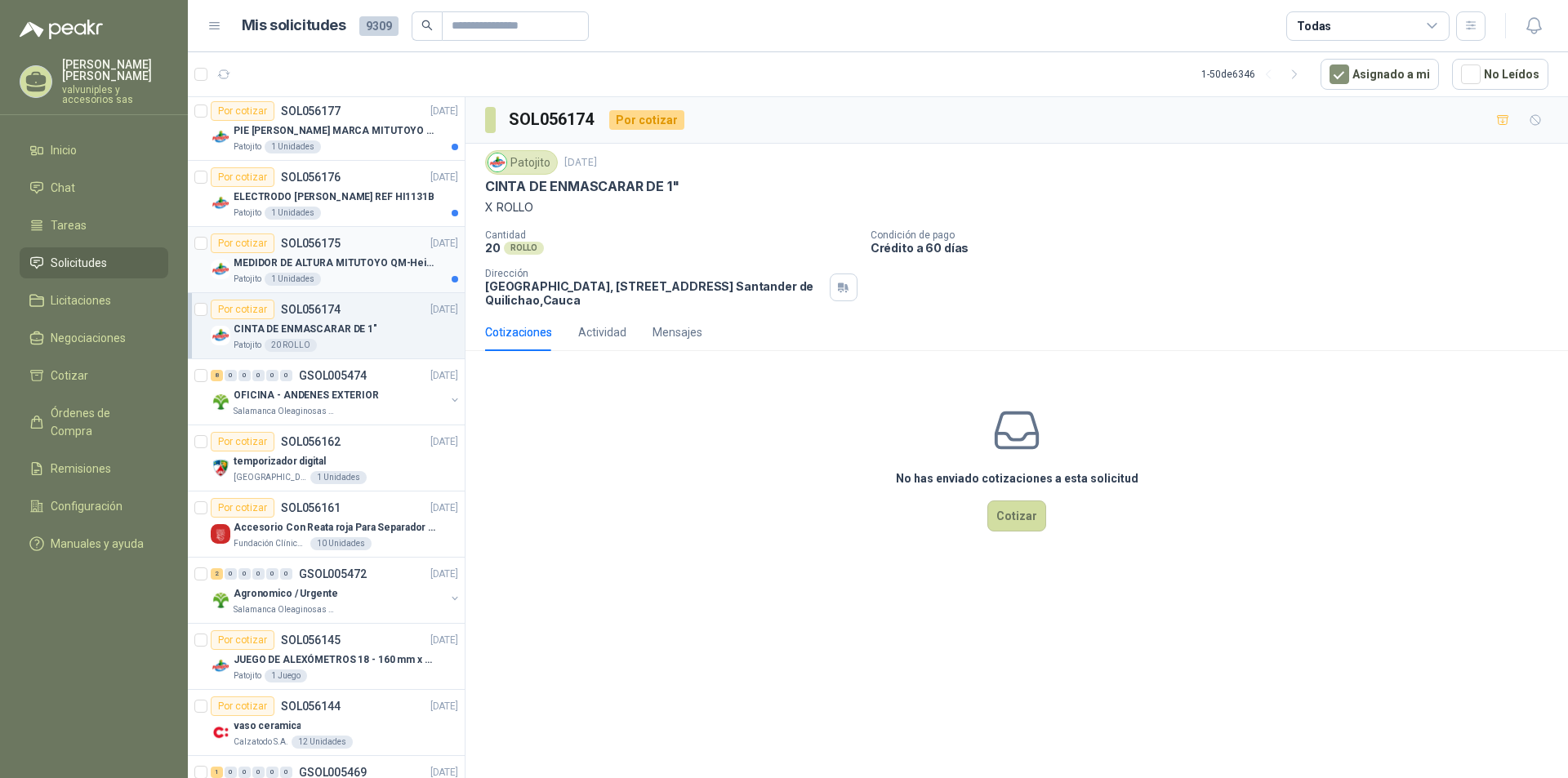
click at [267, 263] on p "MEDIDOR DE ALTURA MITUTOYO QM-Height 518-245" at bounding box center [335, 263] width 204 height 16
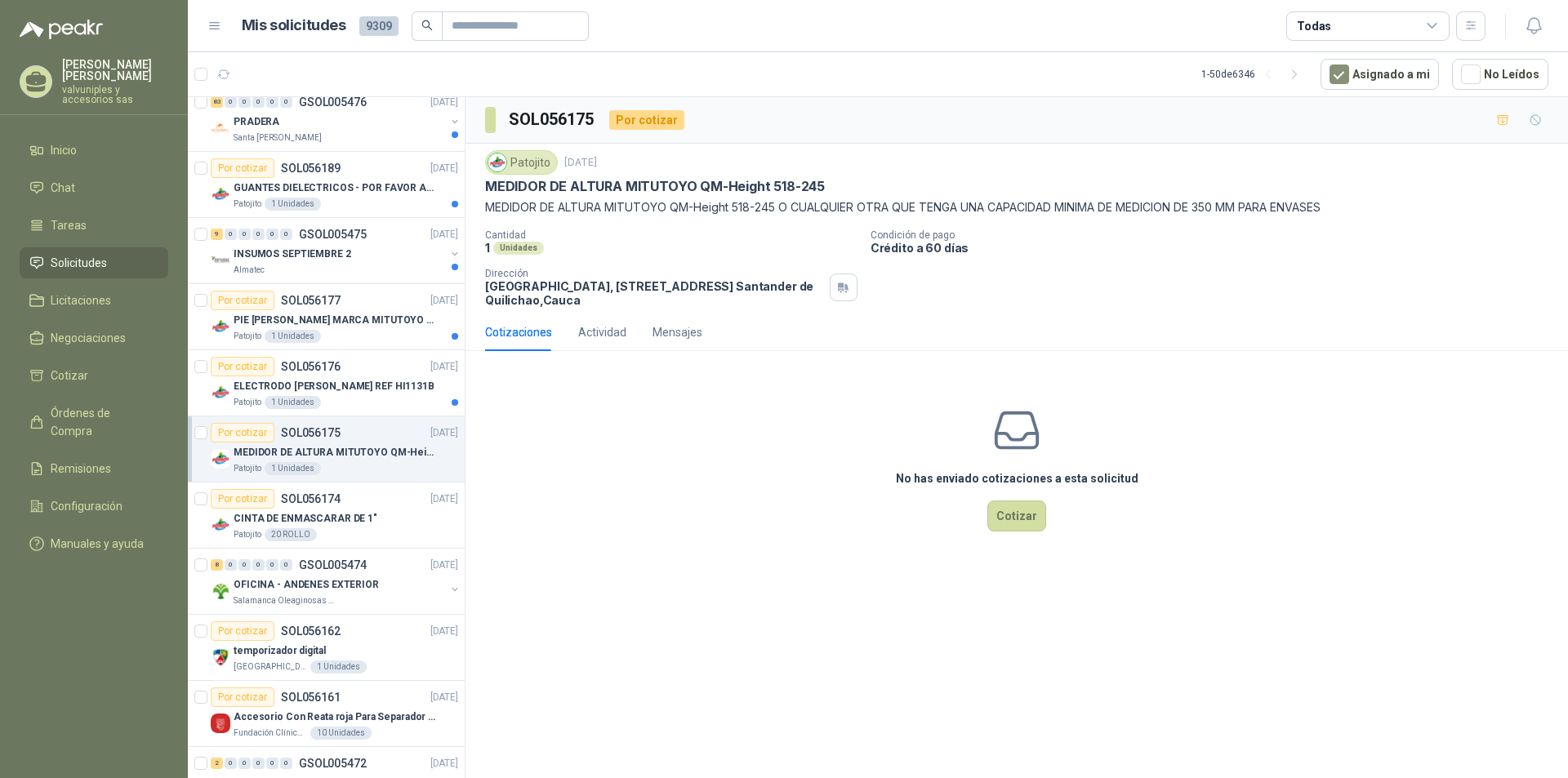
scroll to position [529, 0]
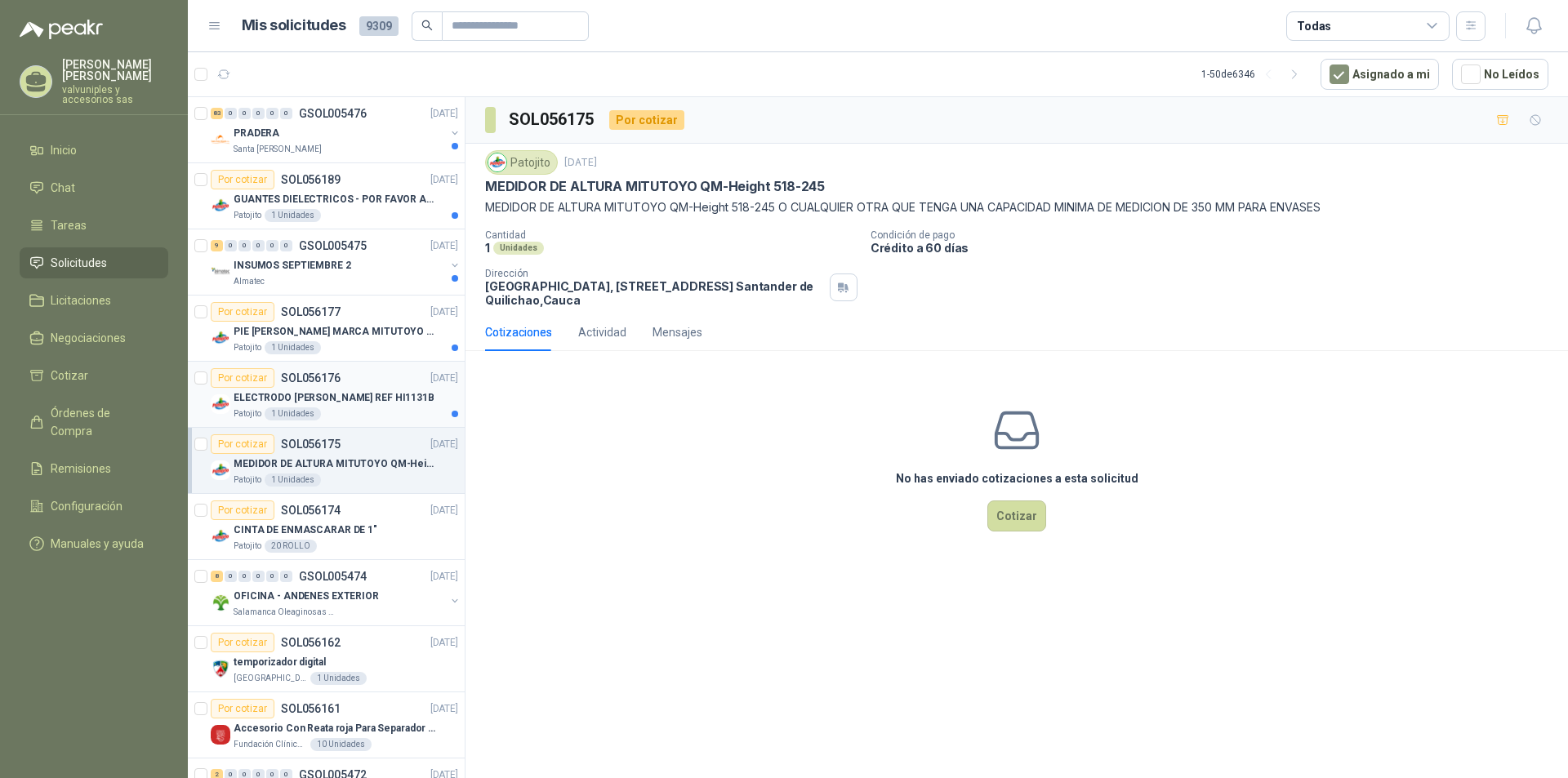
click at [258, 393] on p "ELECTRODO [PERSON_NAME] REF HI1131B" at bounding box center [334, 399] width 201 height 16
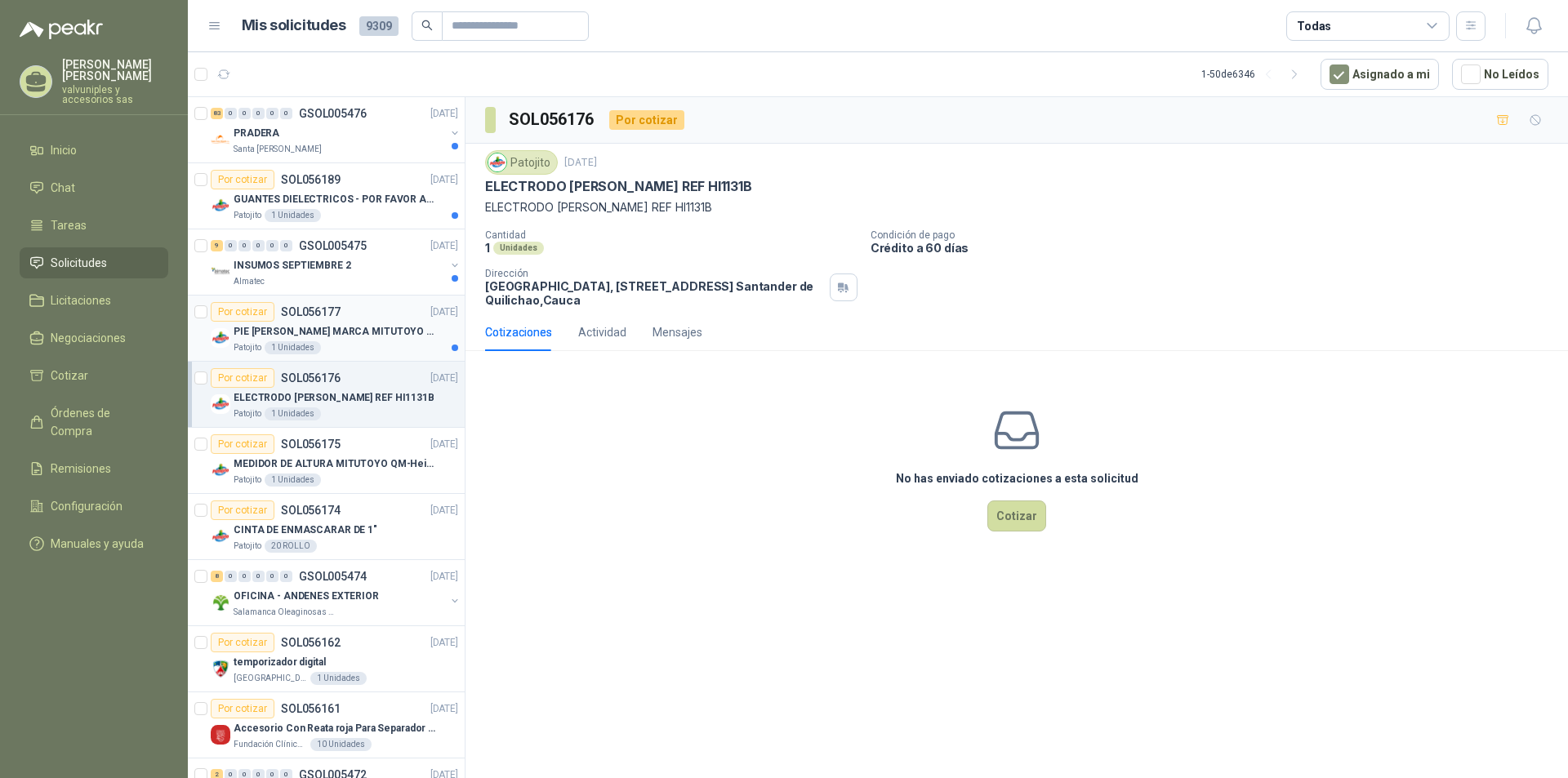
click at [301, 328] on p "PIE [PERSON_NAME] MARCA MITUTOYO REF [PHONE_NUMBER]" at bounding box center [335, 332] width 204 height 16
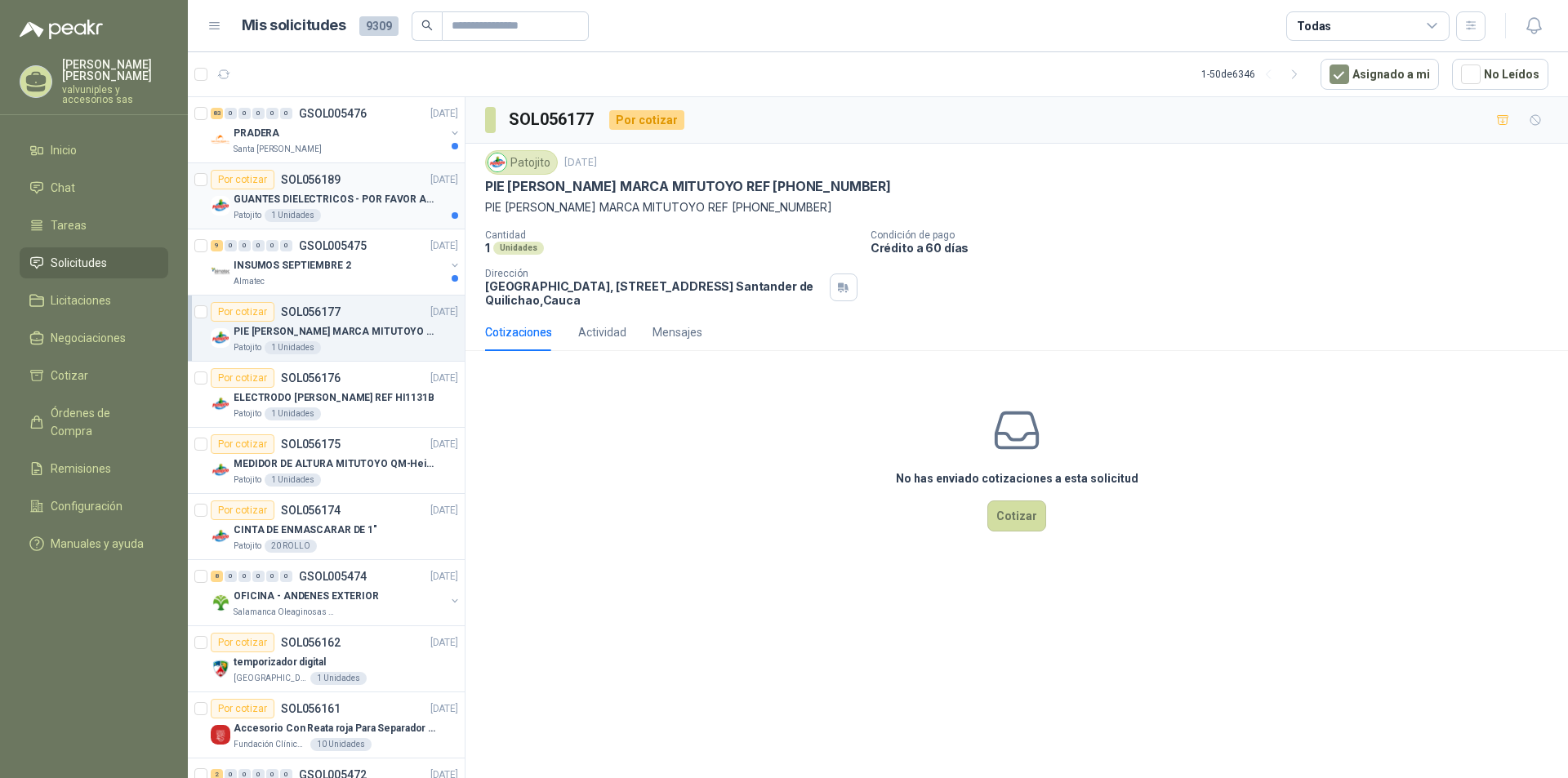
click at [291, 196] on p "GUANTES DIELECTRICOS - POR FAVOR ADJUNTAR SU FICHA TECNICA" at bounding box center [335, 199] width 204 height 16
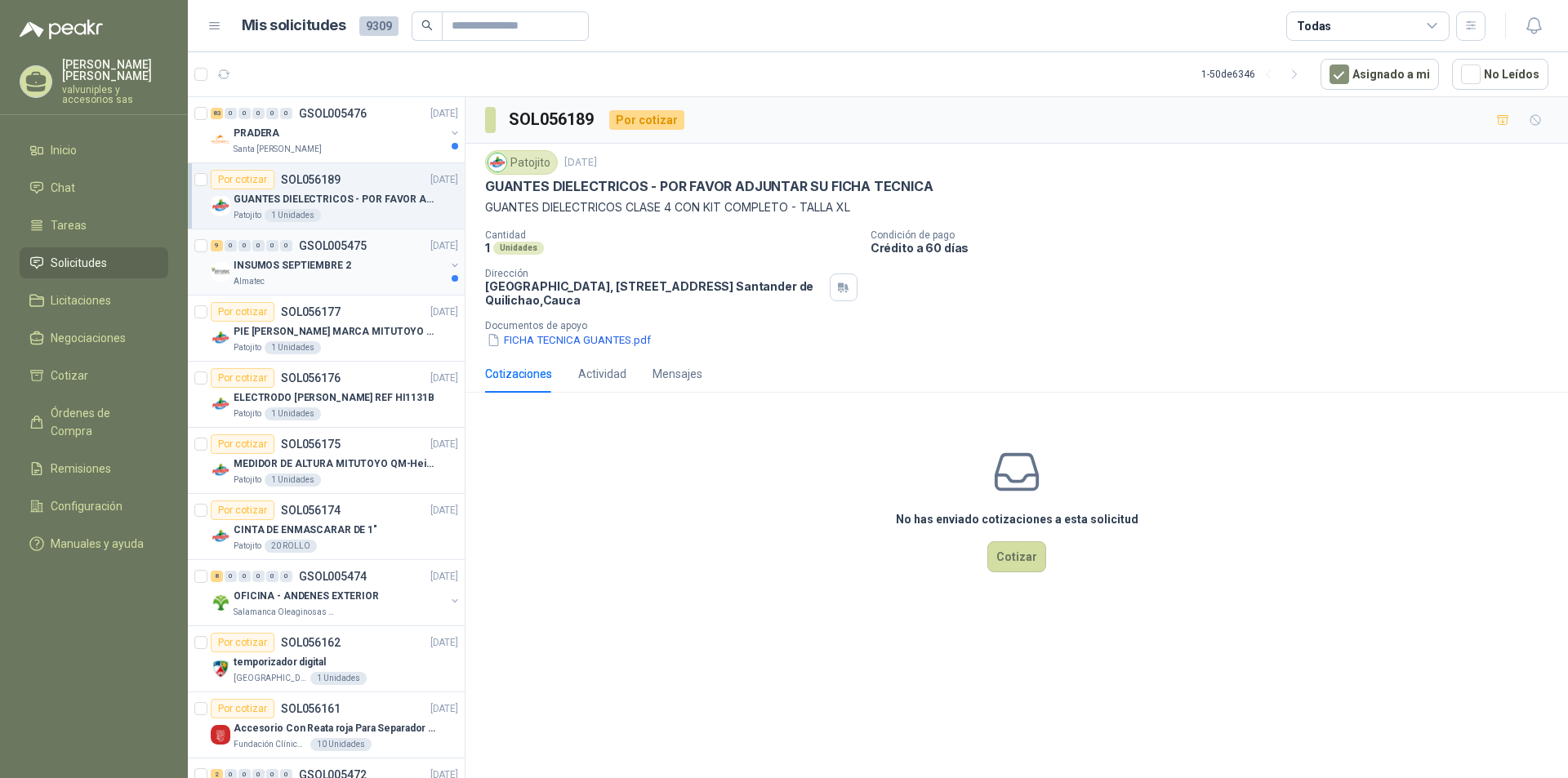
click at [277, 263] on p "INSUMOS SEPTIEMBRE 2" at bounding box center [293, 266] width 118 height 16
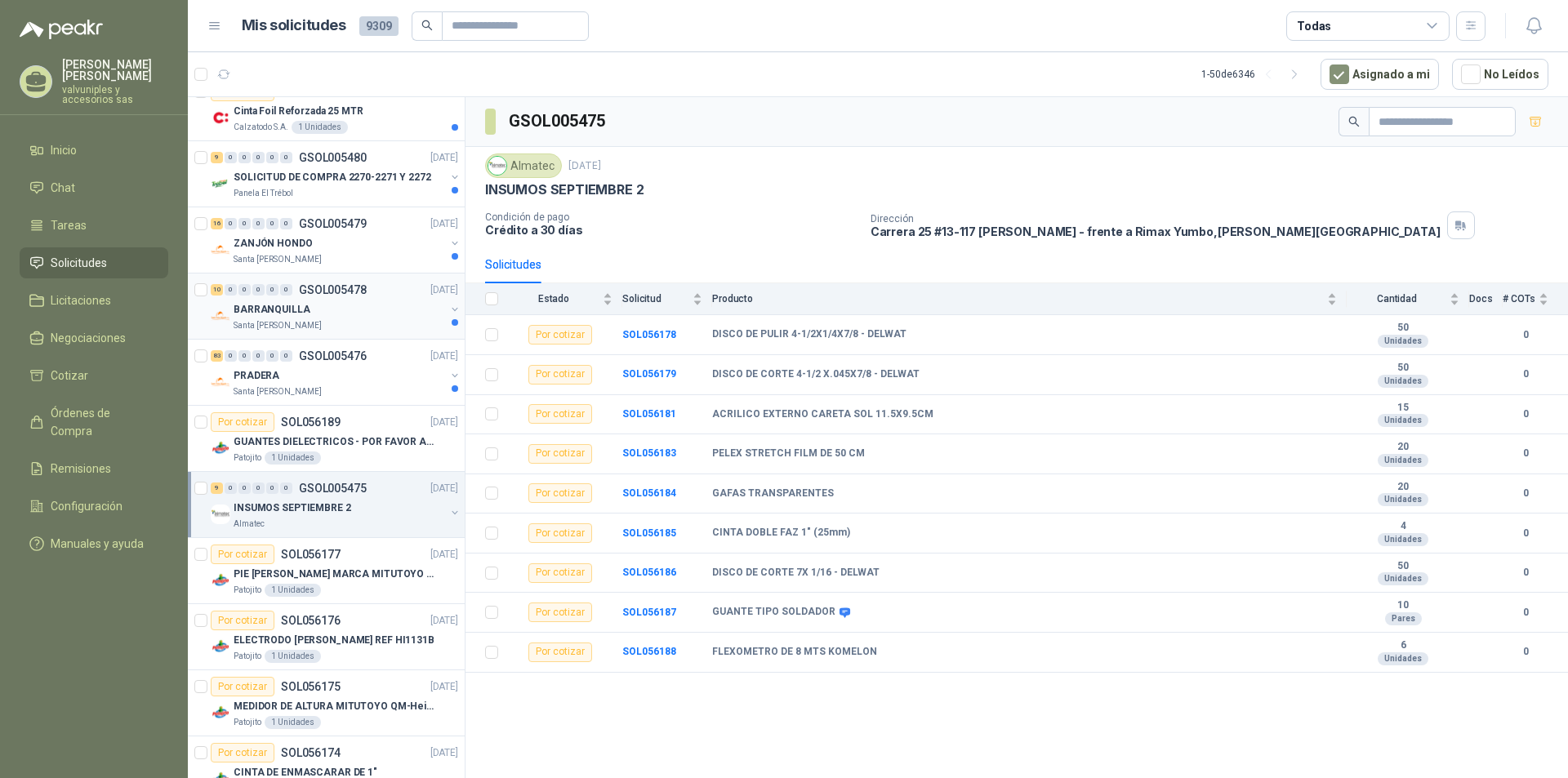
scroll to position [291, 0]
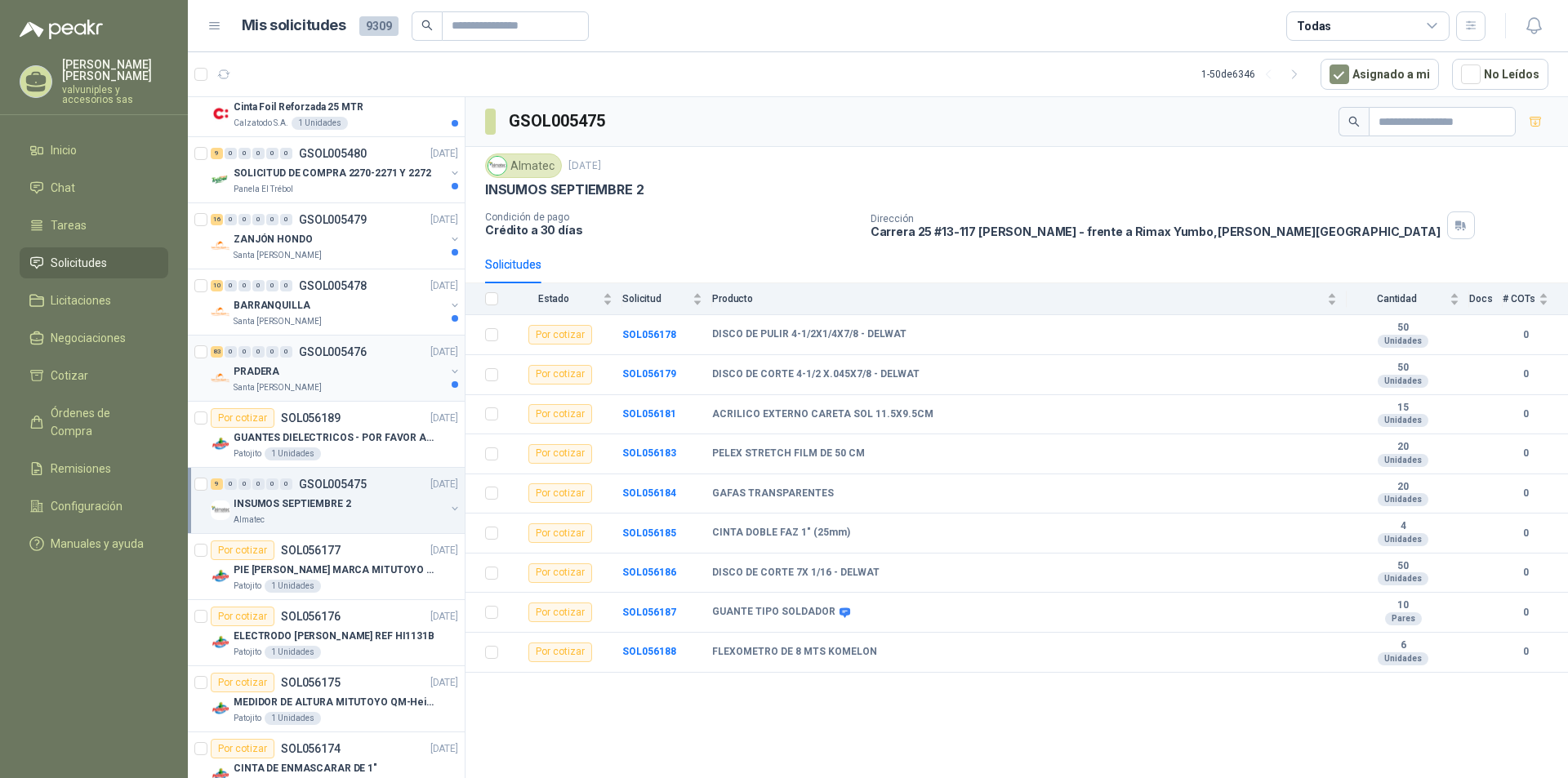
click at [298, 354] on div "83 0 0 0 0 0 GSOL005476" at bounding box center [288, 352] width 156 height 11
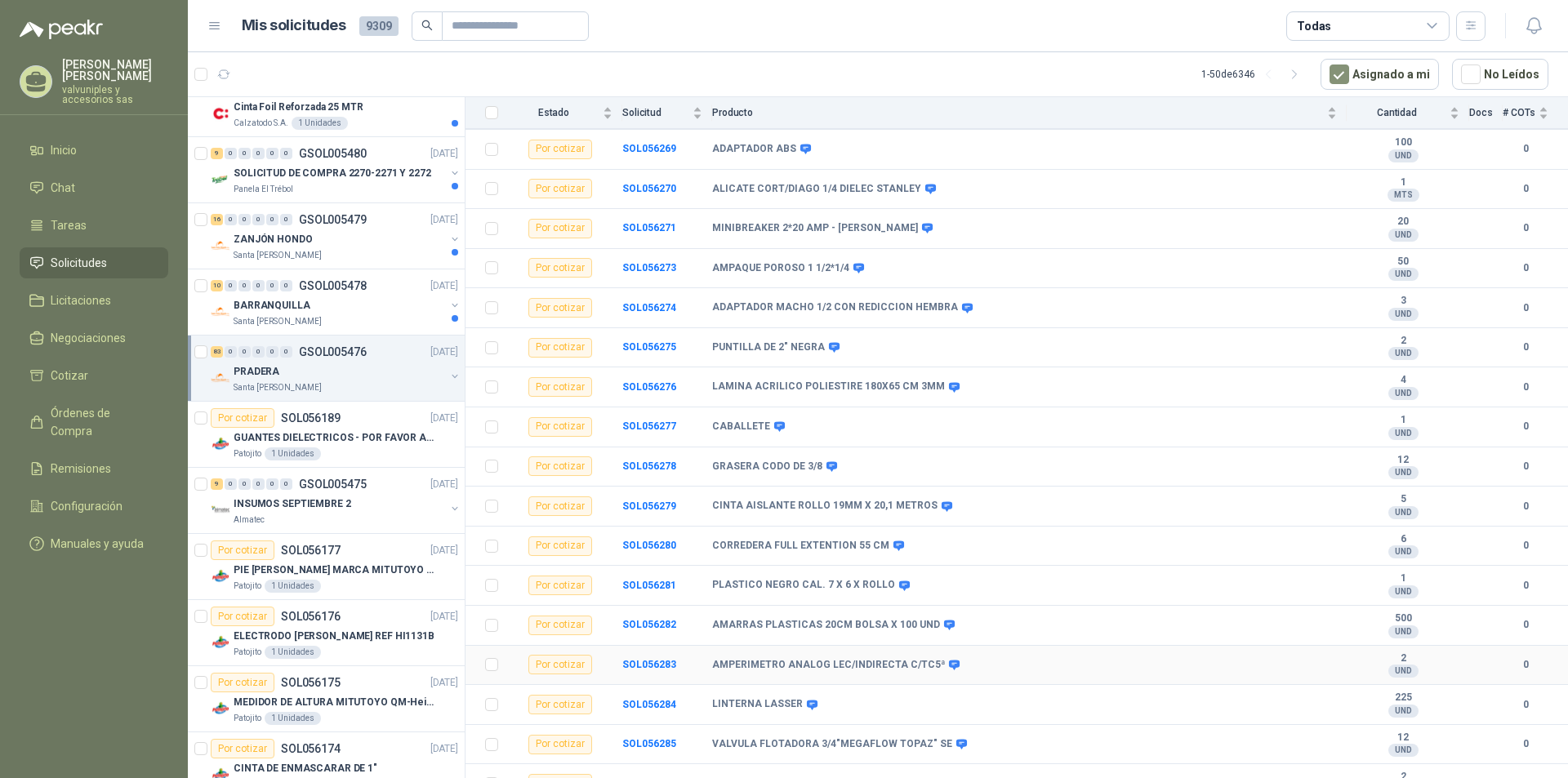
scroll to position [2825, 0]
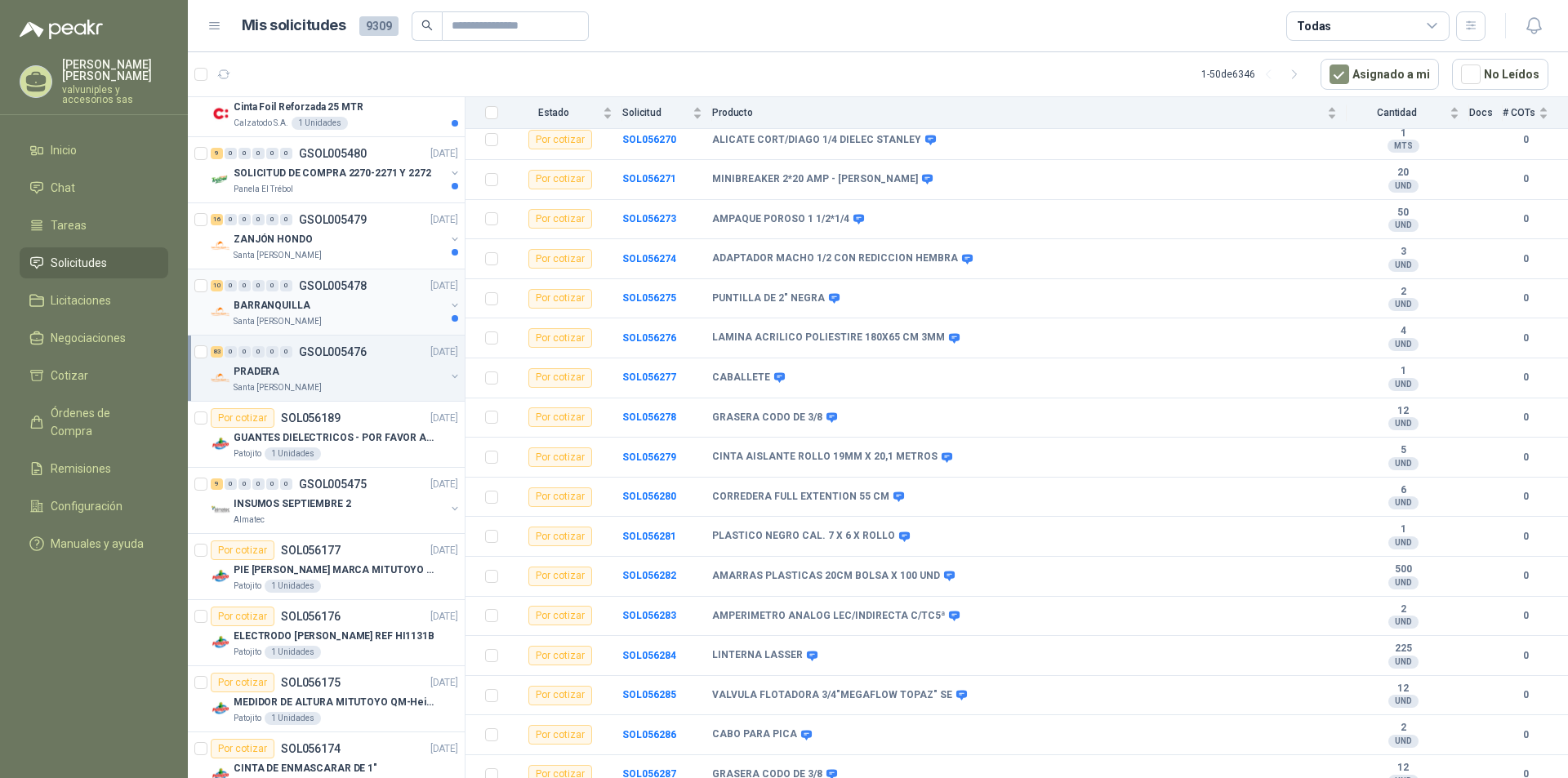
click at [268, 301] on p "BARRANQUILLA" at bounding box center [272, 306] width 77 height 16
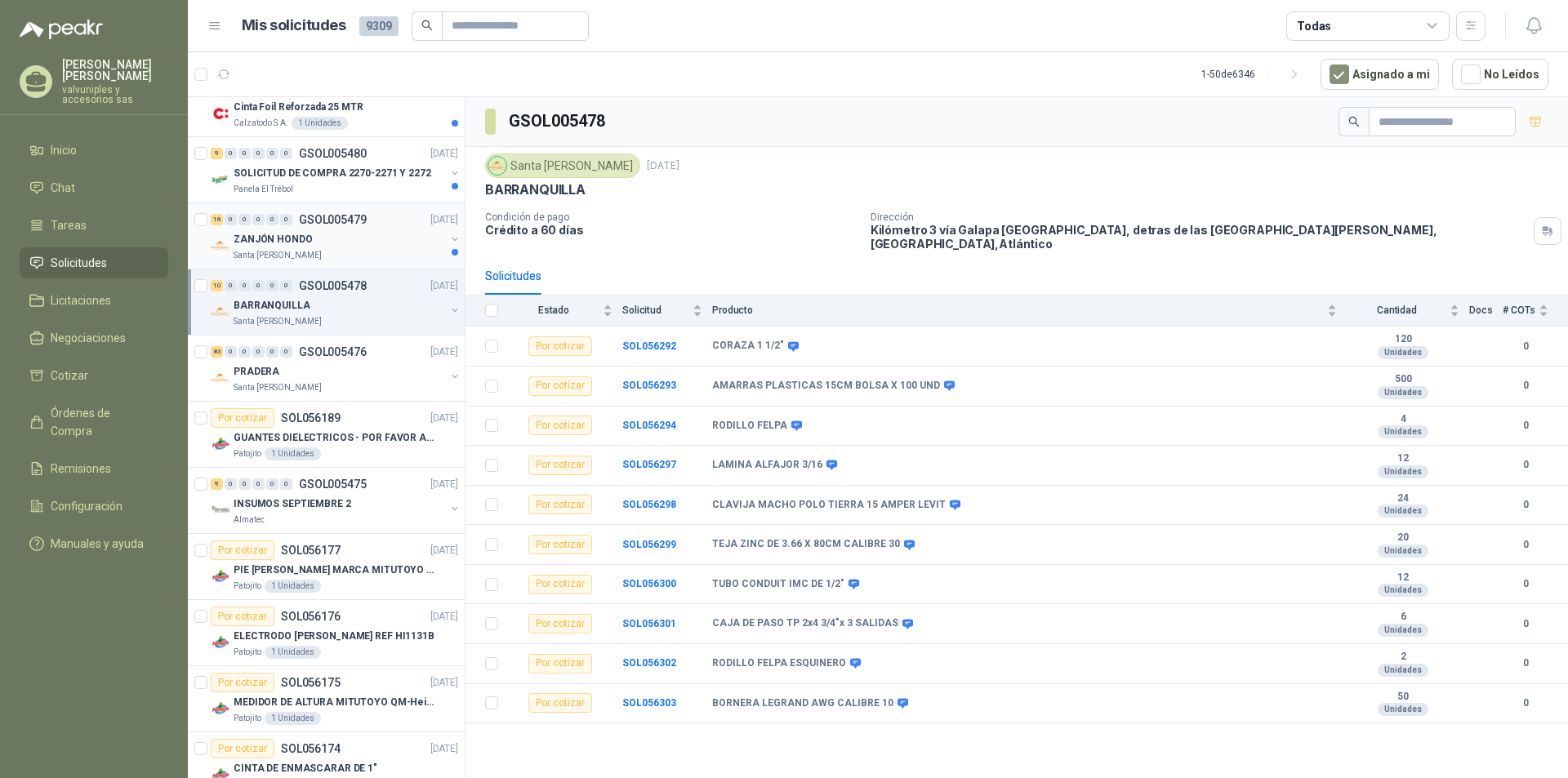
click at [274, 234] on p "ZANJÓN HONDO" at bounding box center [273, 240] width 79 height 16
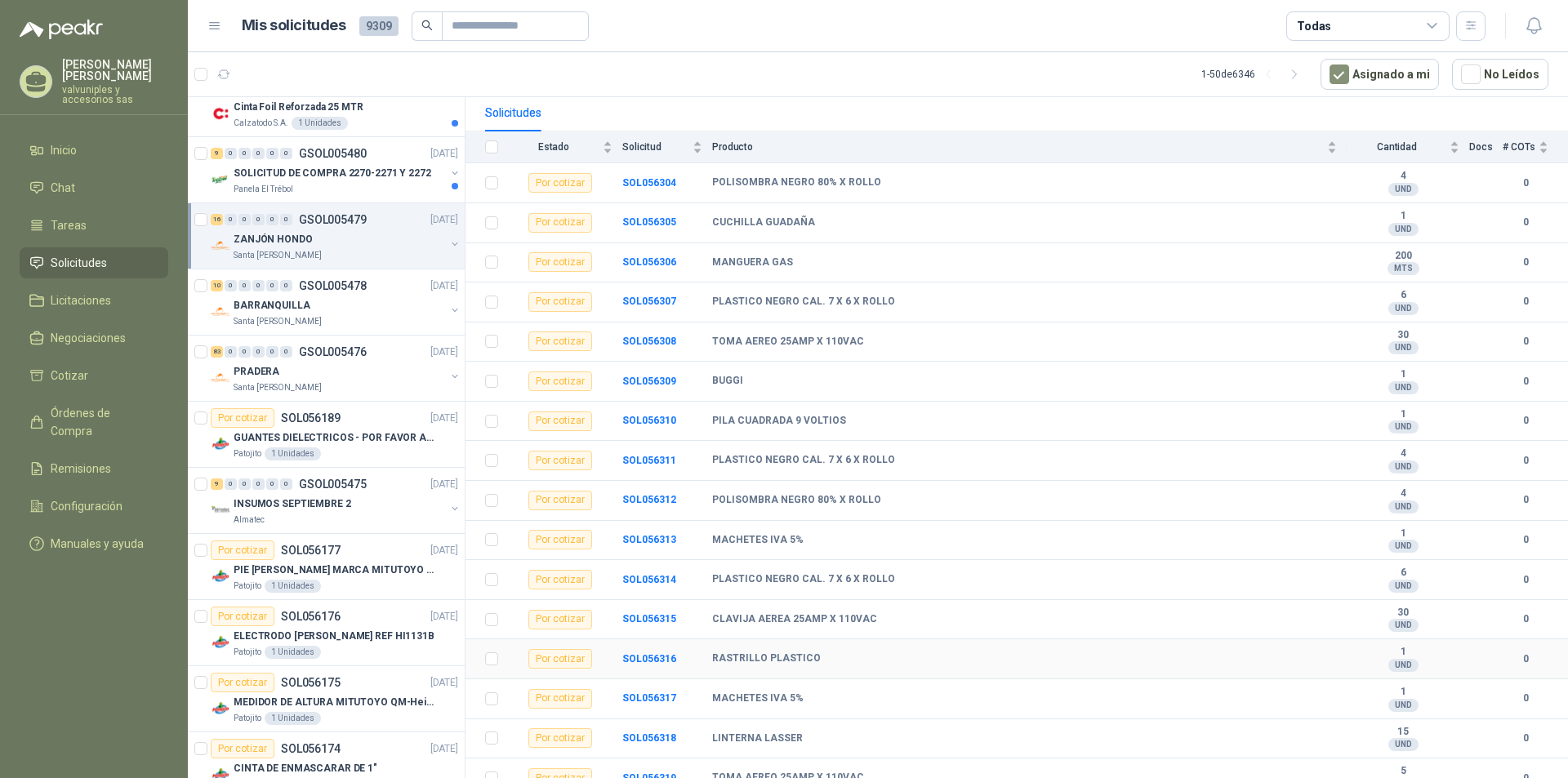
scroll to position [166, 0]
click at [275, 175] on p "SOLICITUD DE COMPRA 2270-2271 Y 2272" at bounding box center [333, 173] width 198 height 16
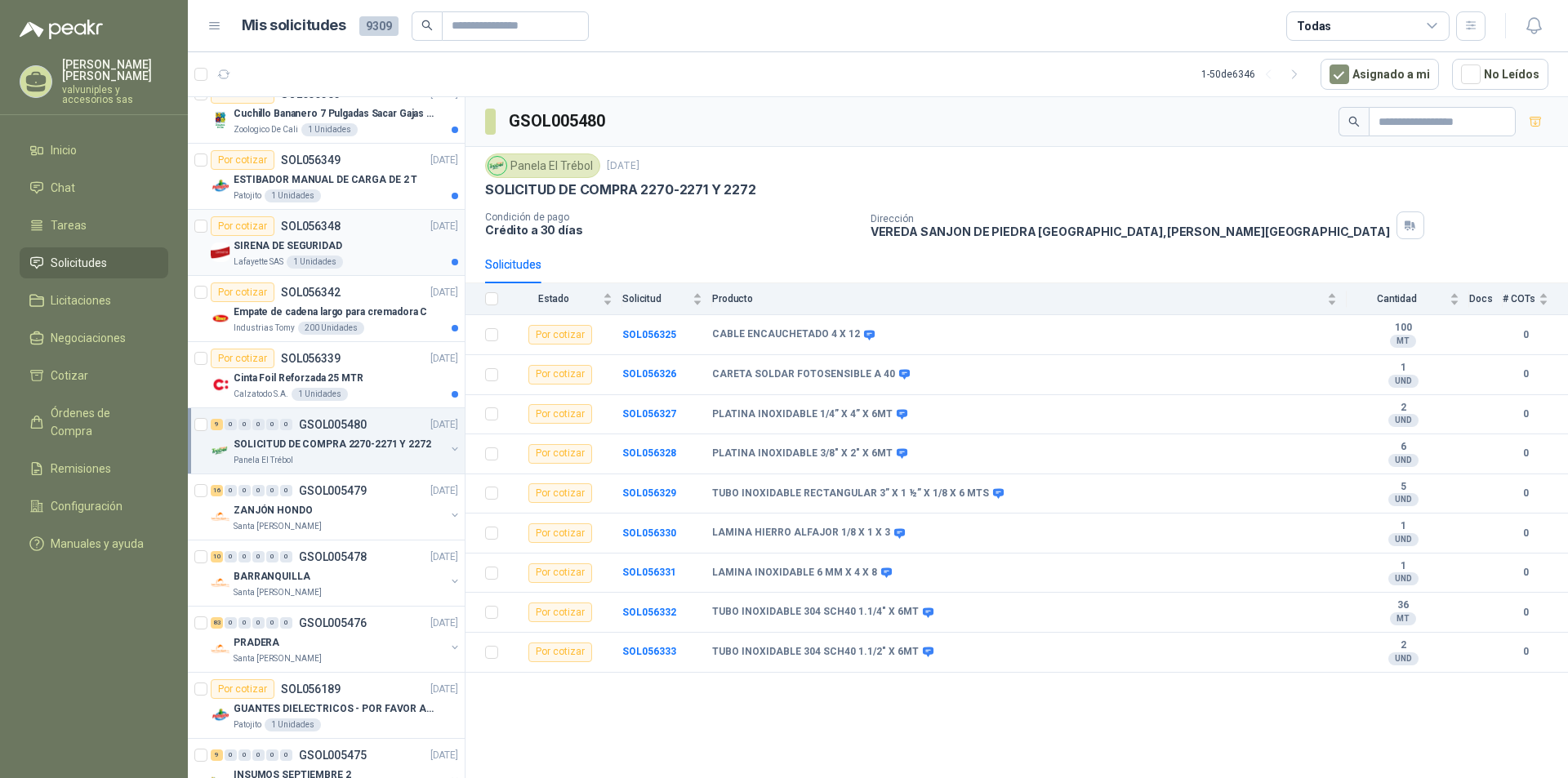
scroll to position [12, 0]
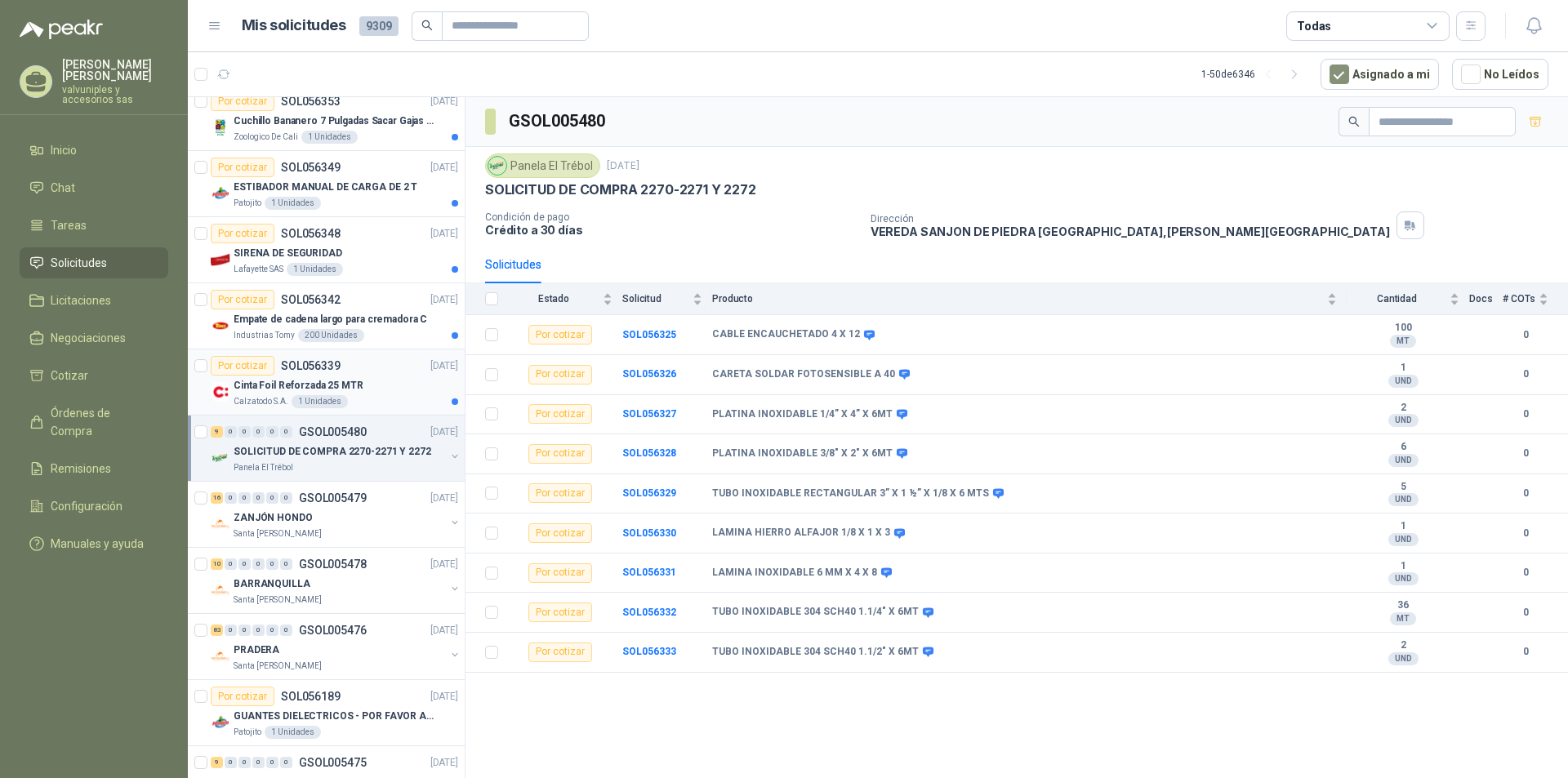
click at [270, 388] on p "Cinta Foil Reforzada 25 MTR" at bounding box center [299, 386] width 130 height 16
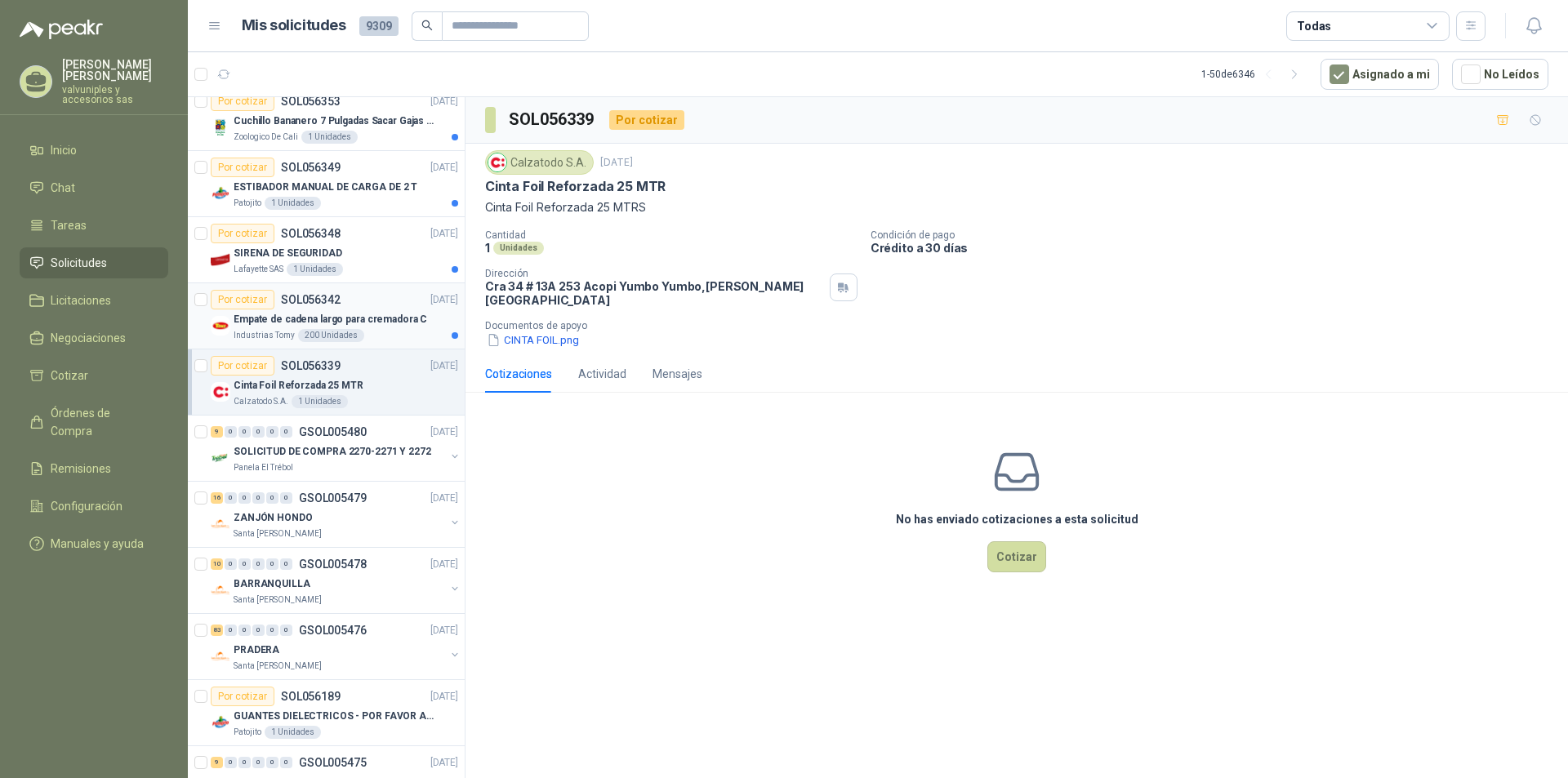
click at [264, 313] on p "Empate de cadena largo para cremadora C" at bounding box center [330, 320] width 193 height 16
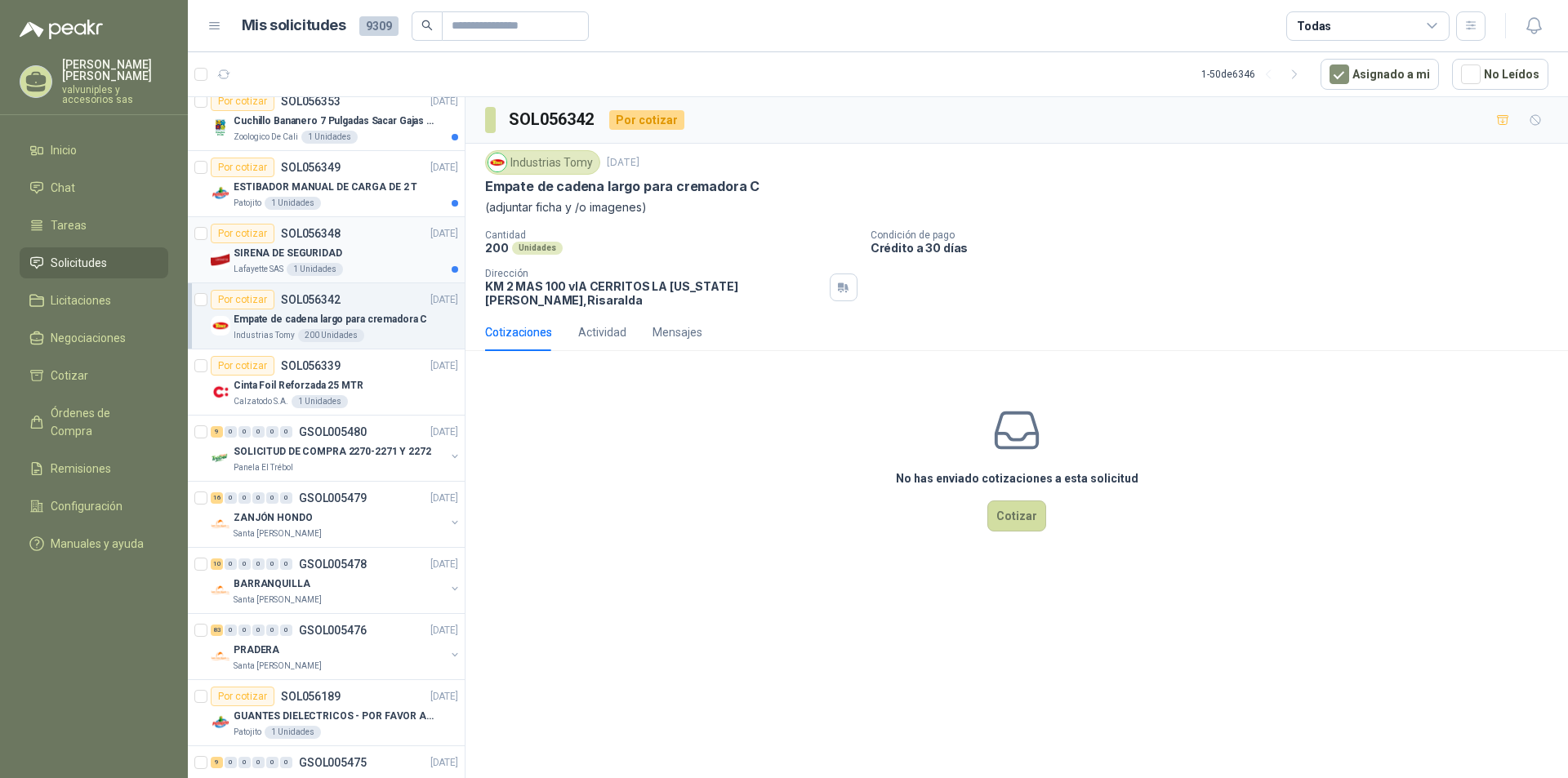
click at [275, 249] on p "SIRENA DE SEGURIDAD" at bounding box center [288, 254] width 108 height 16
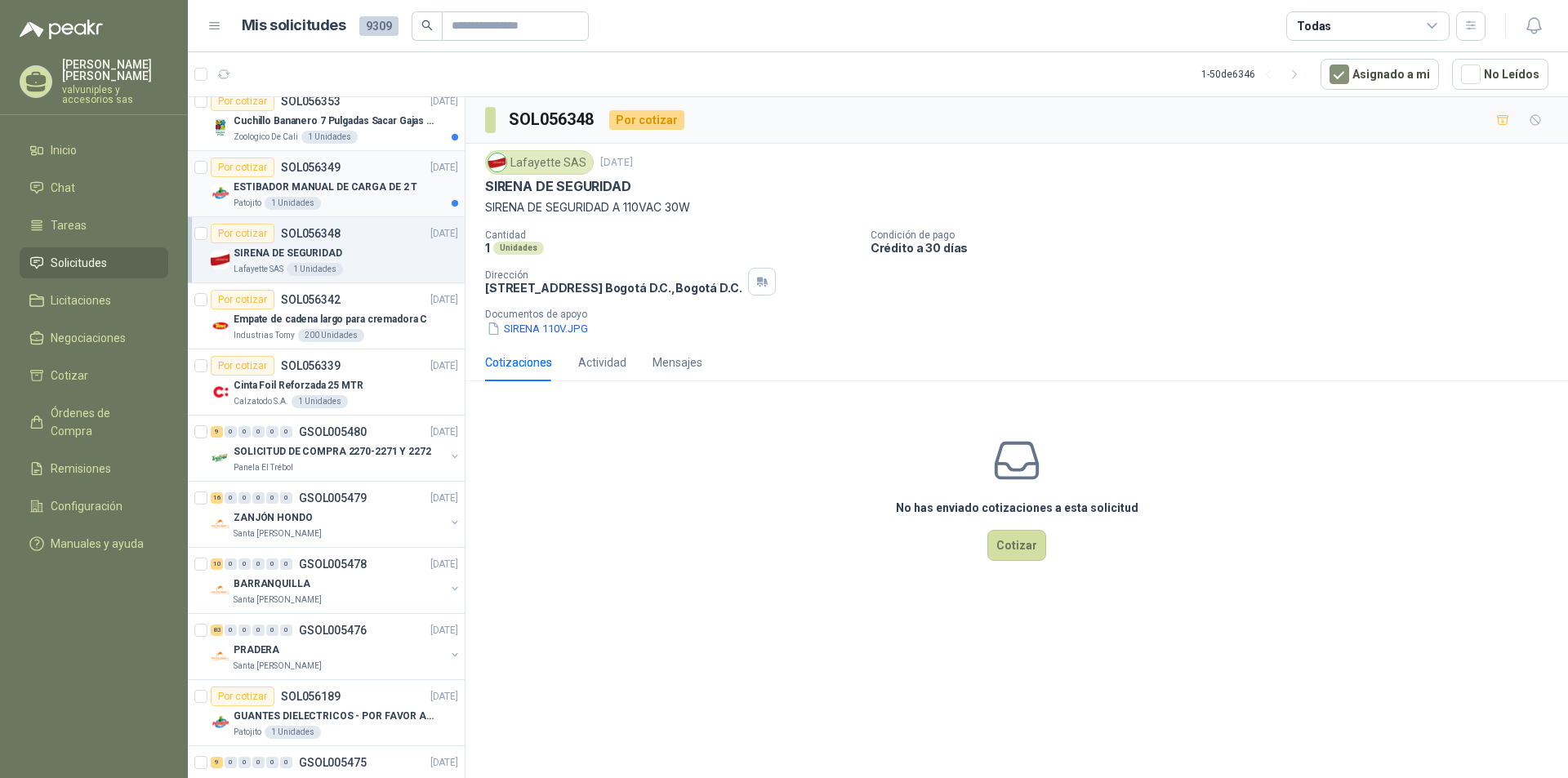
click at [280, 185] on p "ESTIBADOR MANUAL DE CARGA DE 2 T" at bounding box center [326, 187] width 184 height 16
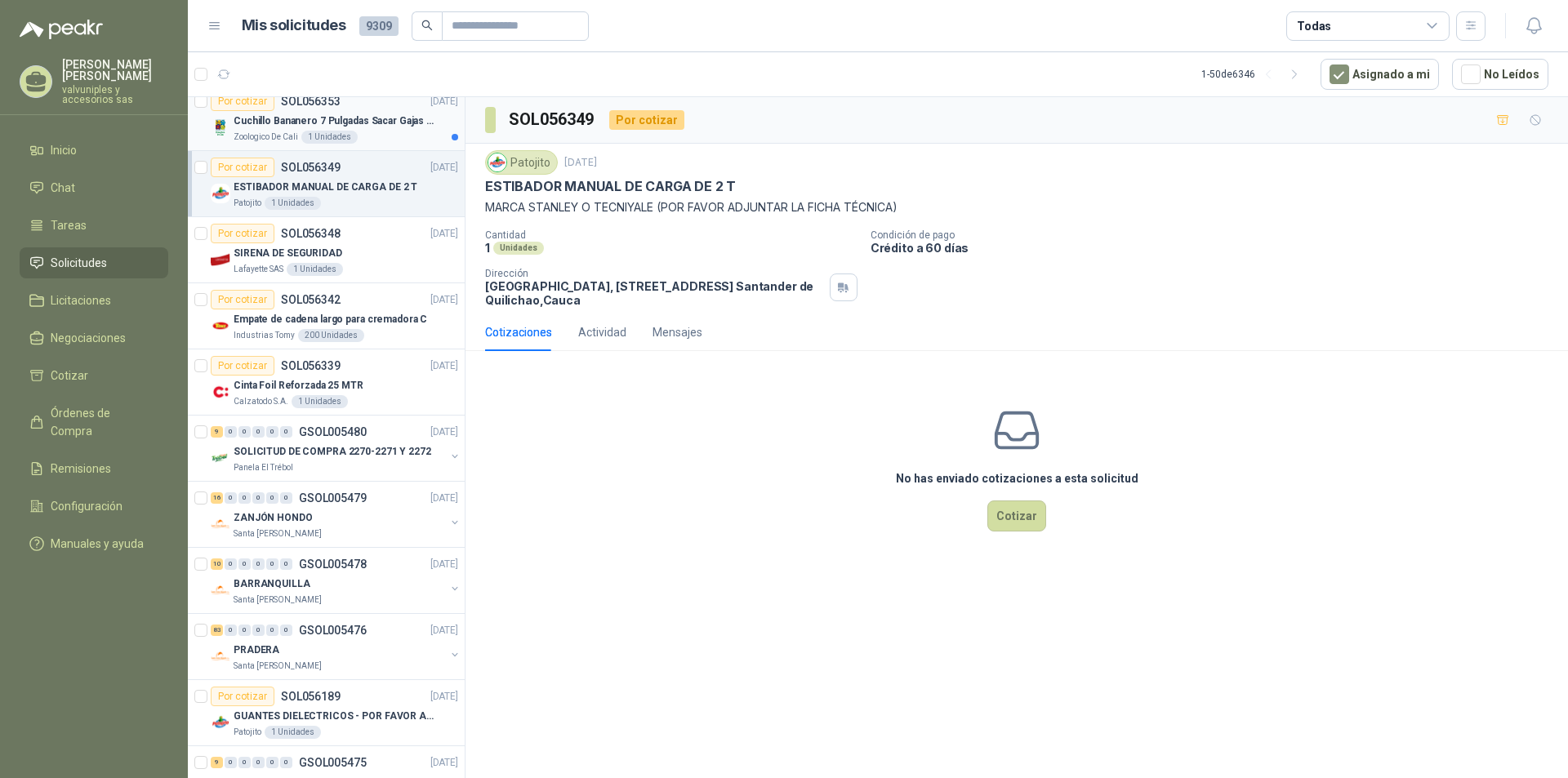
click at [301, 118] on p "Cuchillo Bananero 7 Pulgadas Sacar Gajas O Deshoje O Desman" at bounding box center [335, 121] width 204 height 16
